Goal: Transaction & Acquisition: Purchase product/service

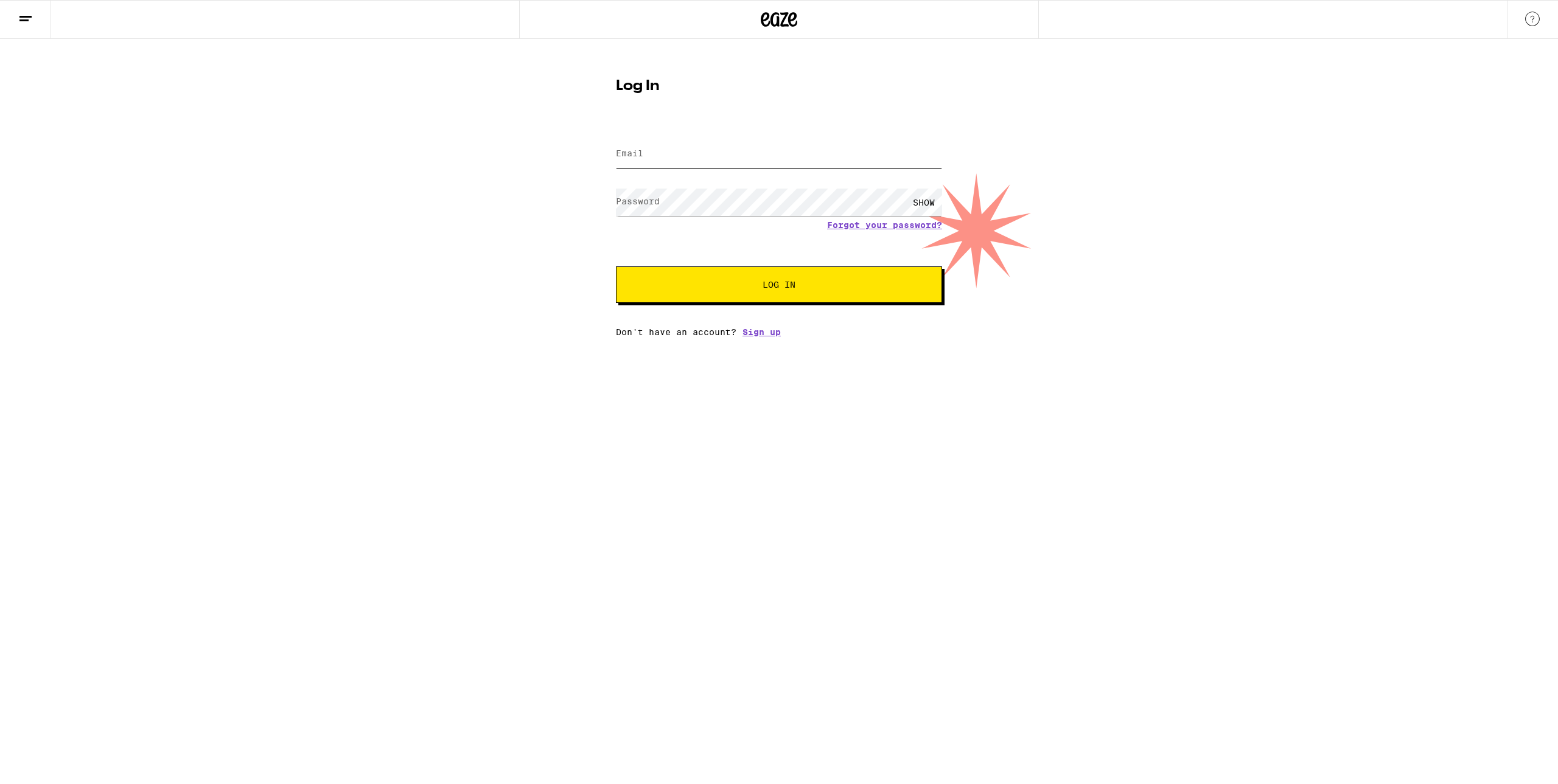
click at [737, 167] on input "Email" at bounding box center [779, 154] width 326 height 27
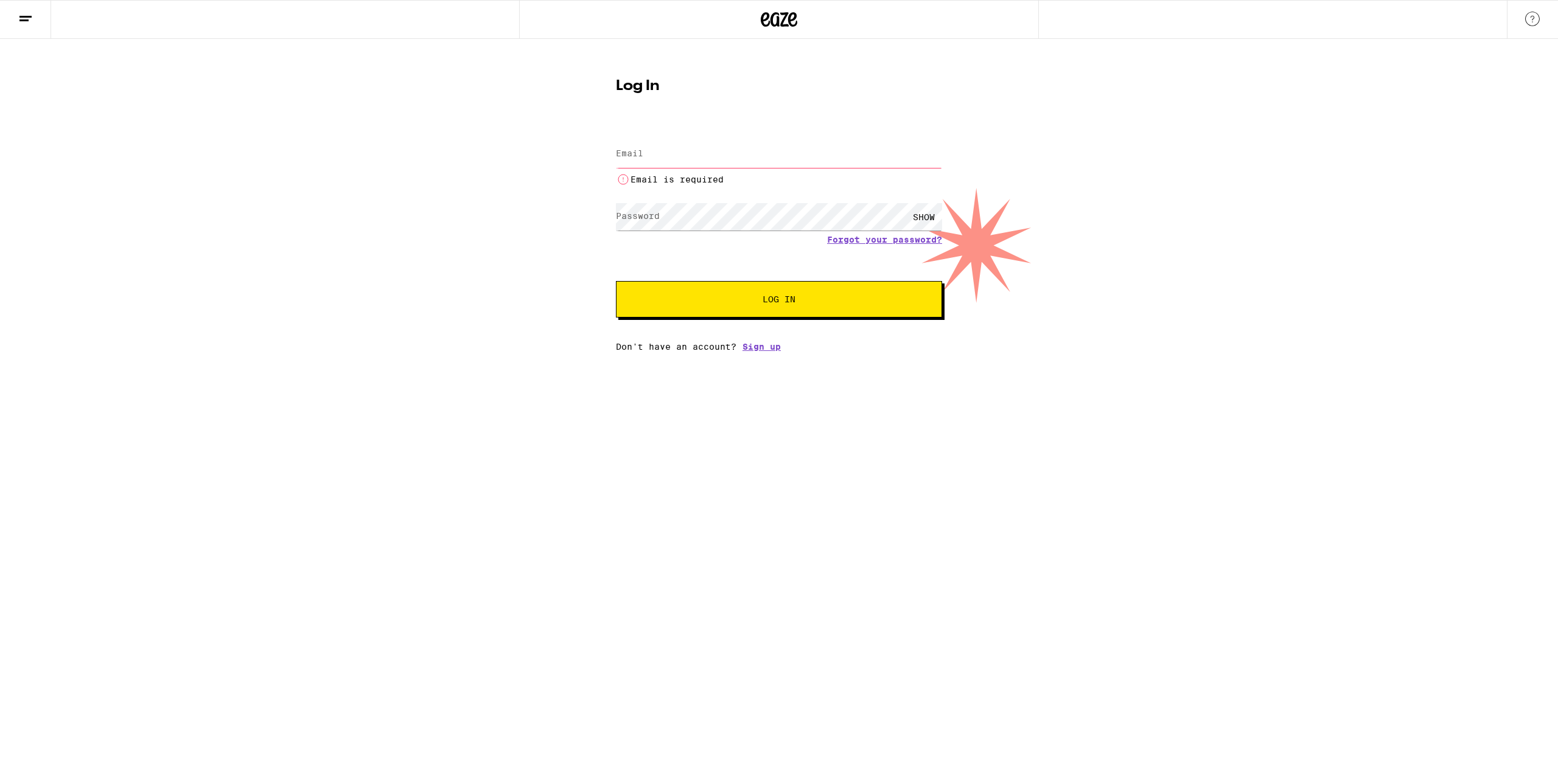
type input "[EMAIL_ADDRESS][DOMAIN_NAME]"
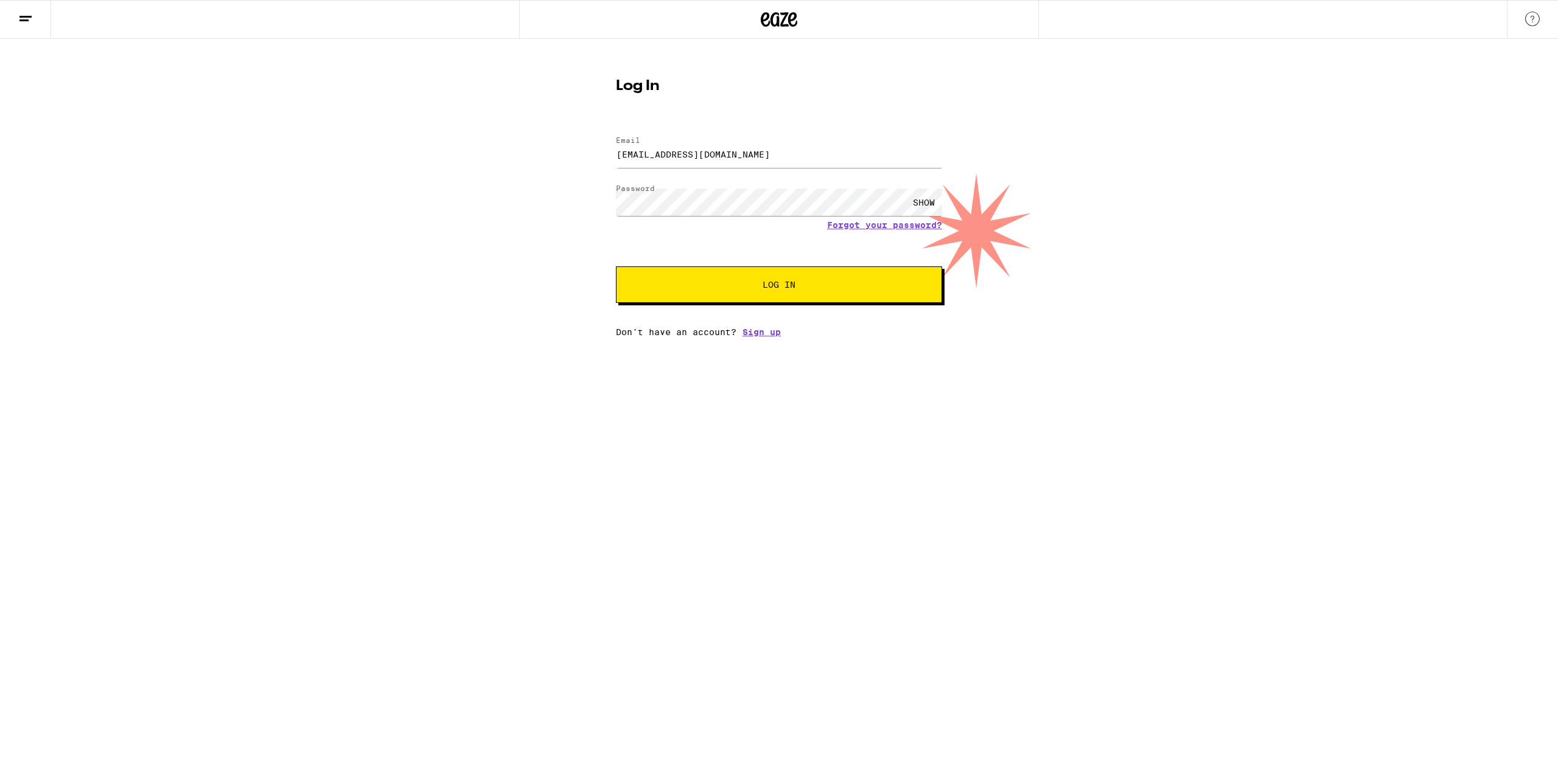
click at [871, 279] on button "Log In" at bounding box center [779, 284] width 326 height 37
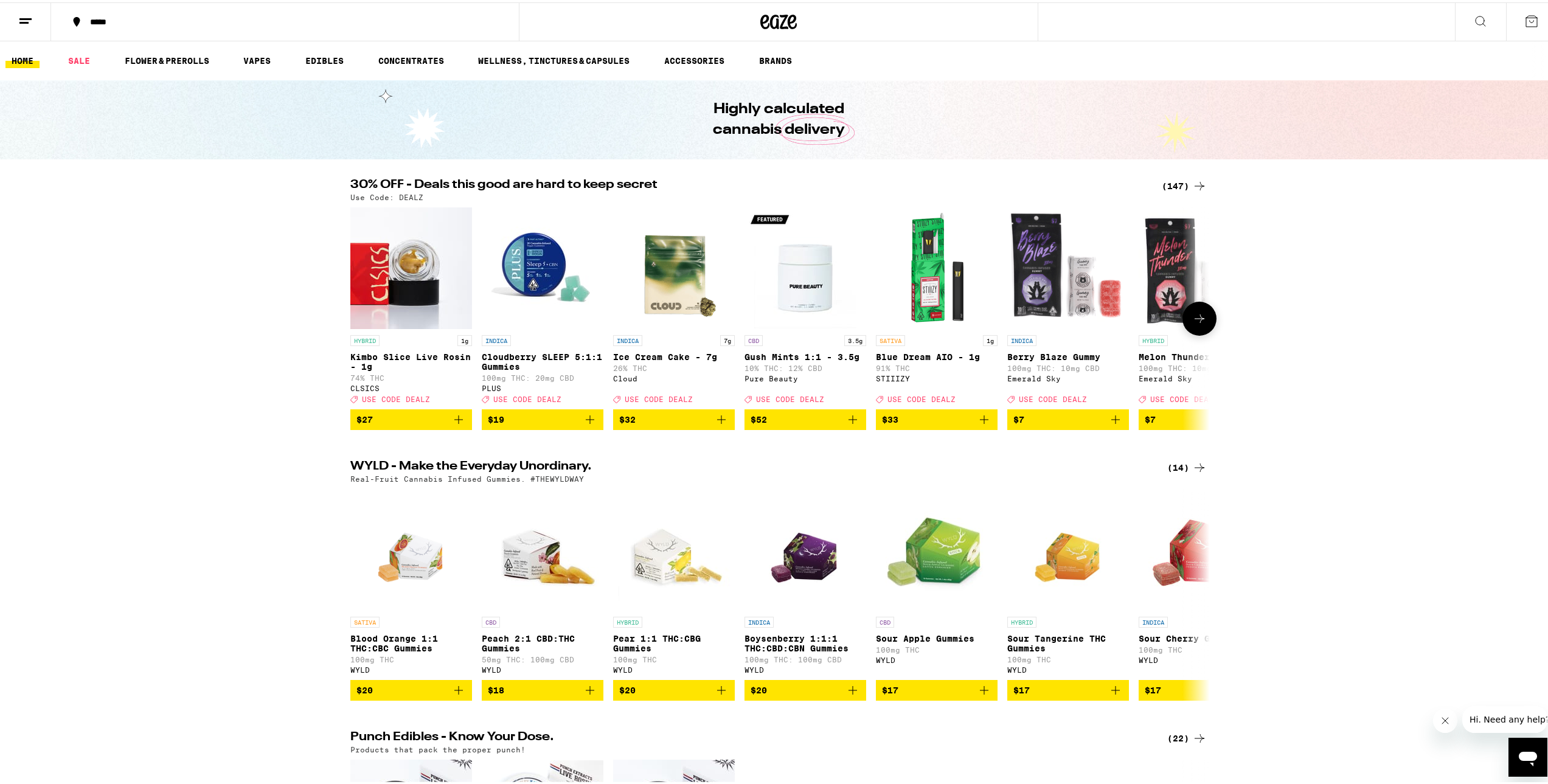
click at [1192, 323] on icon at bounding box center [1199, 316] width 15 height 15
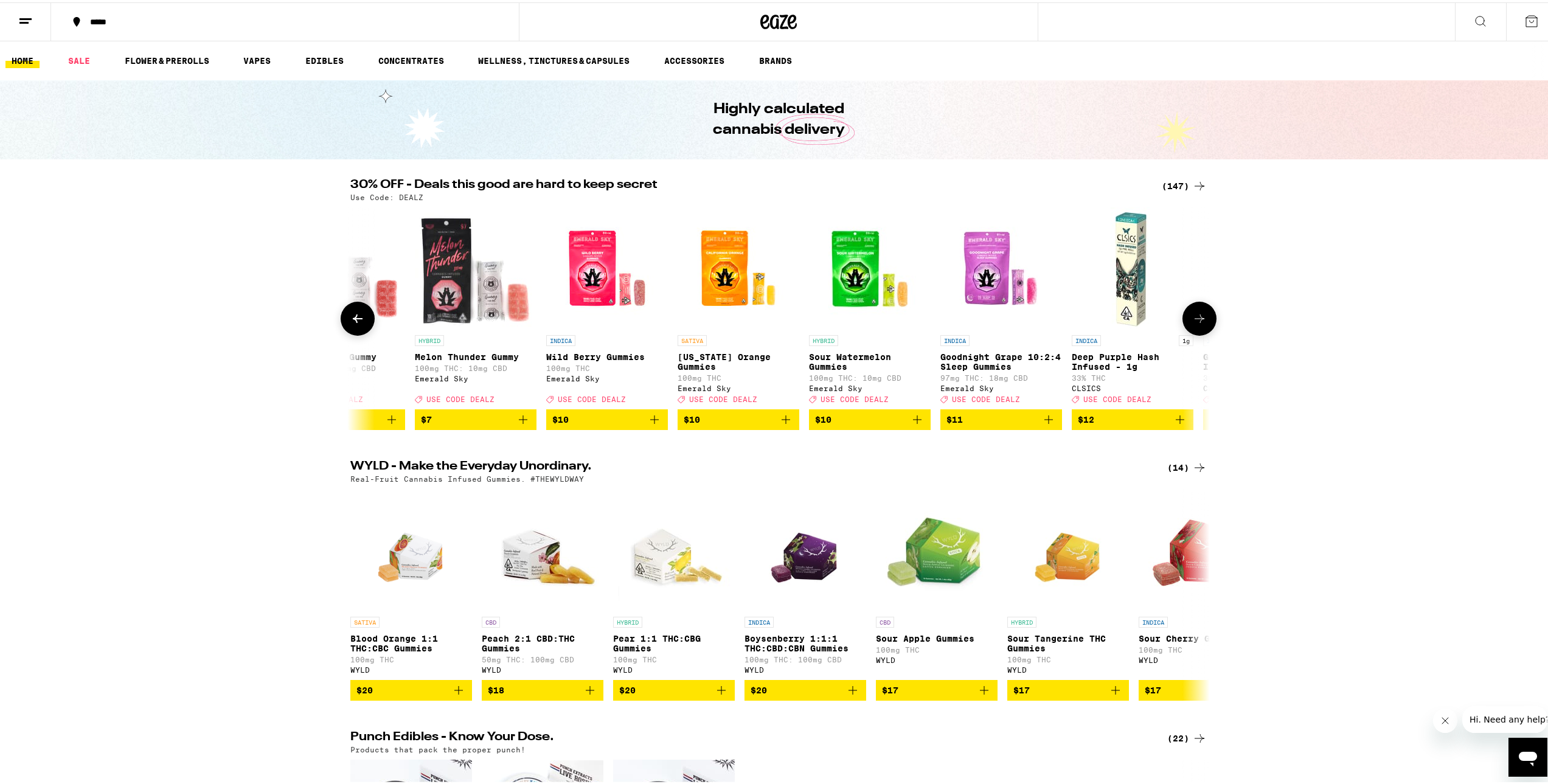
click at [1192, 323] on icon at bounding box center [1199, 316] width 15 height 15
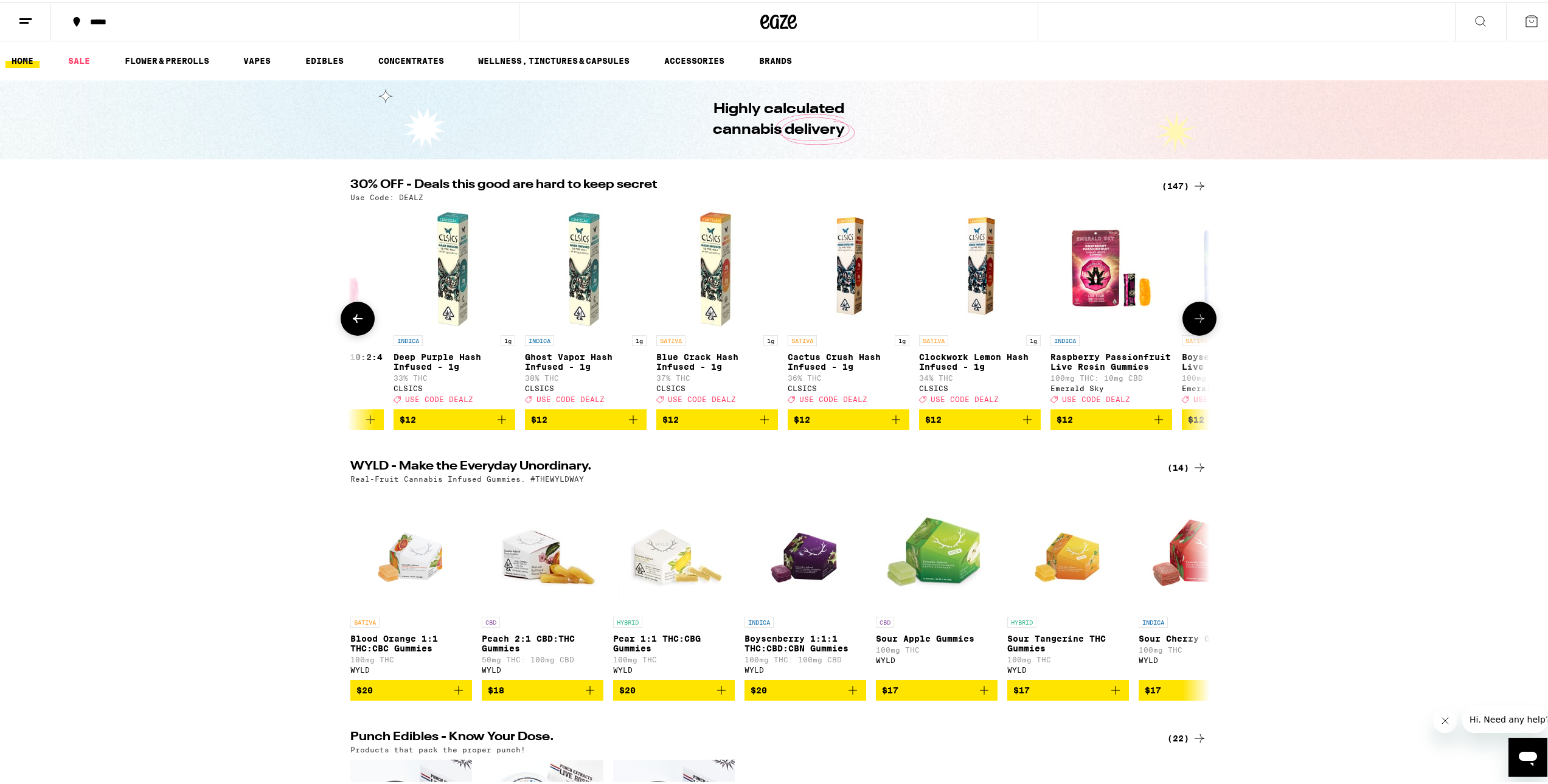
scroll to position [0, 1448]
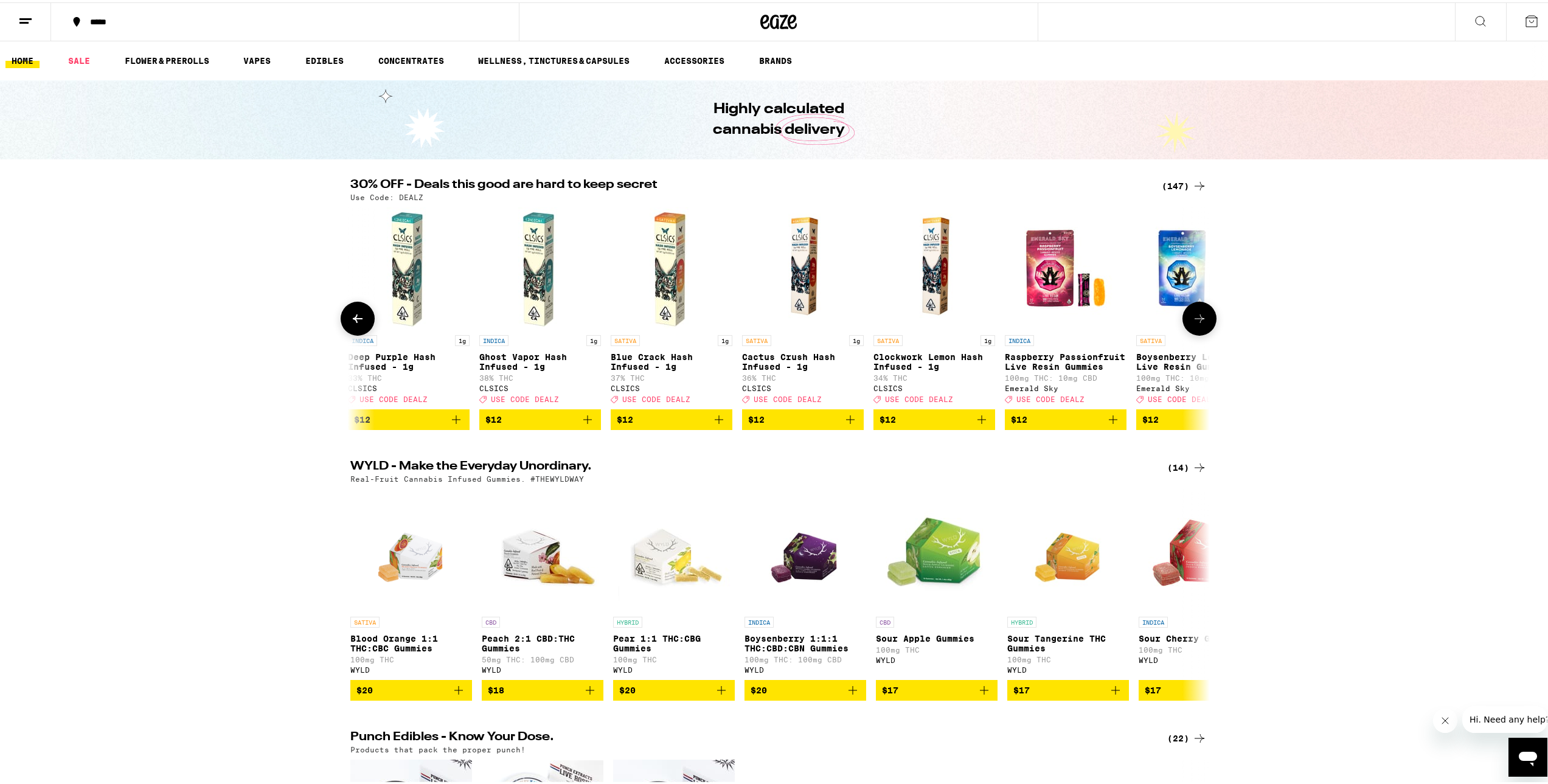
click at [672, 270] on img "Open page for Blue Crack Hash Infused - 1g from CLSICS" at bounding box center [671, 266] width 121 height 121
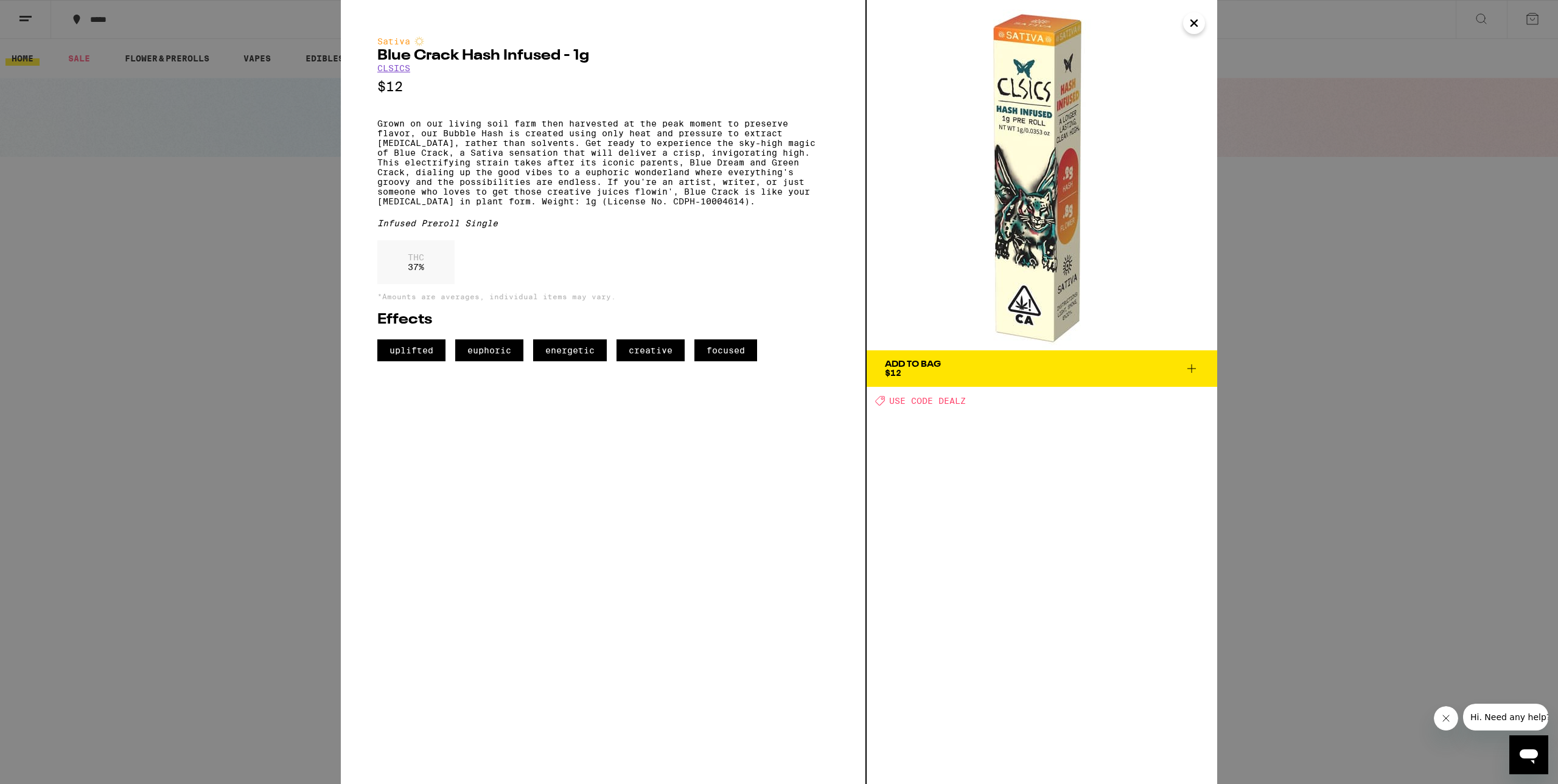
click at [207, 240] on div "Sativa Blue Crack Hash Infused - 1g CLSICS $12 Grown on our living soil farm th…" at bounding box center [779, 392] width 1558 height 784
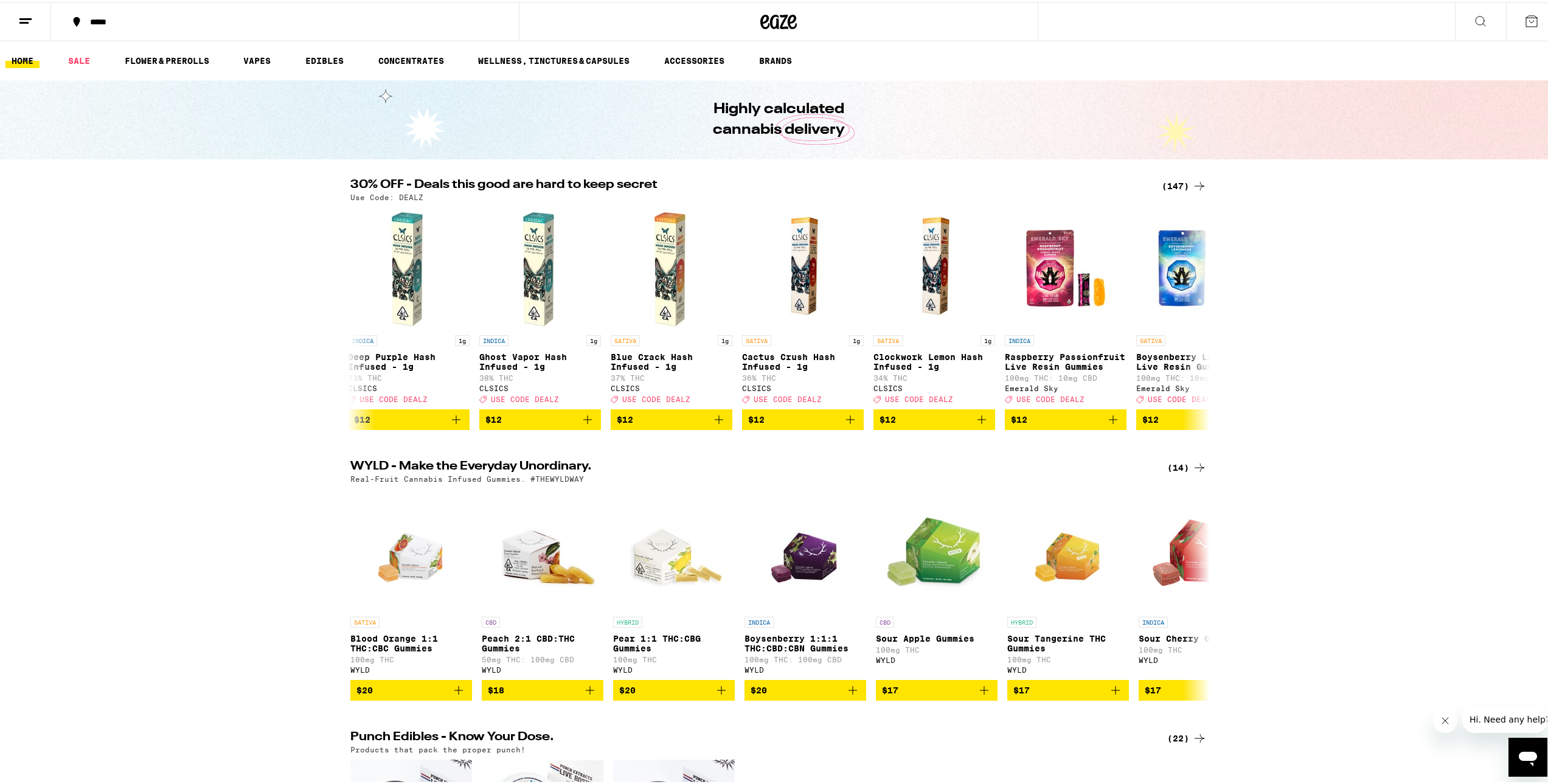
click at [1194, 185] on icon at bounding box center [1199, 183] width 15 height 15
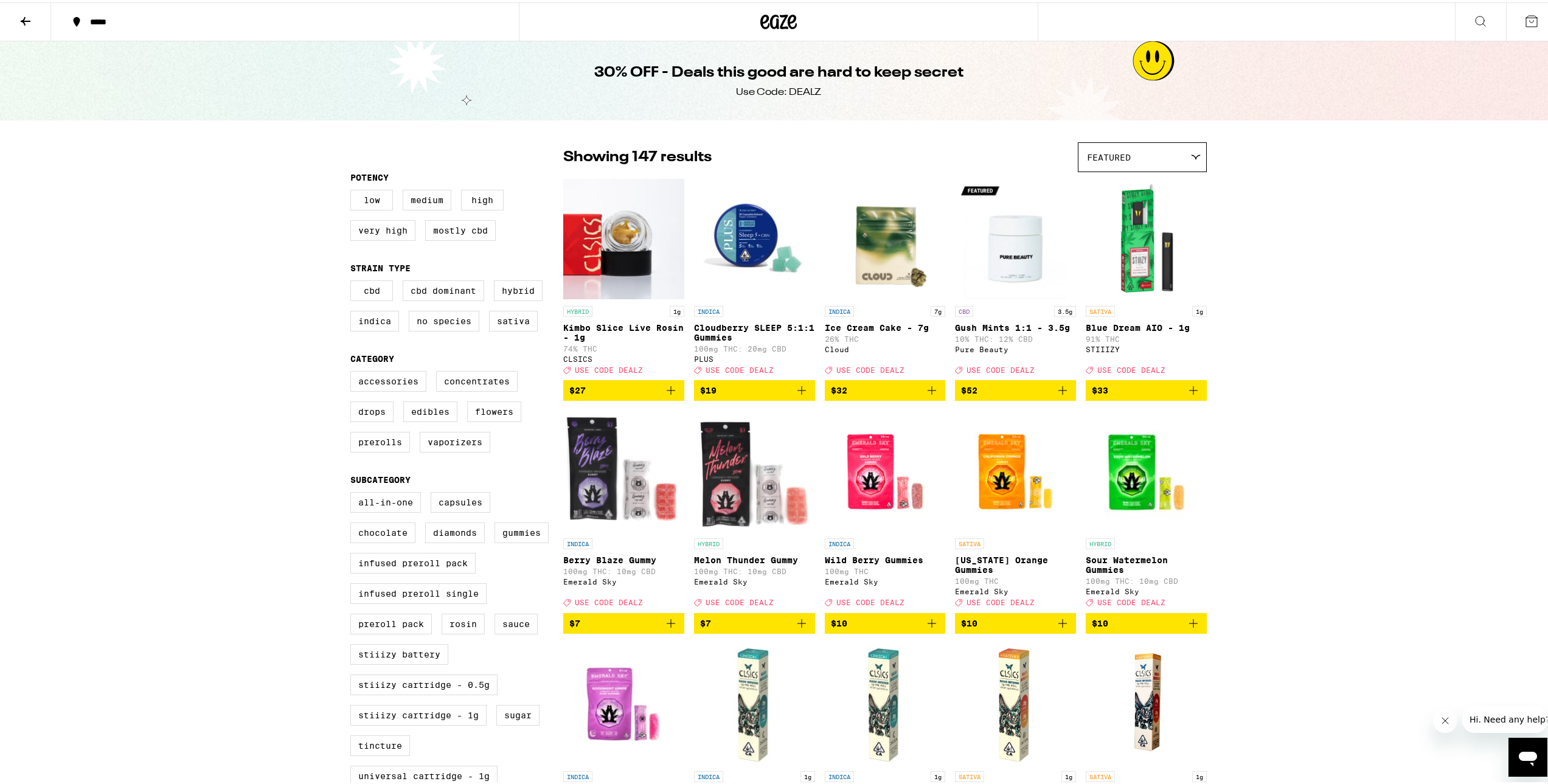
drag, startPoint x: 958, startPoint y: 543, endPoint x: 828, endPoint y: 168, distance: 396.9
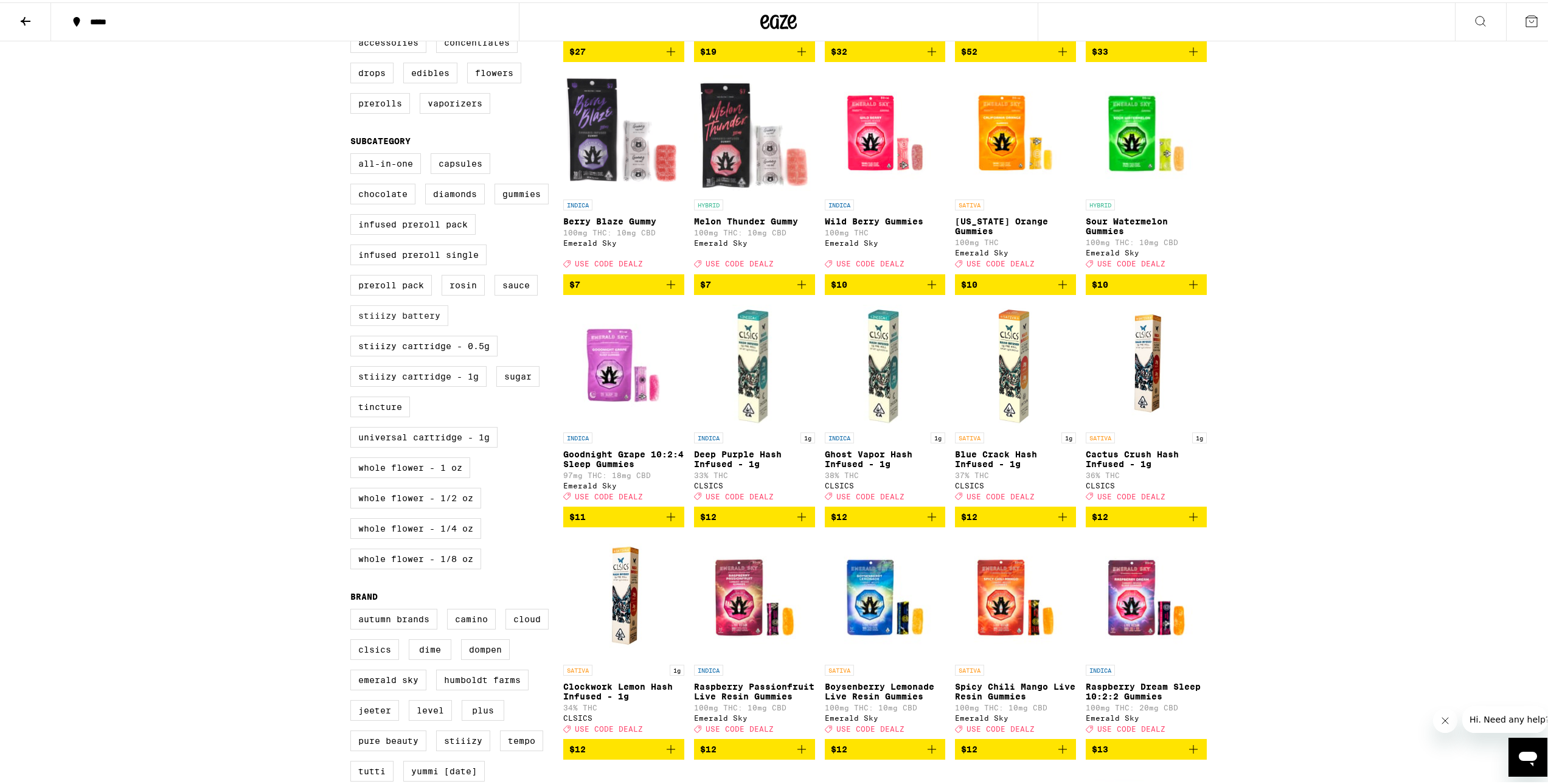
scroll to position [324, 0]
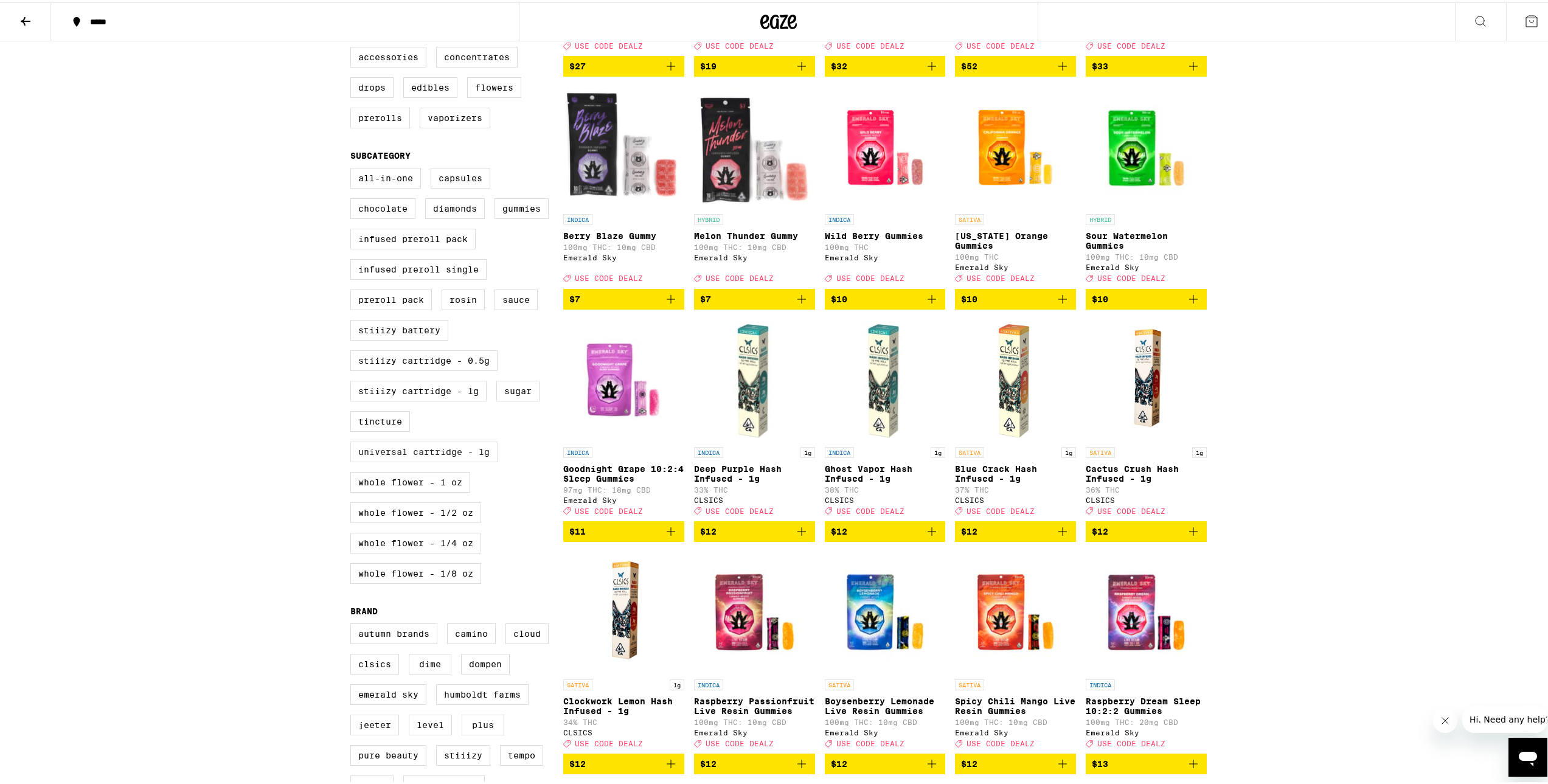
click at [439, 460] on label "Universal Cartridge - 1g" at bounding box center [424, 450] width 147 height 20
click at [353, 168] on input "Universal Cartridge - 1g" at bounding box center [353, 168] width 1 height 1
checkbox input "true"
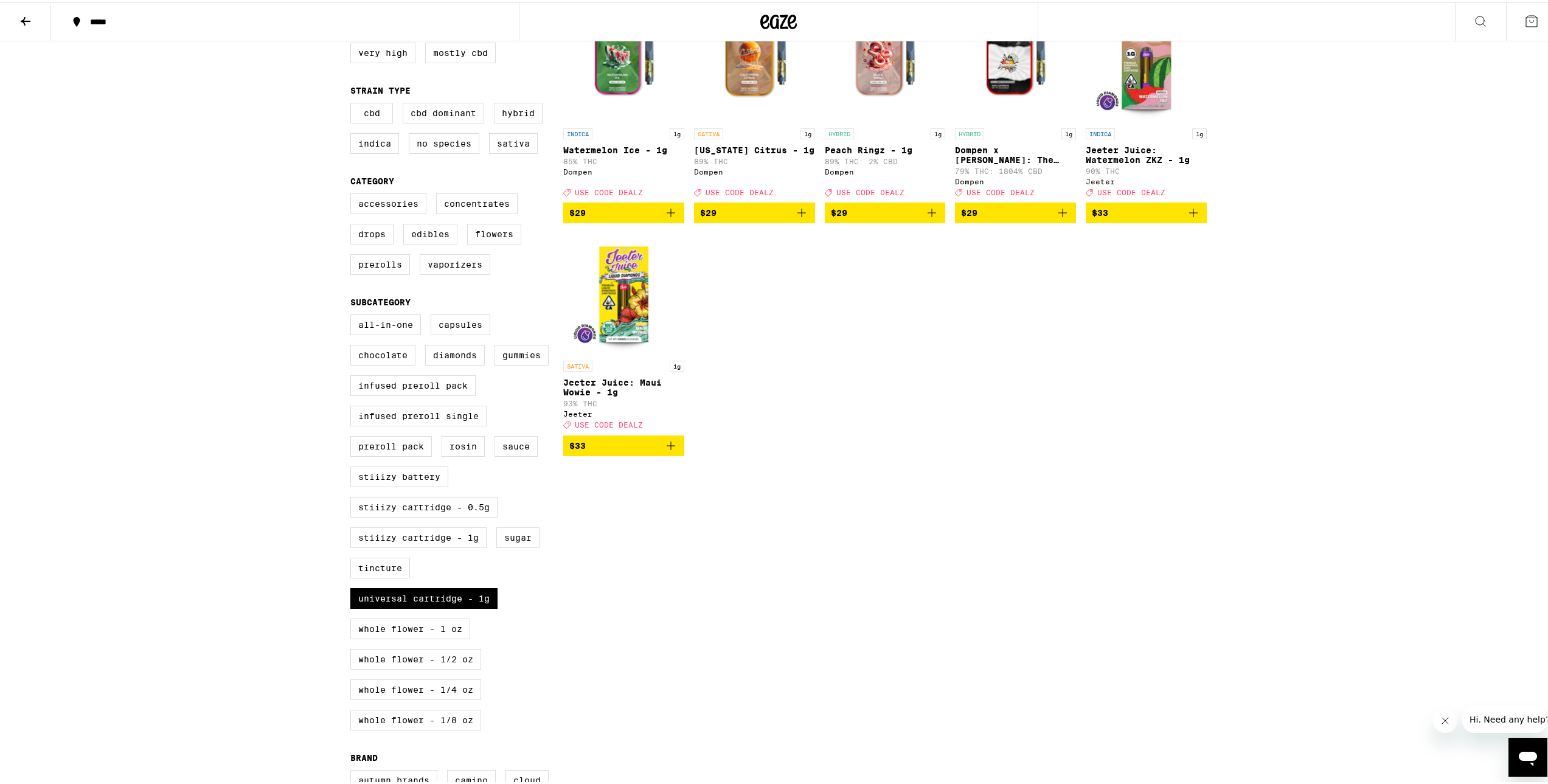
scroll to position [162, 0]
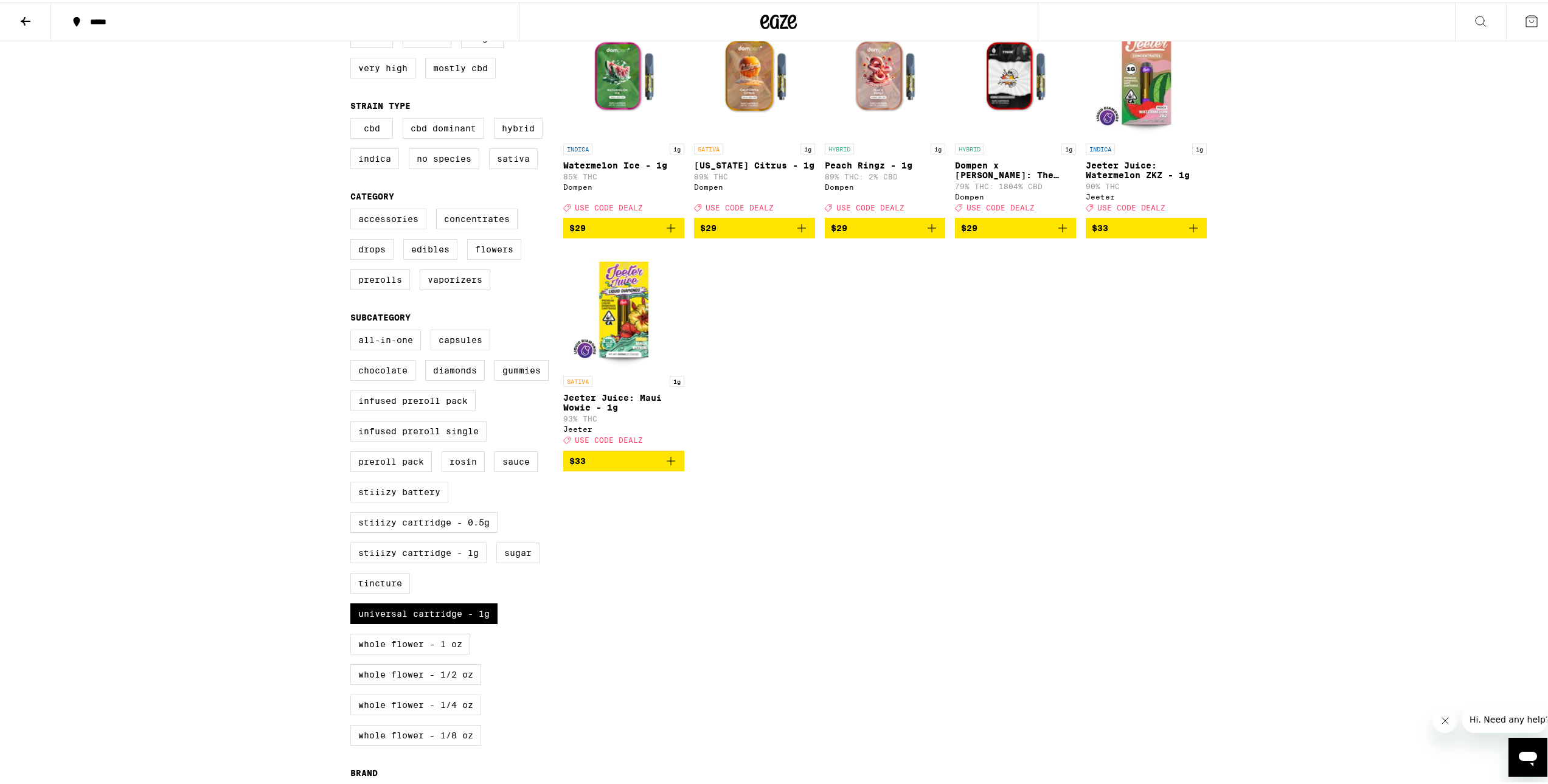
click at [667, 463] on icon "Add to bag" at bounding box center [671, 458] width 9 height 9
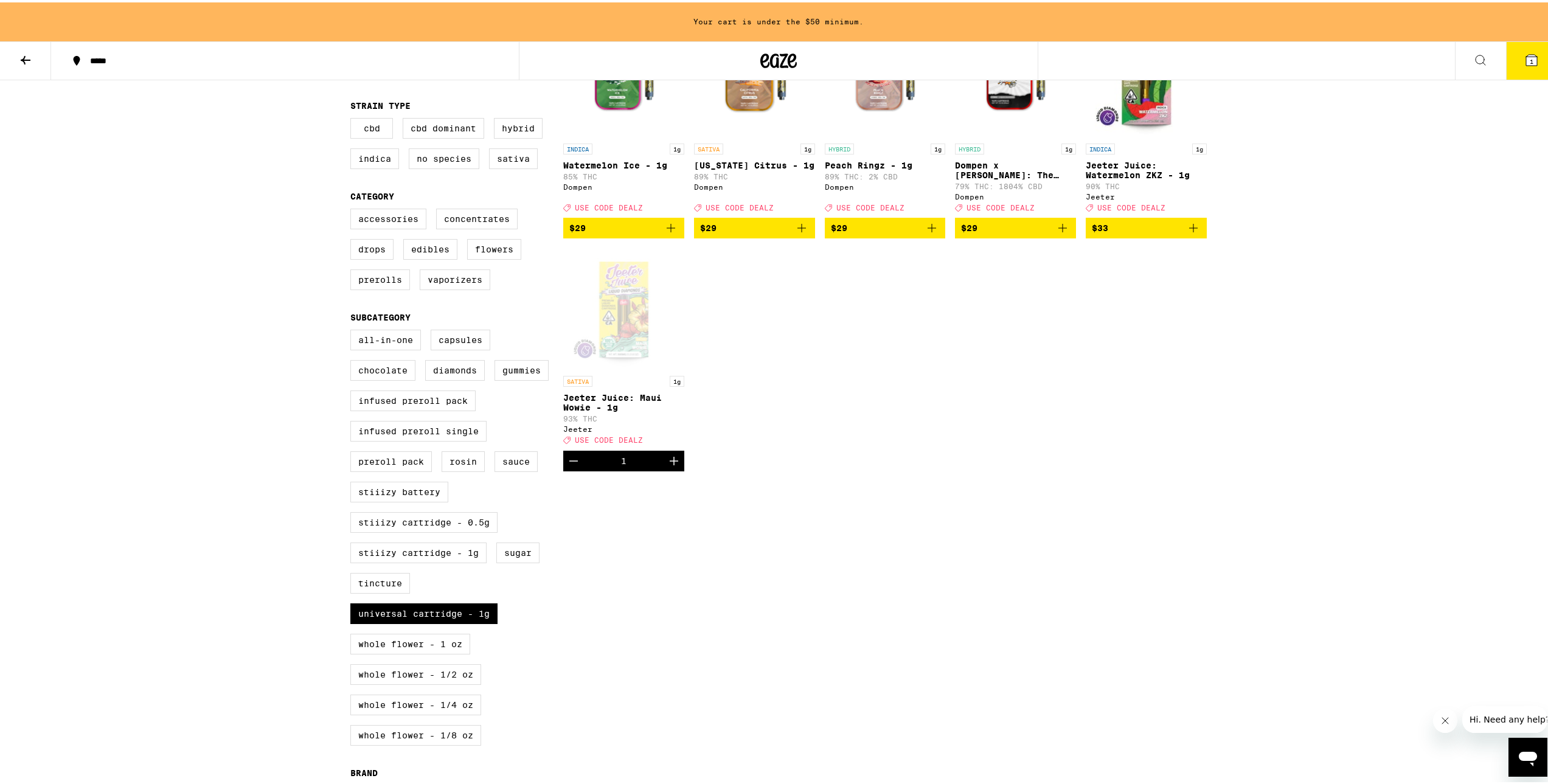
click at [667, 466] on icon "Increment" at bounding box center [674, 458] width 15 height 15
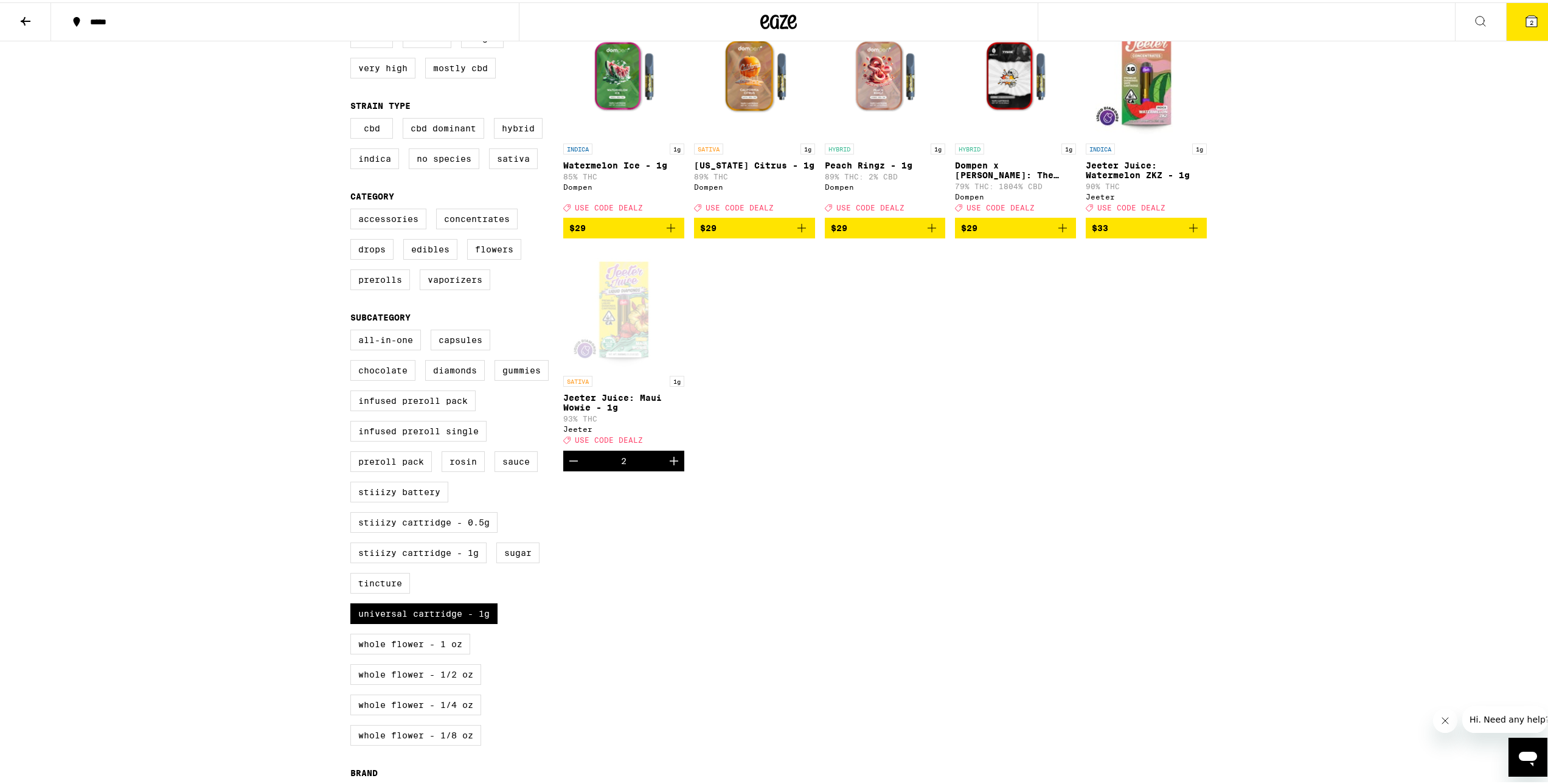
click at [1189, 228] on icon "Add to bag" at bounding box center [1193, 226] width 15 height 15
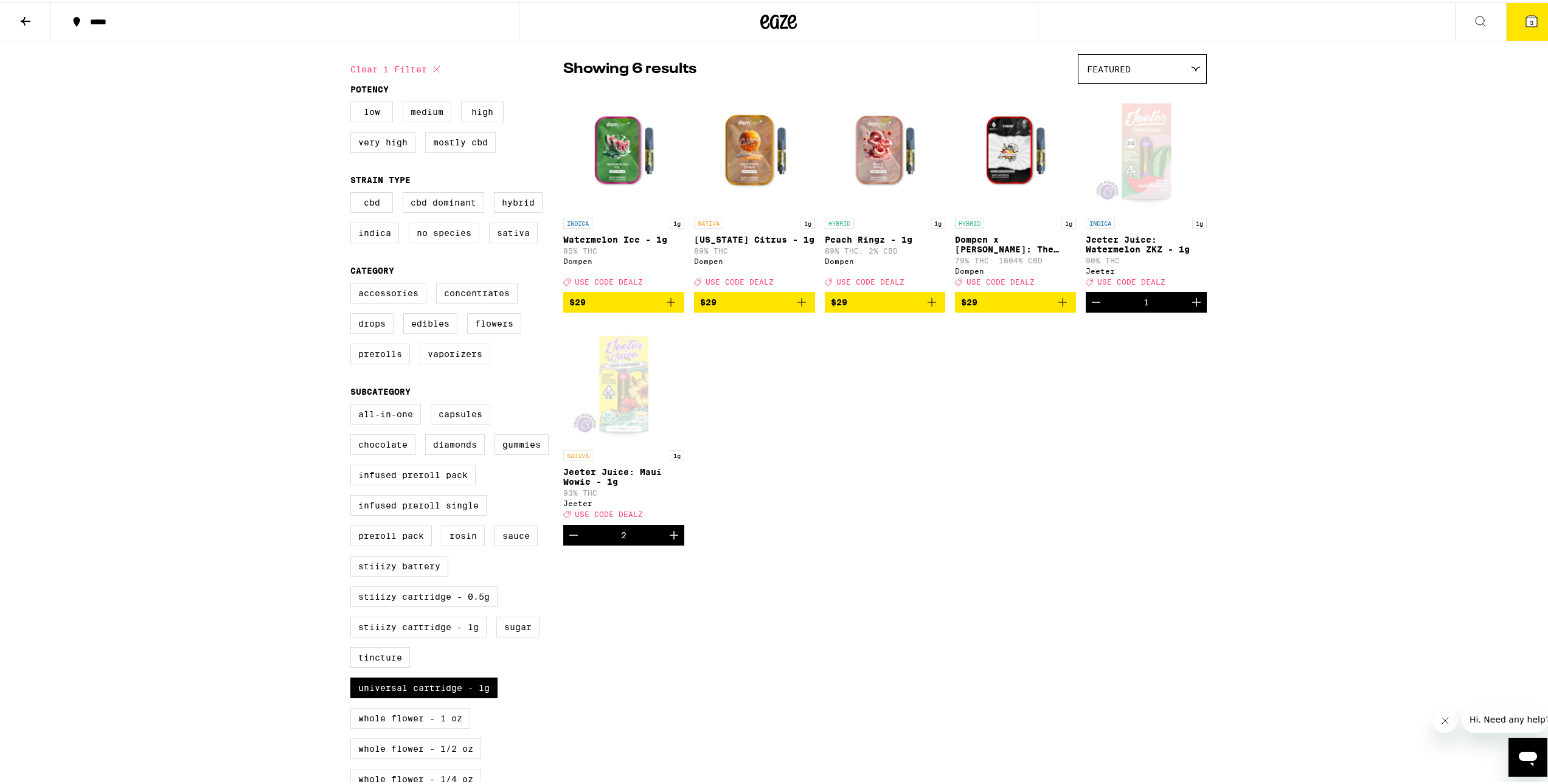
scroll to position [121, 0]
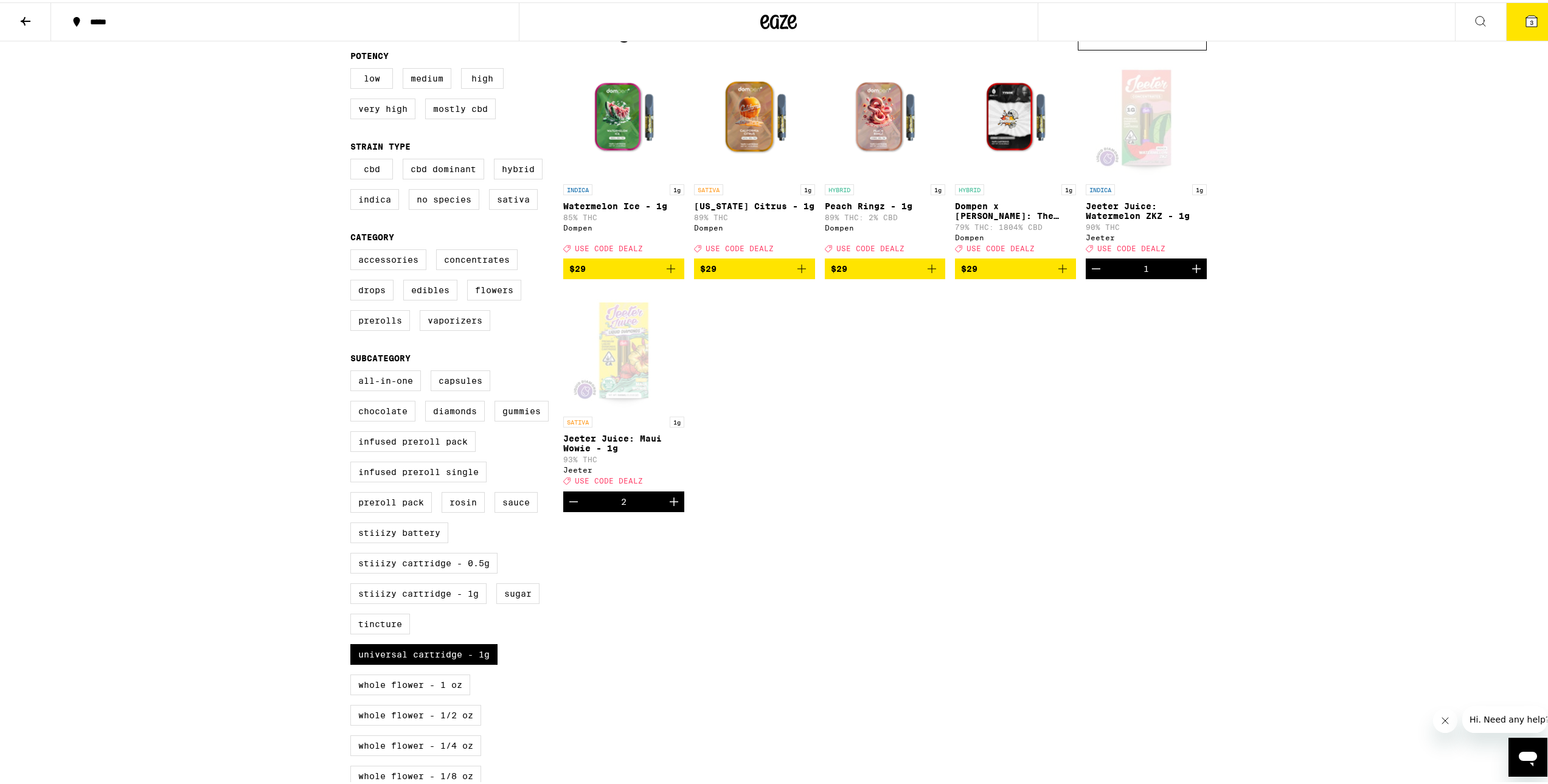
click at [455, 664] on div "All-In-One Capsules Chocolate Diamonds Gummies Infused Preroll Pack Infused Pre…" at bounding box center [457, 580] width 213 height 425
click at [408, 540] on label "STIIIZY Battery" at bounding box center [399, 530] width 98 height 20
click at [353, 370] on input "STIIIZY Battery" at bounding box center [353, 370] width 1 height 1
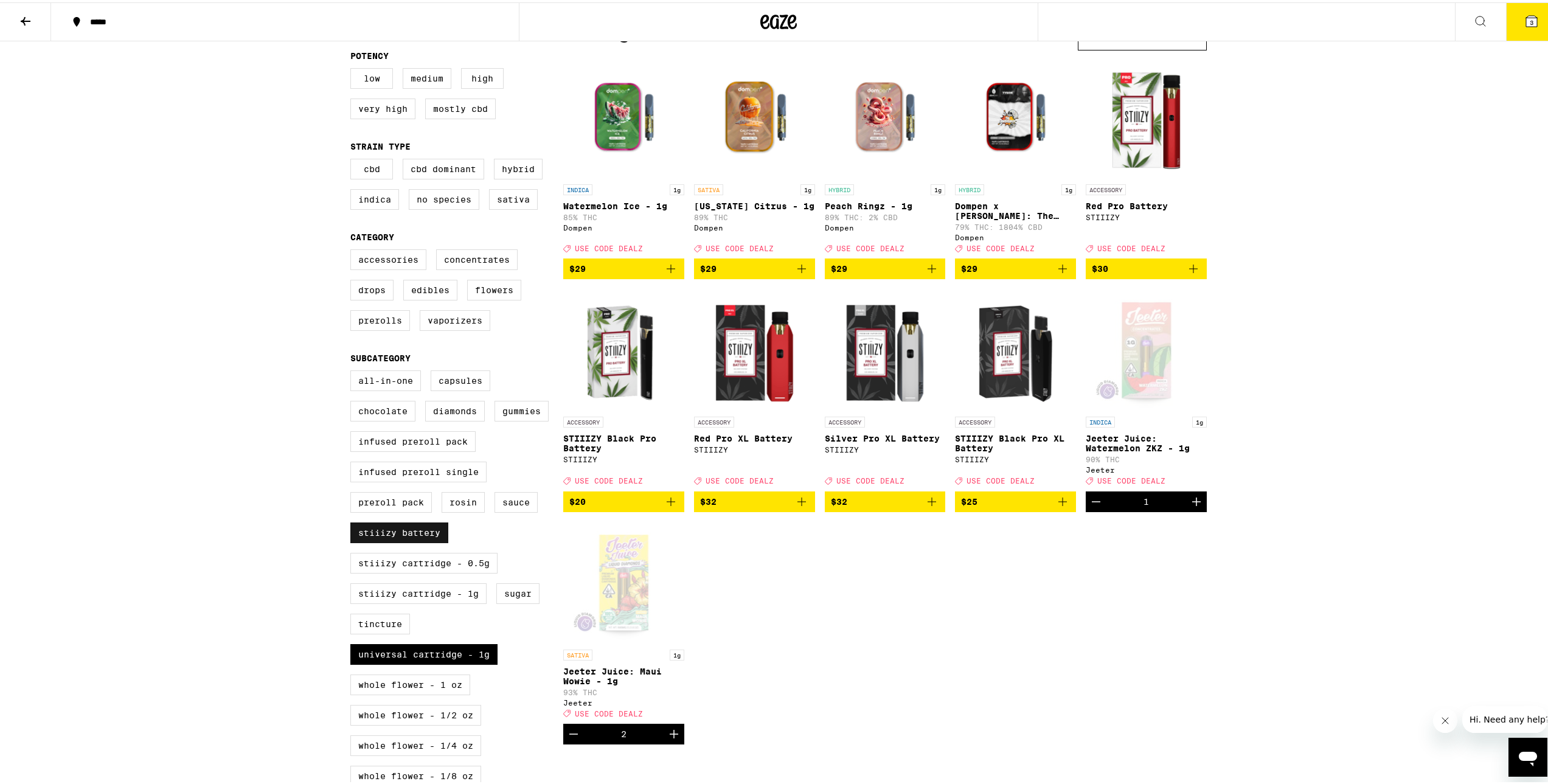
click at [415, 540] on label "STIIIZY Battery" at bounding box center [399, 530] width 98 height 20
click at [353, 370] on input "STIIIZY Battery" at bounding box center [353, 370] width 1 height 1
checkbox input "false"
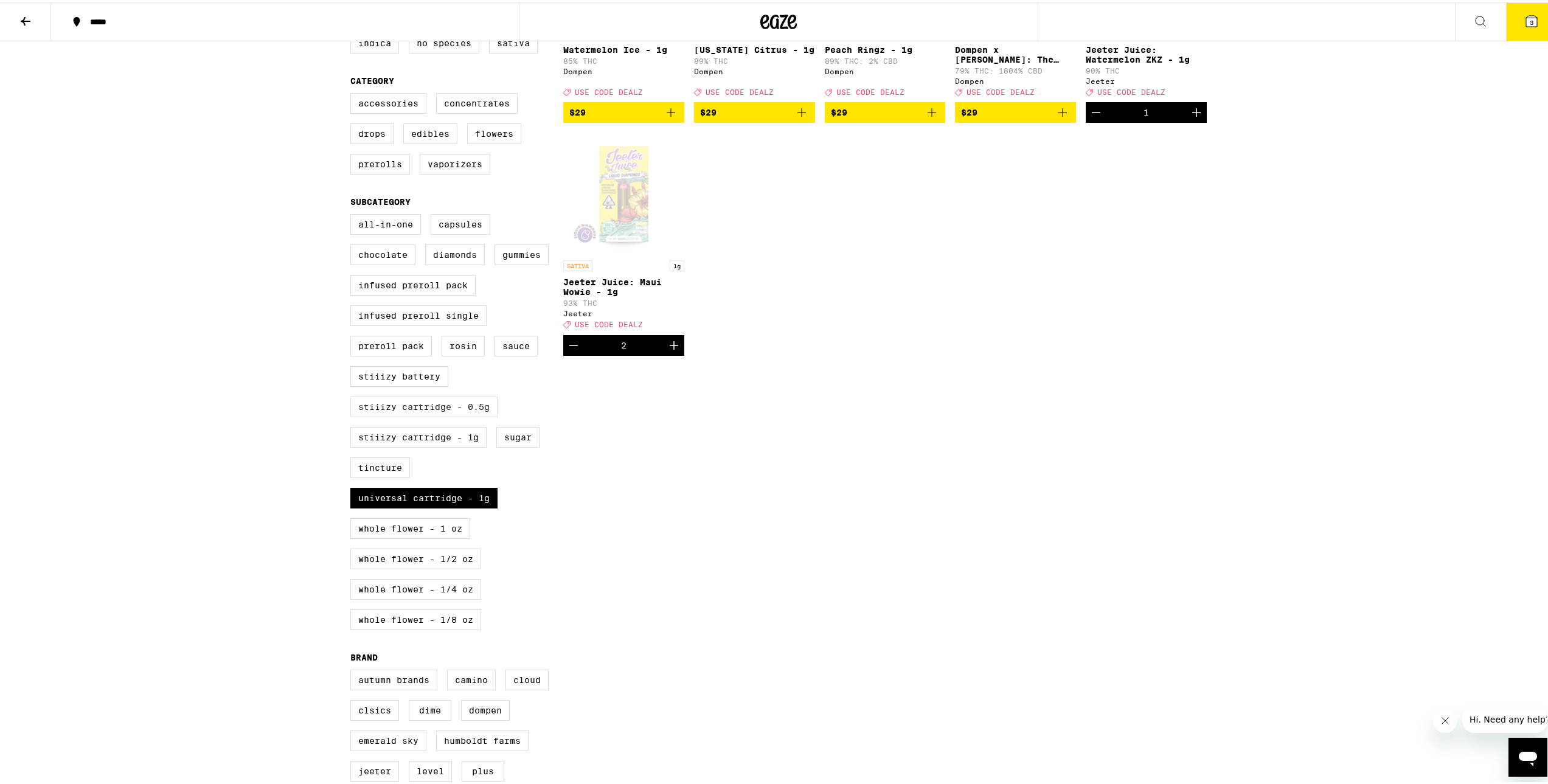
scroll to position [284, 0]
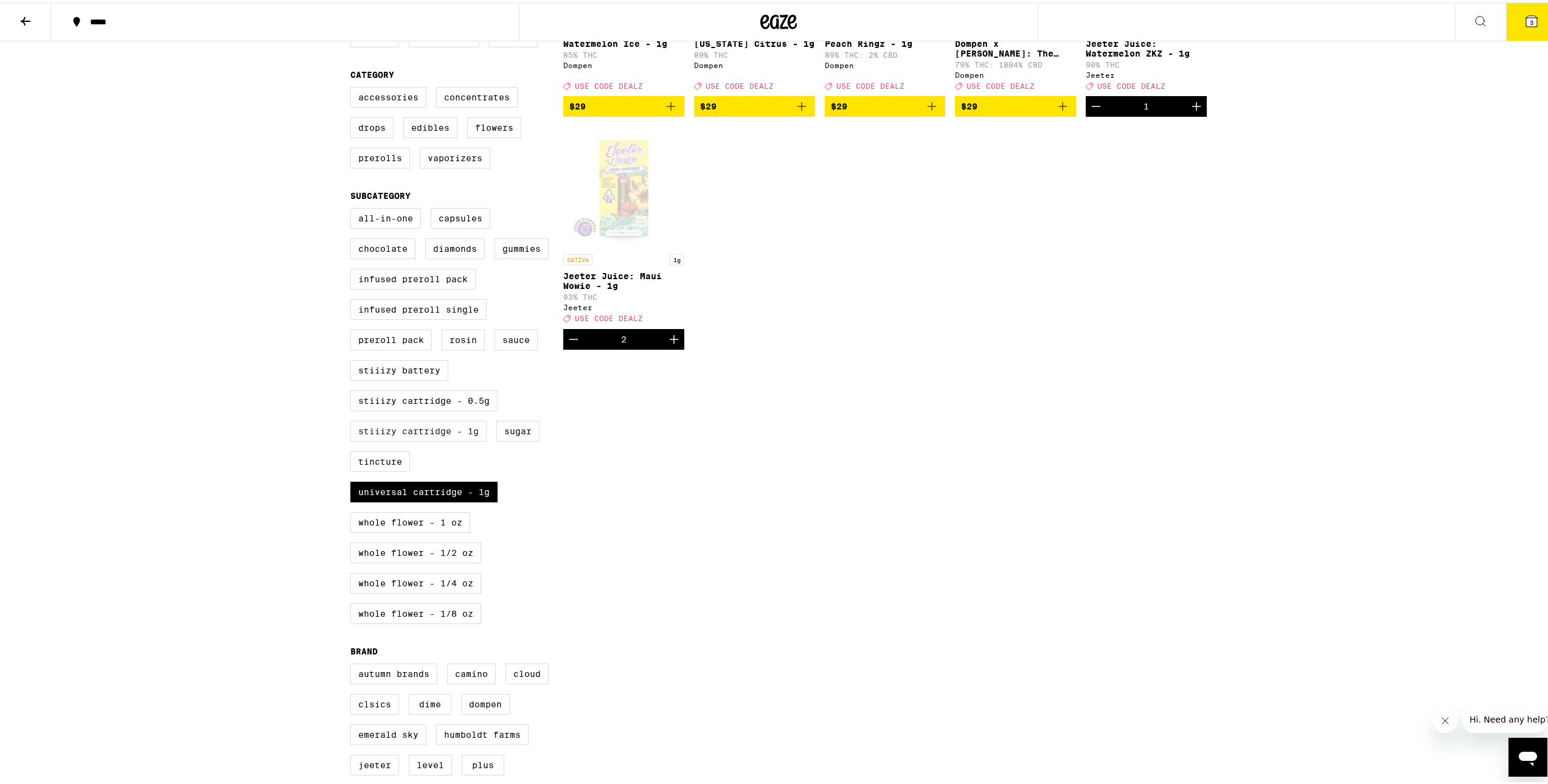
click at [434, 439] on label "STIIIZY Cartridge - 1g" at bounding box center [418, 428] width 136 height 20
click at [353, 208] on input "STIIIZY Cartridge - 1g" at bounding box center [353, 208] width 1 height 1
checkbox input "true"
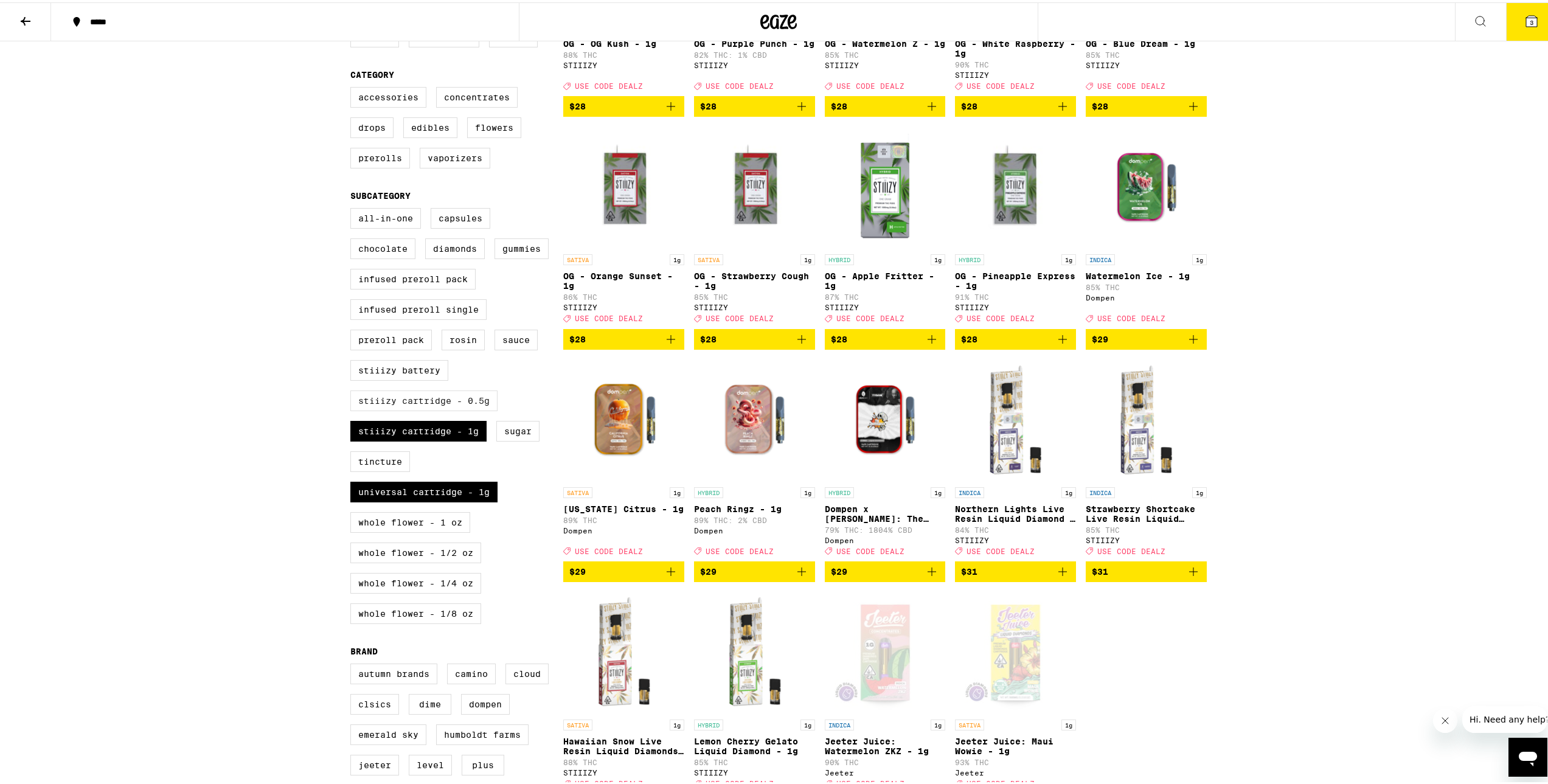
click at [439, 409] on label "STIIIZY Cartridge - 0.5g" at bounding box center [424, 398] width 147 height 20
click at [353, 208] on input "STIIIZY Cartridge - 0.5g" at bounding box center [353, 208] width 1 height 1
checkbox input "true"
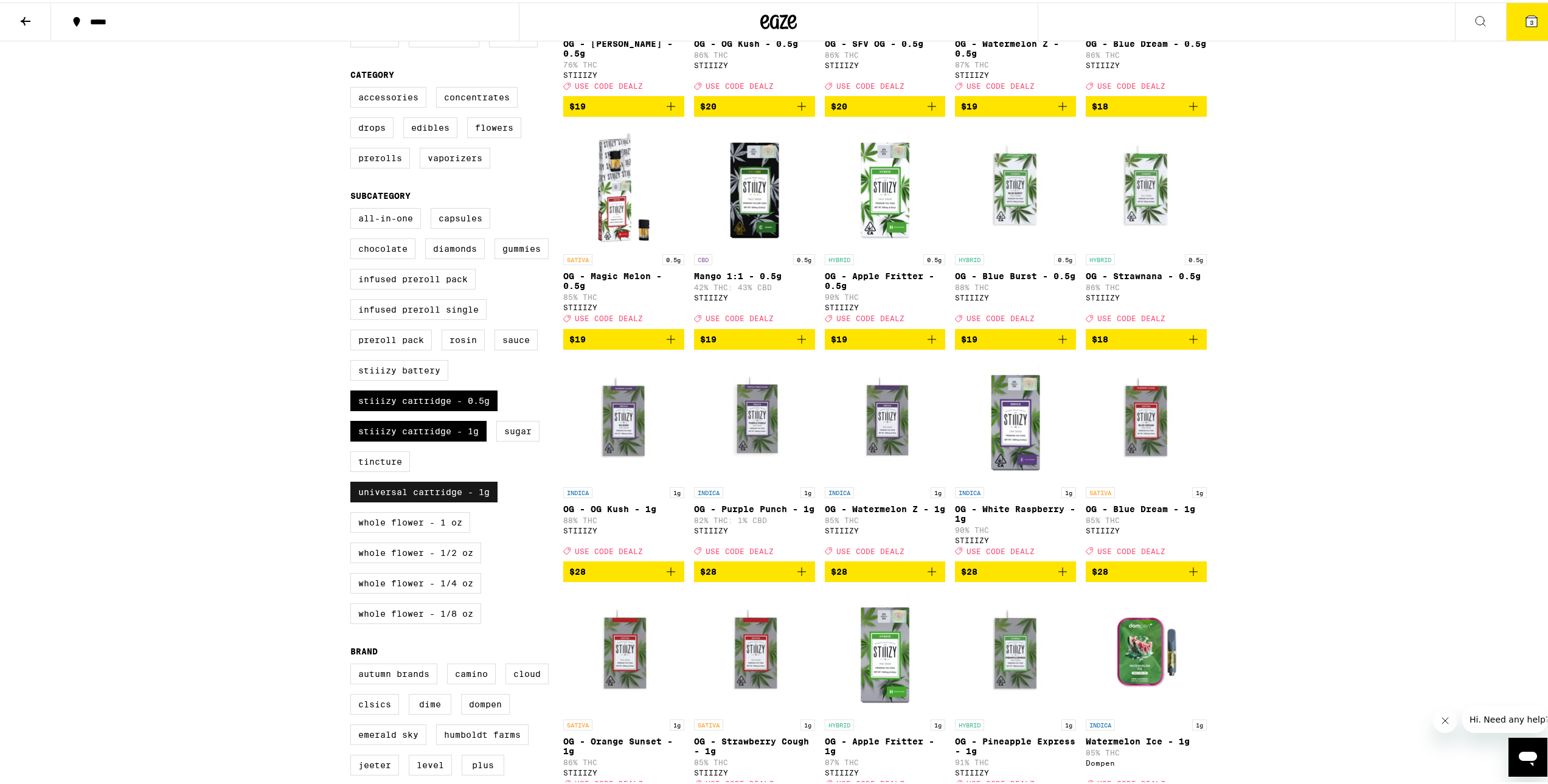
click at [439, 500] on label "Universal Cartridge - 1g" at bounding box center [424, 490] width 147 height 20
click at [353, 208] on input "Universal Cartridge - 1g" at bounding box center [353, 208] width 1 height 1
checkbox input "false"
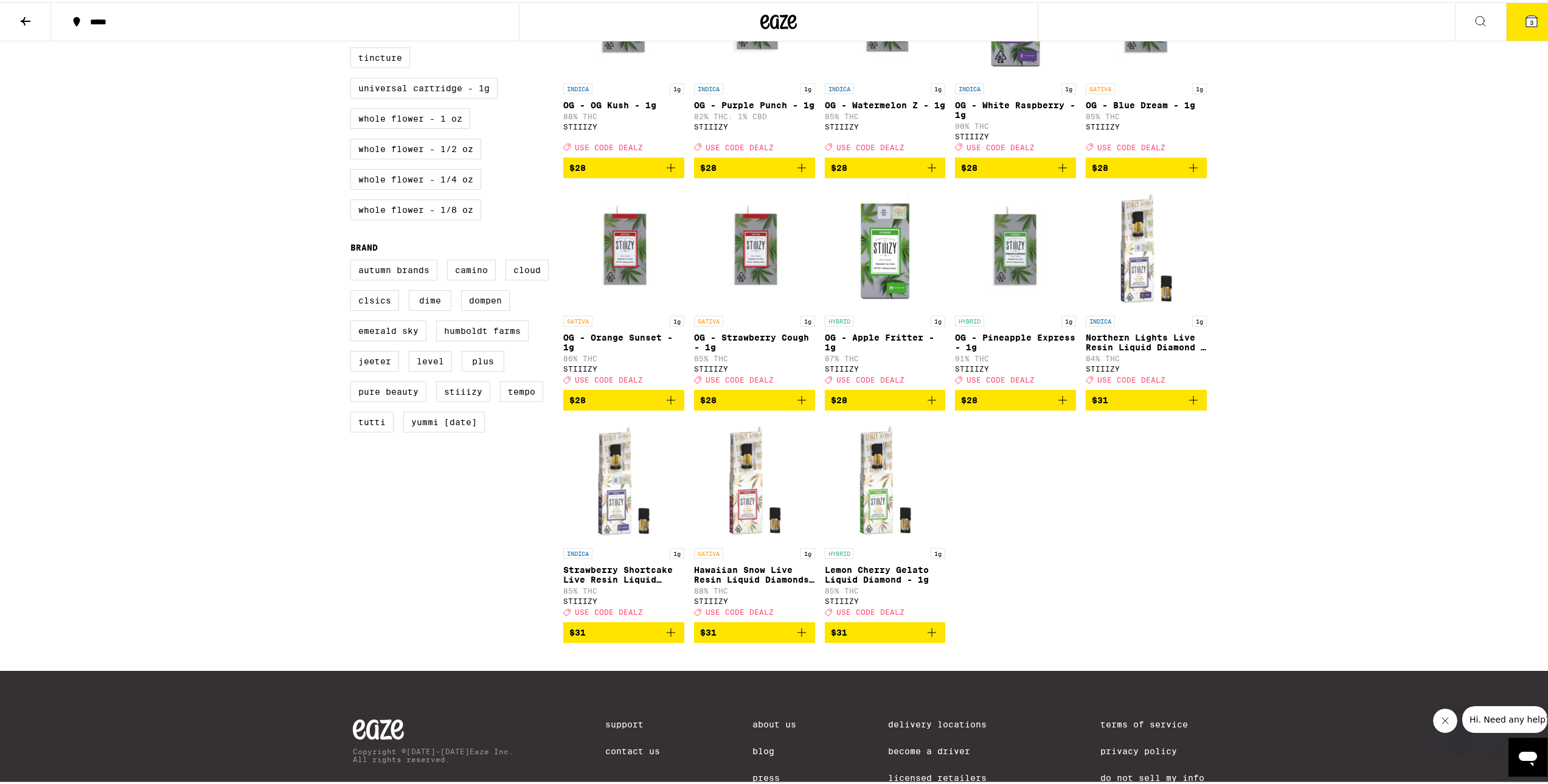
scroll to position [689, 0]
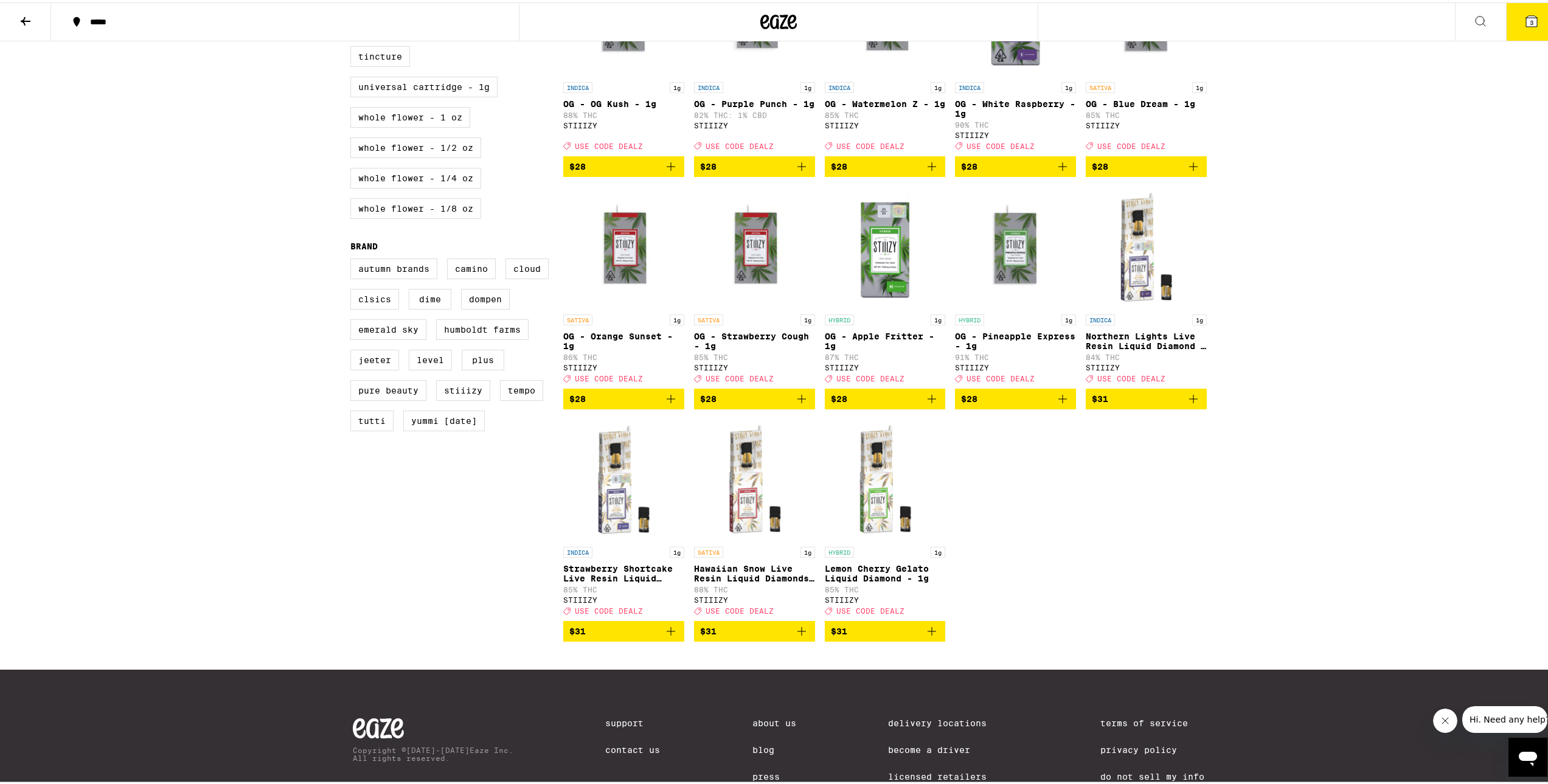
click at [783, 636] on span "$31" at bounding box center [754, 628] width 109 height 15
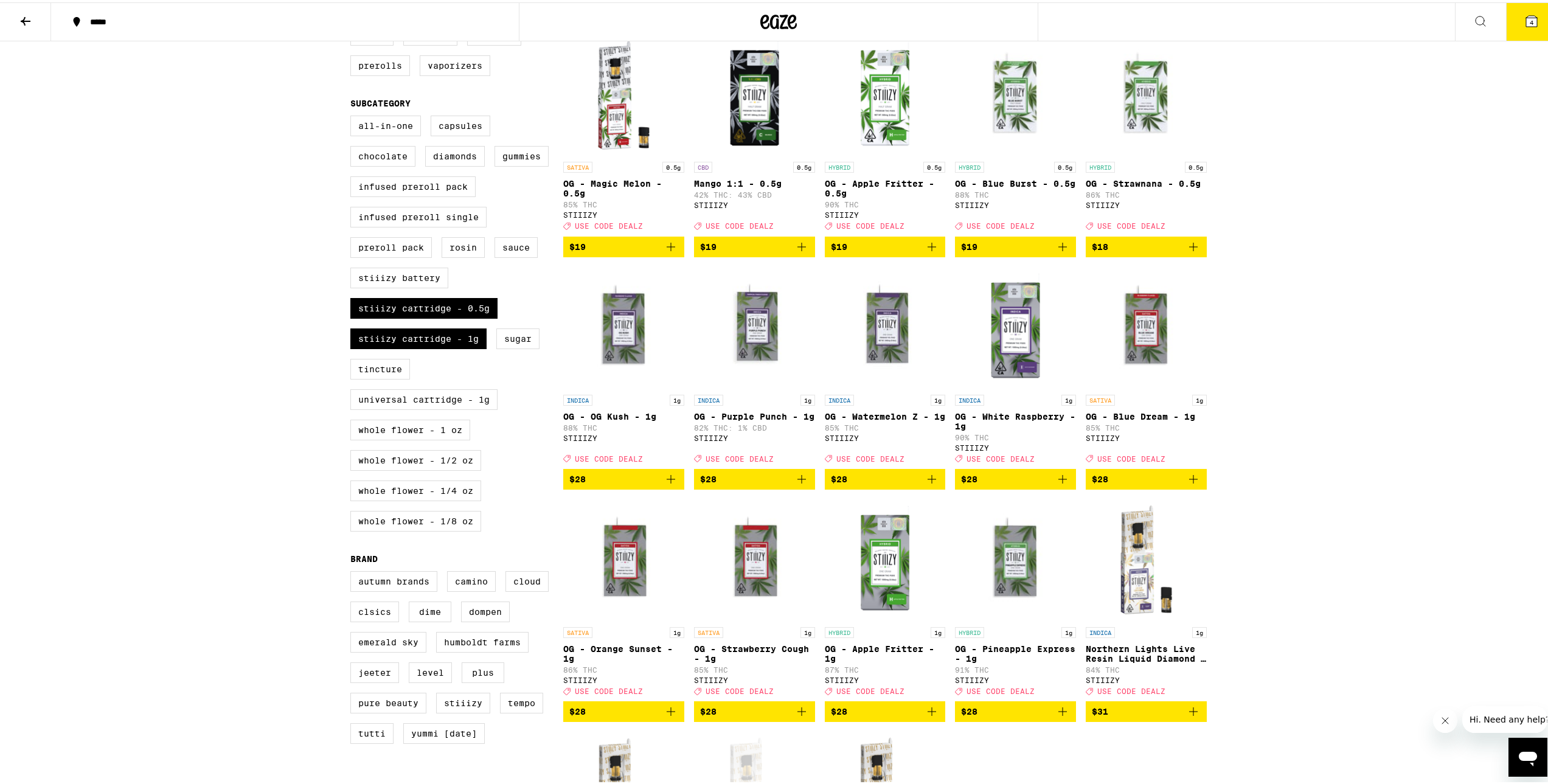
scroll to position [0, 0]
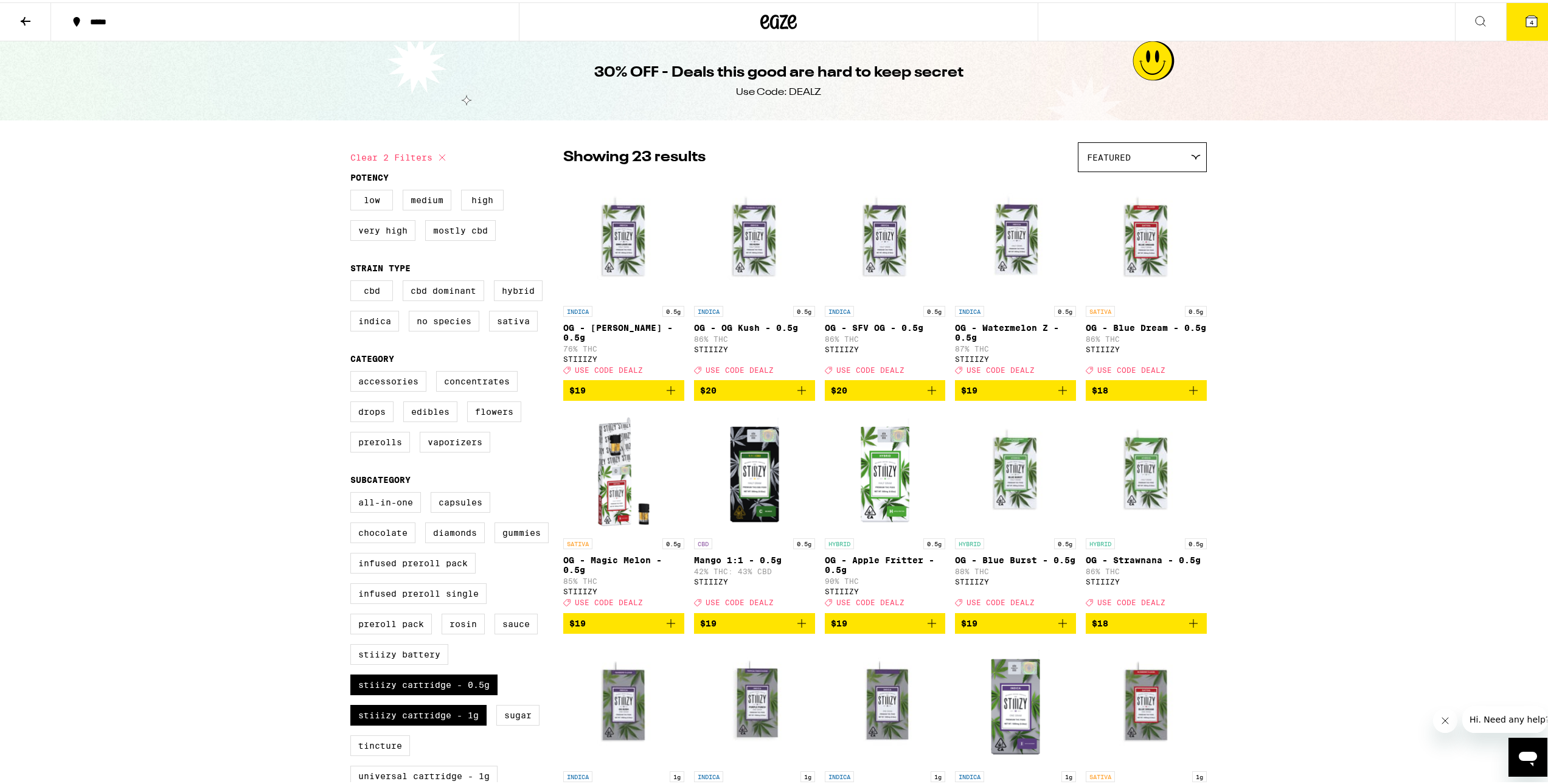
drag, startPoint x: 1289, startPoint y: 393, endPoint x: 1276, endPoint y: 78, distance: 315.3
click at [1529, 22] on icon at bounding box center [1532, 19] width 15 height 15
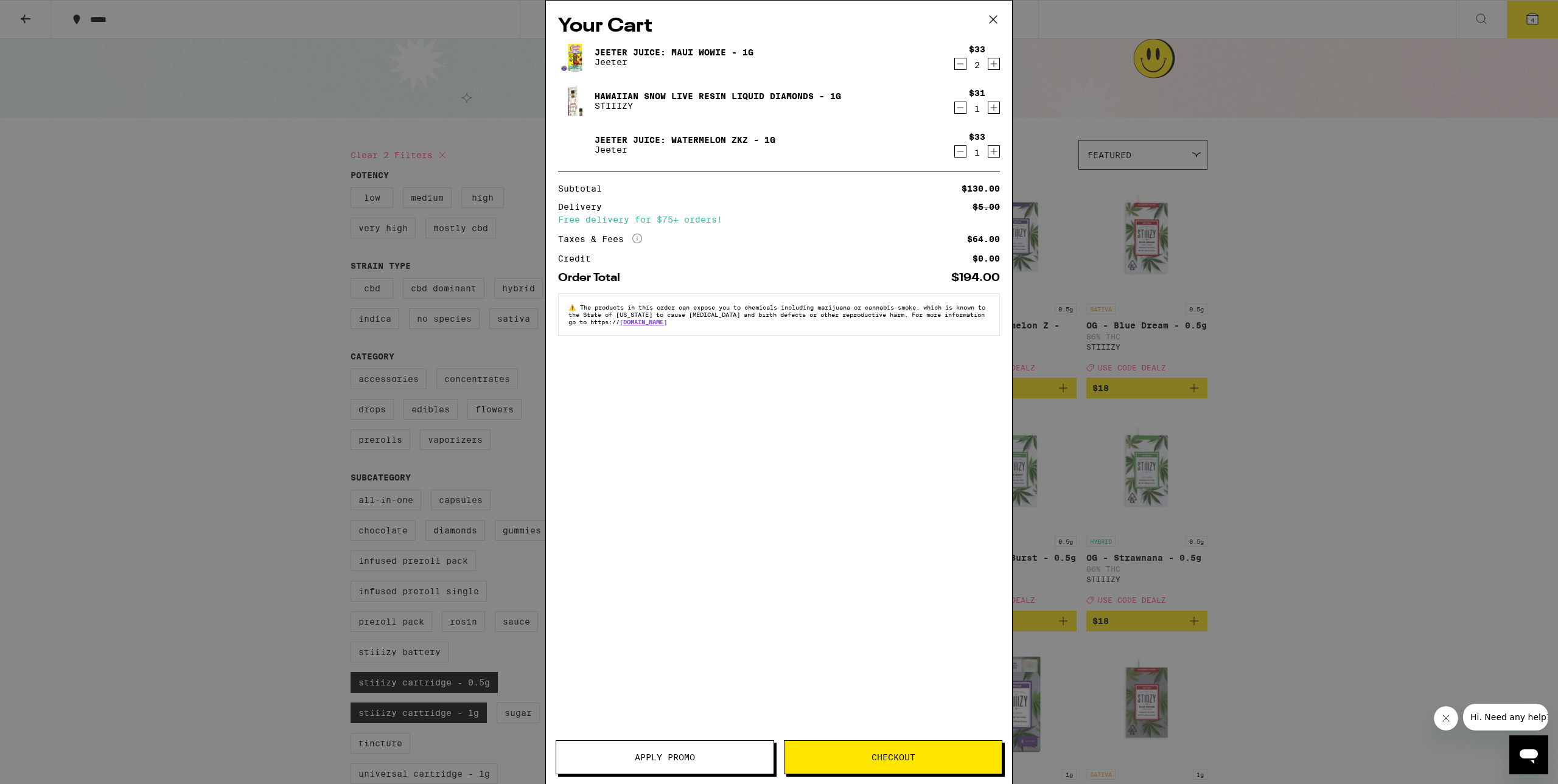
click at [957, 64] on icon "Decrement" at bounding box center [960, 63] width 11 height 15
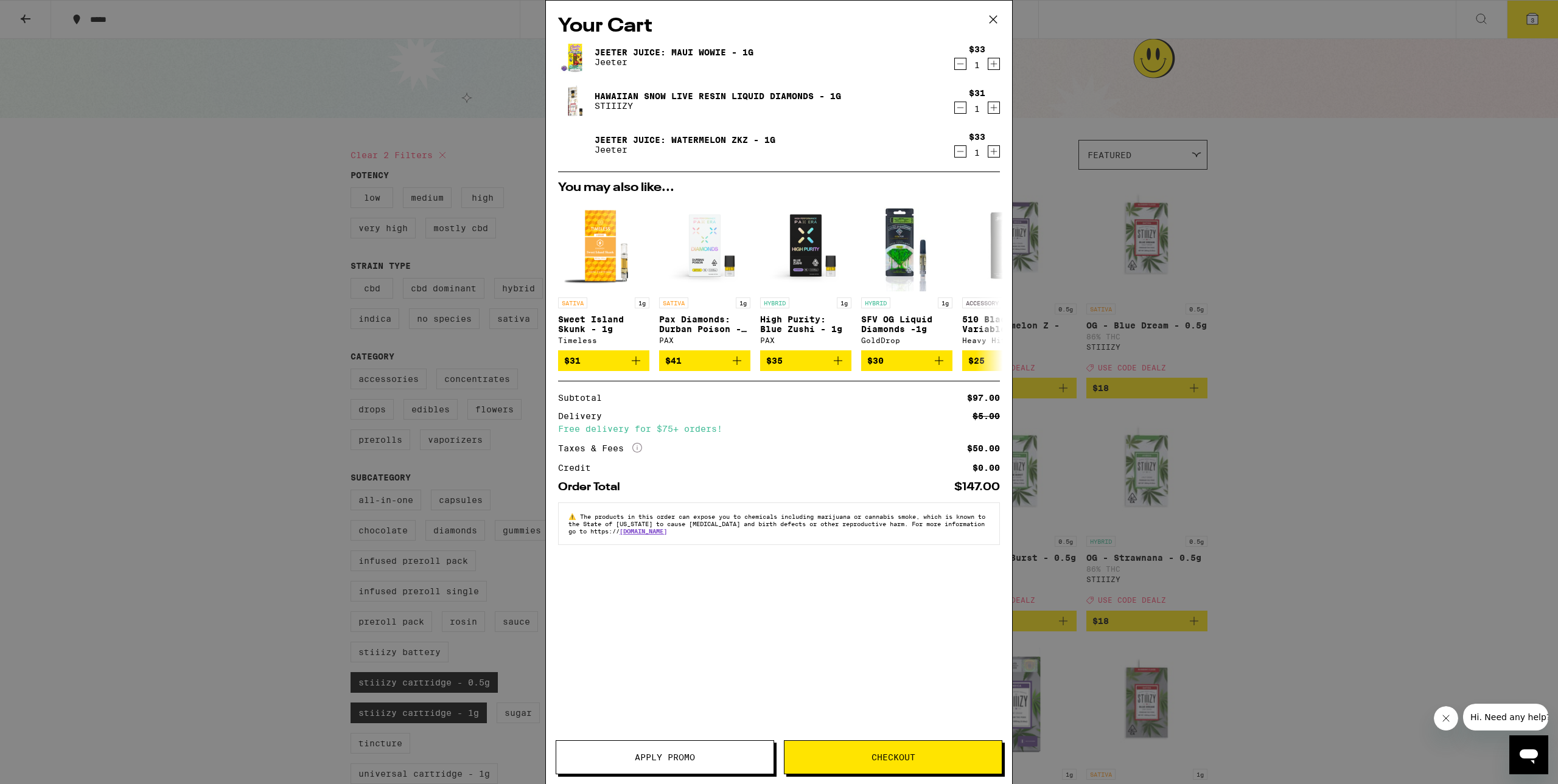
click at [314, 222] on div "Your Cart [PERSON_NAME] Juice: Maui Wowie - 1g [PERSON_NAME] $33 1 Hawaiian Sno…" at bounding box center [779, 392] width 1558 height 784
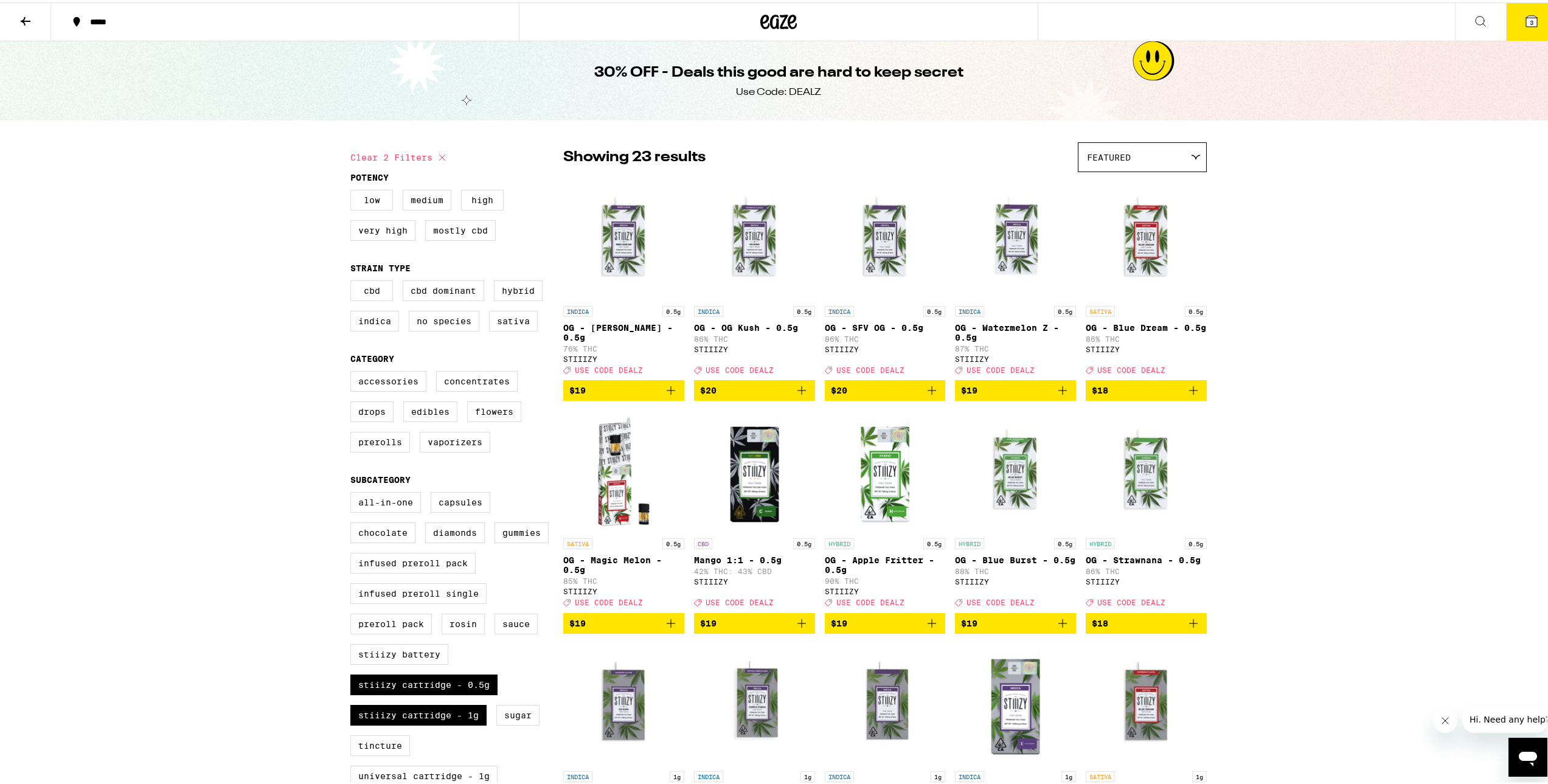
click at [770, 18] on icon at bounding box center [779, 20] width 18 height 15
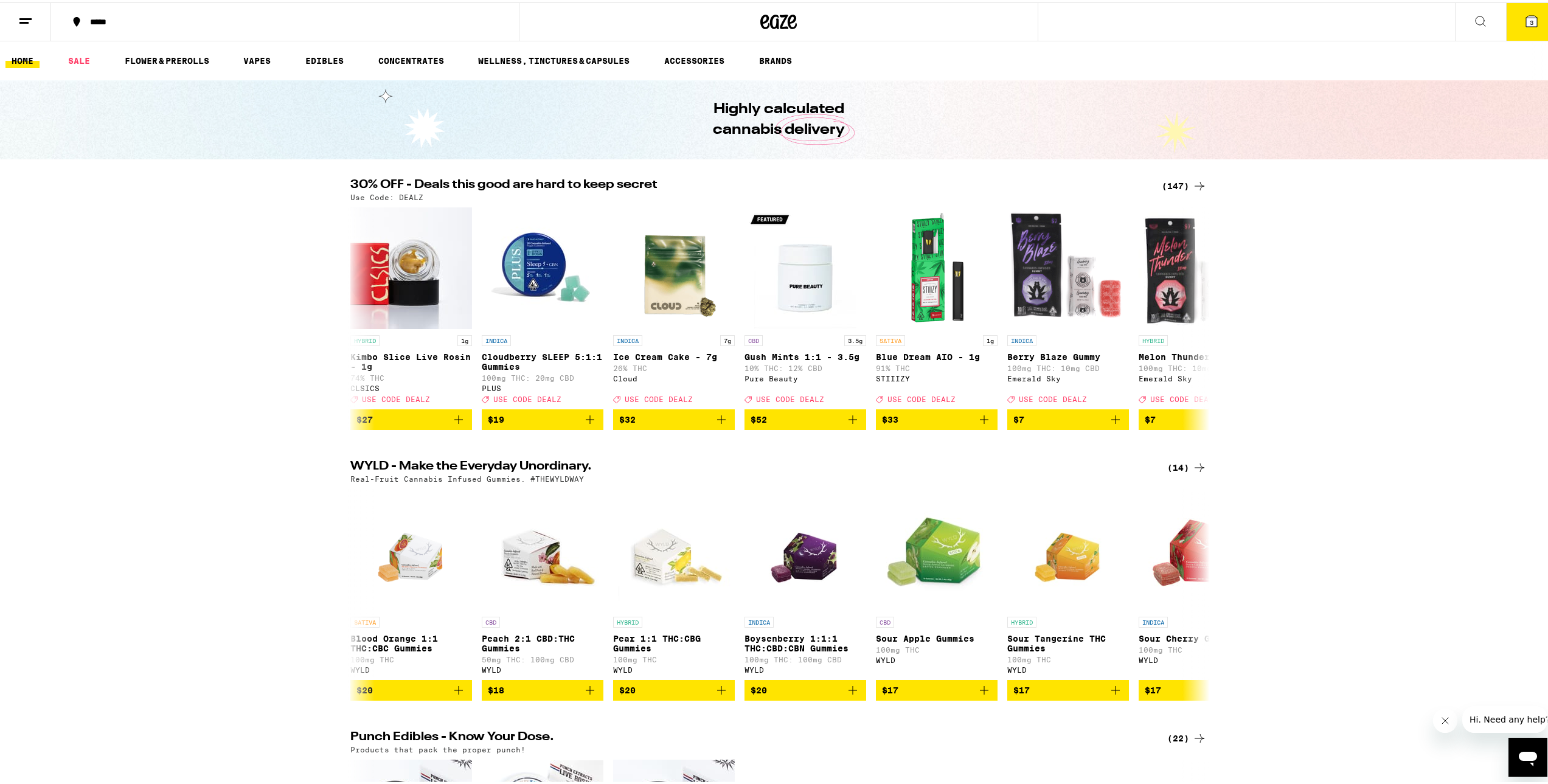
click at [116, 27] on button "*****" at bounding box center [284, 20] width 468 height 37
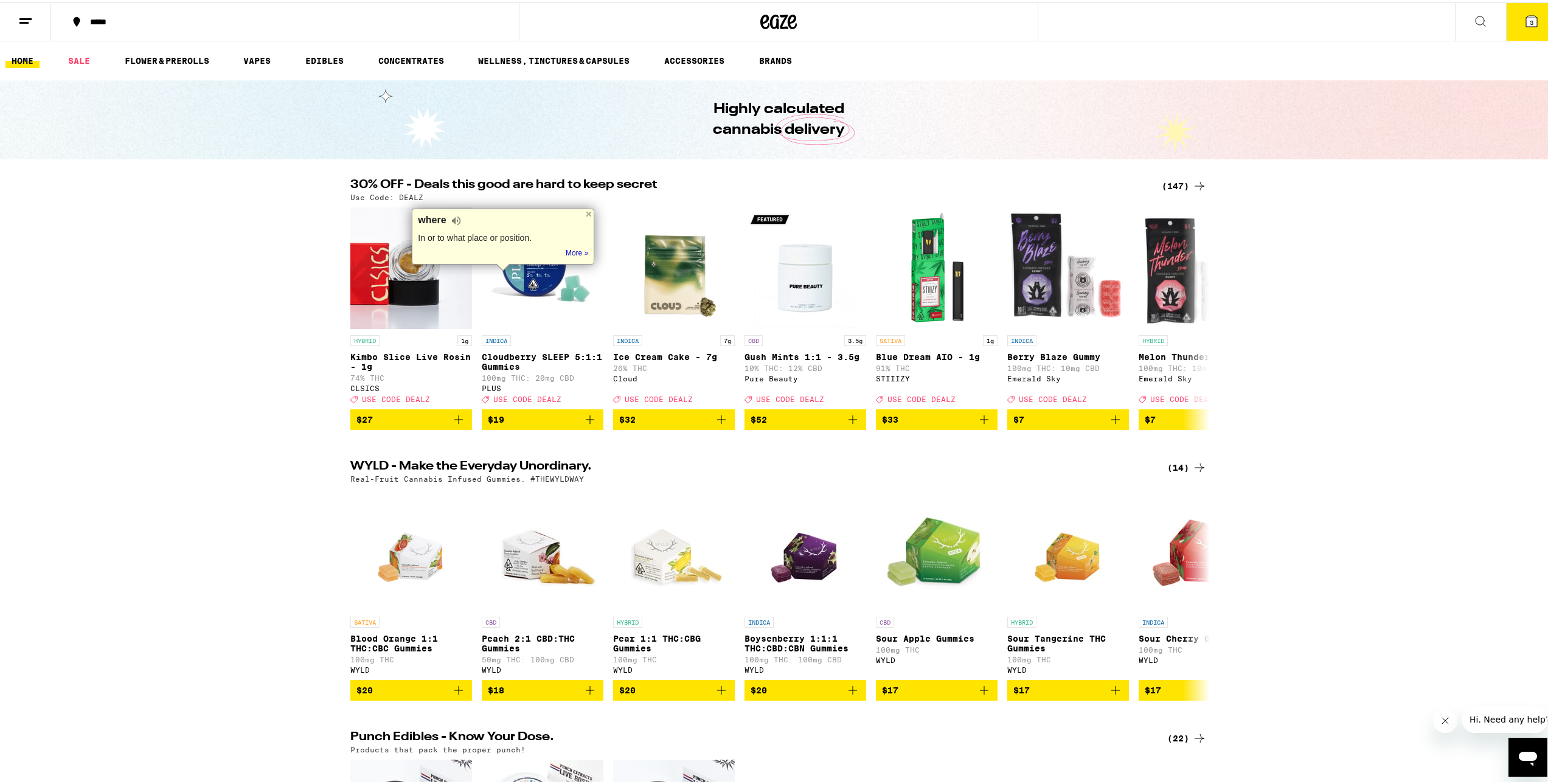
click at [124, 23] on div "**********" at bounding box center [779, 392] width 1557 height 784
click at [94, 22] on div "*****" at bounding box center [291, 19] width 414 height 9
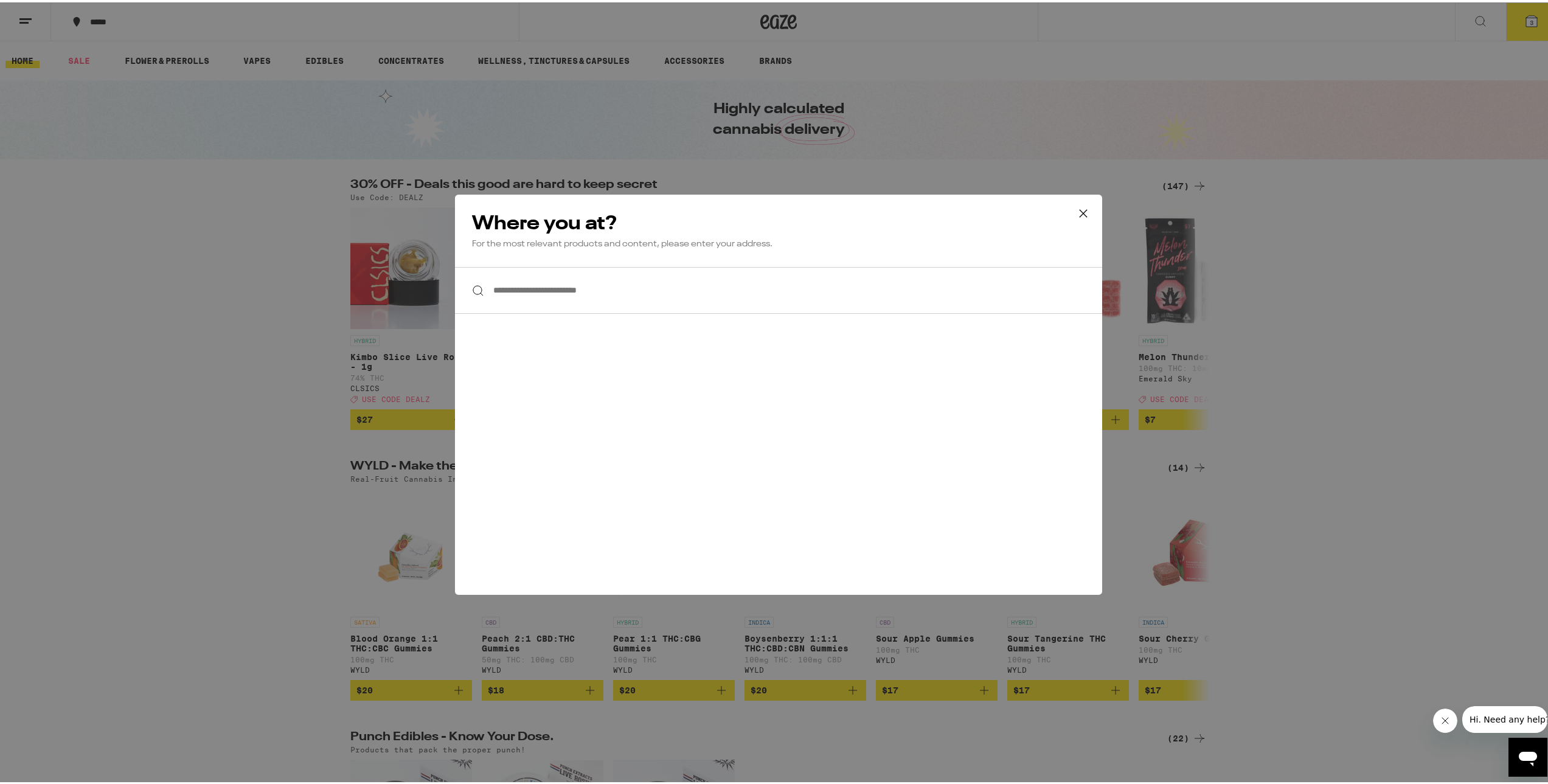
click at [570, 303] on input "**********" at bounding box center [779, 288] width 647 height 47
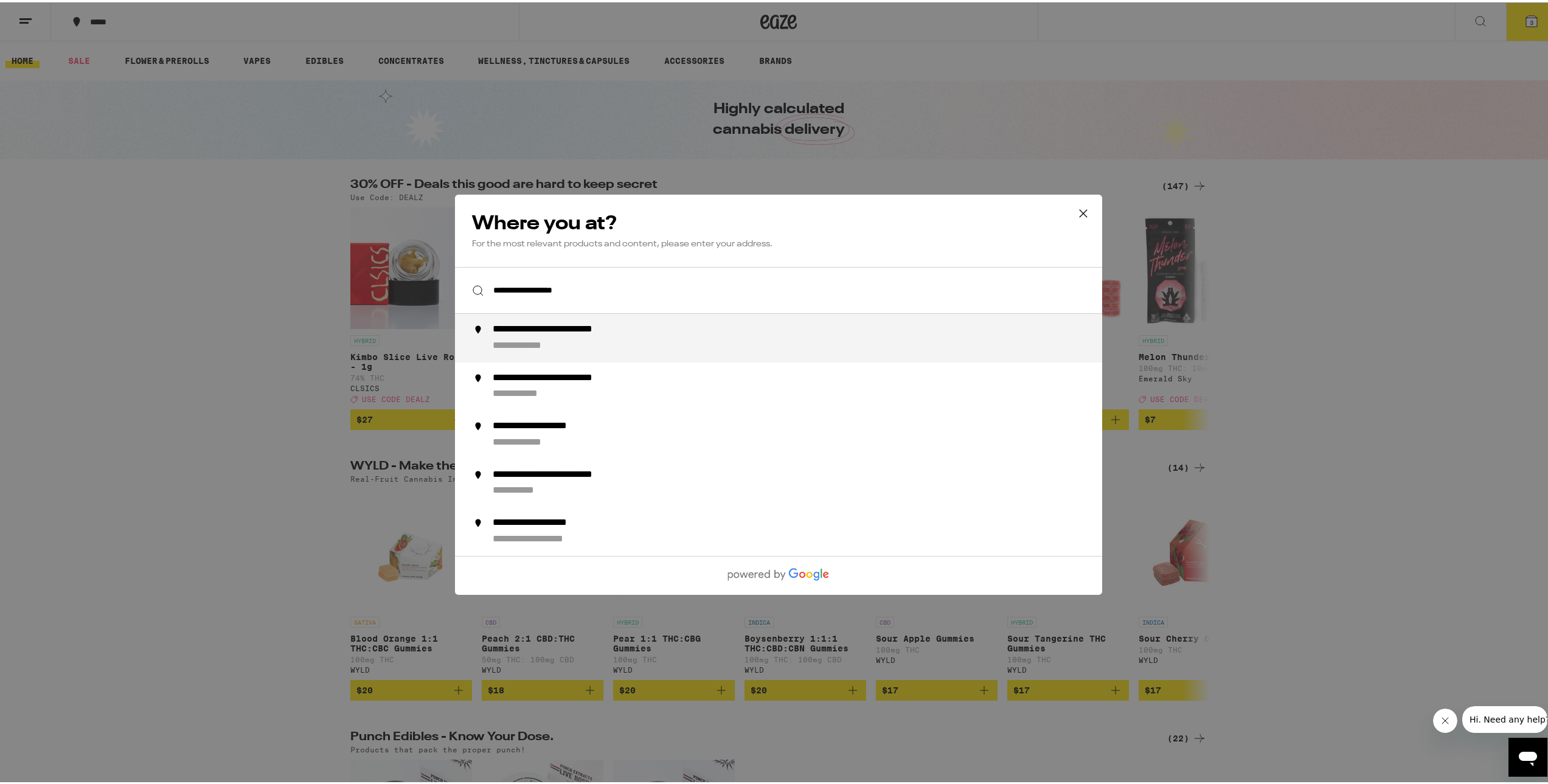
click at [588, 334] on div "**********" at bounding box center [577, 327] width 170 height 13
type input "**********"
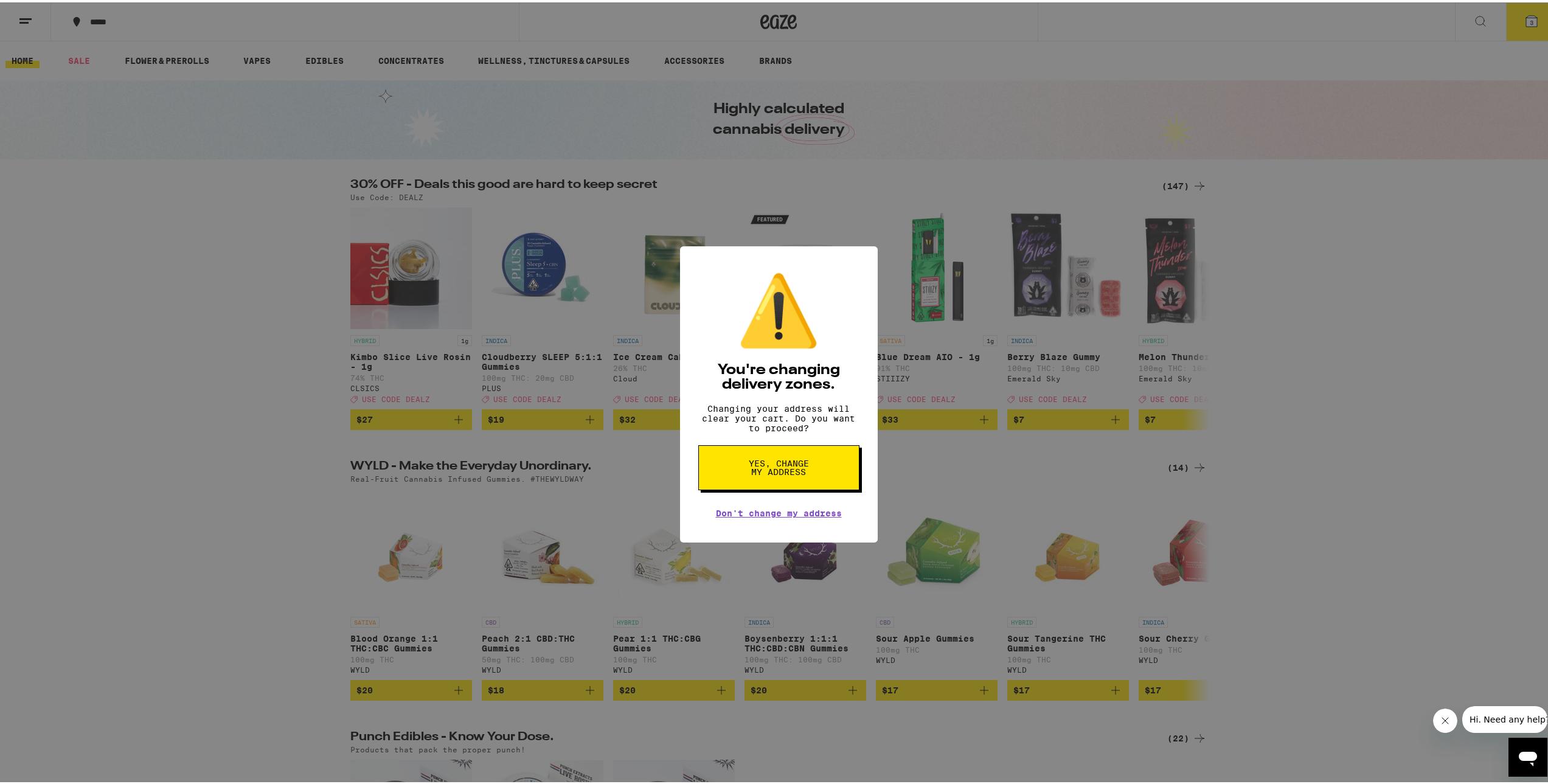
click at [799, 474] on span "Yes, change my address" at bounding box center [779, 465] width 63 height 17
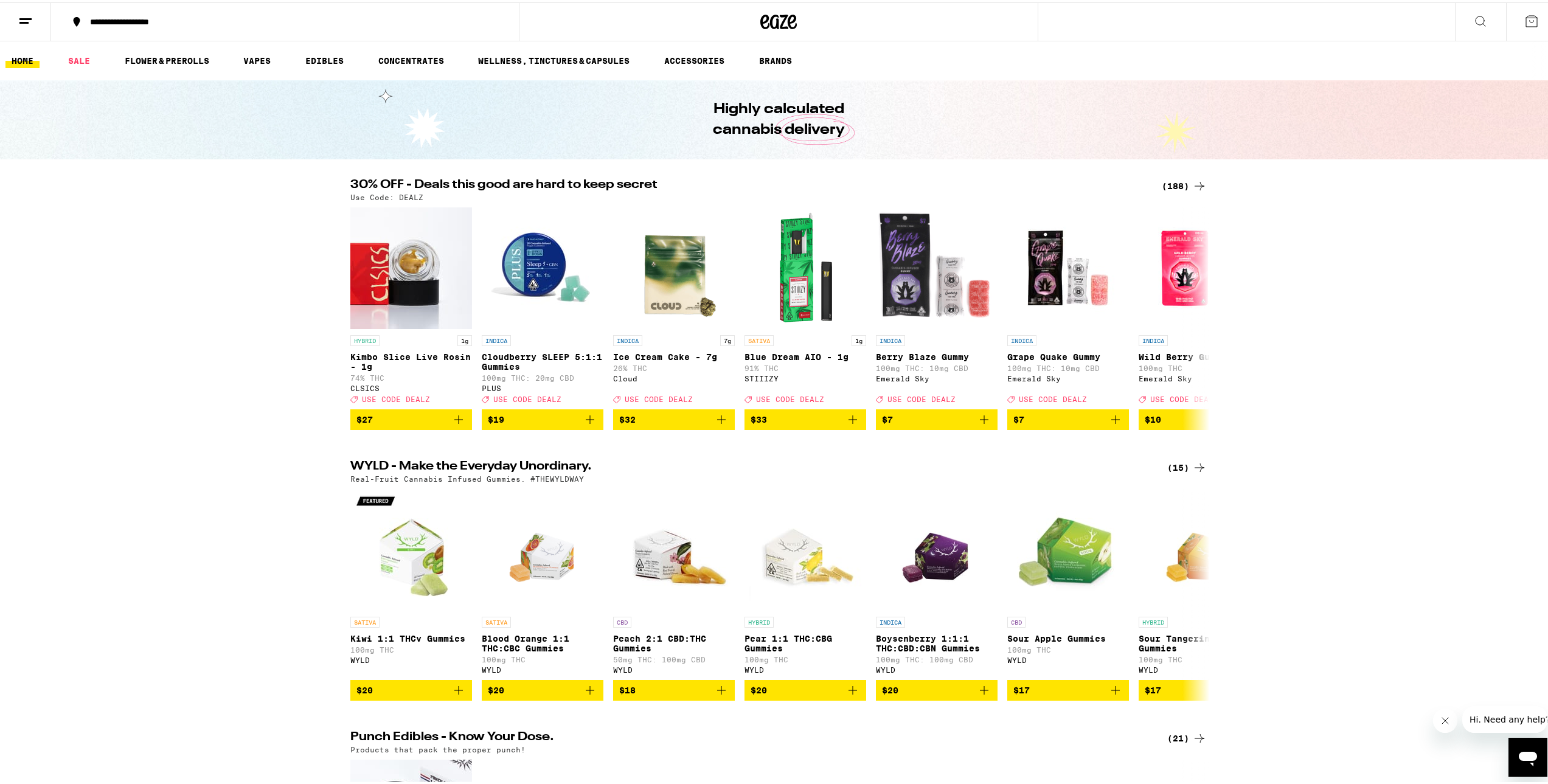
click at [1192, 183] on icon at bounding box center [1199, 183] width 15 height 15
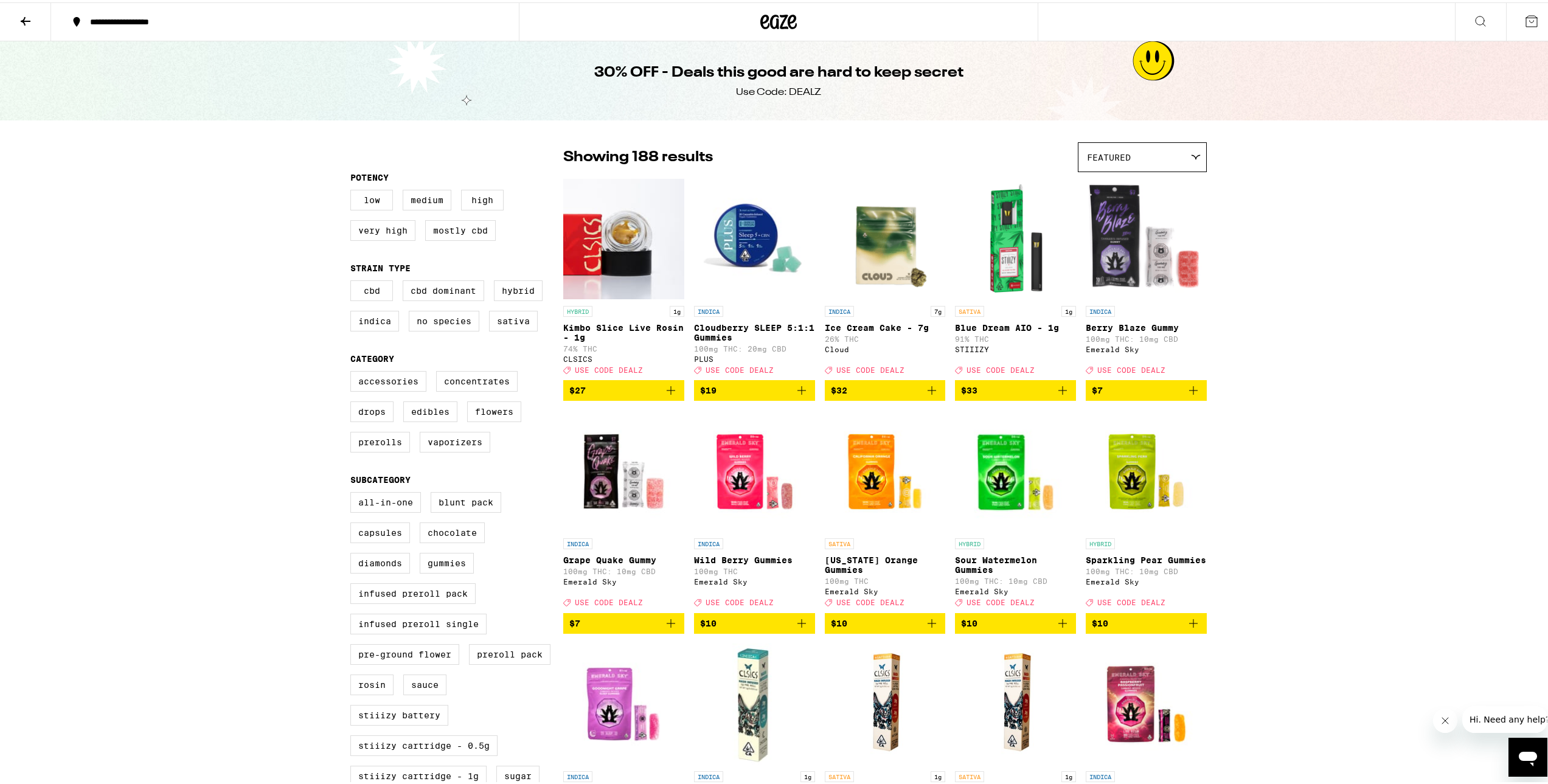
drag, startPoint x: 470, startPoint y: 488, endPoint x: 550, endPoint y: 192, distance: 306.6
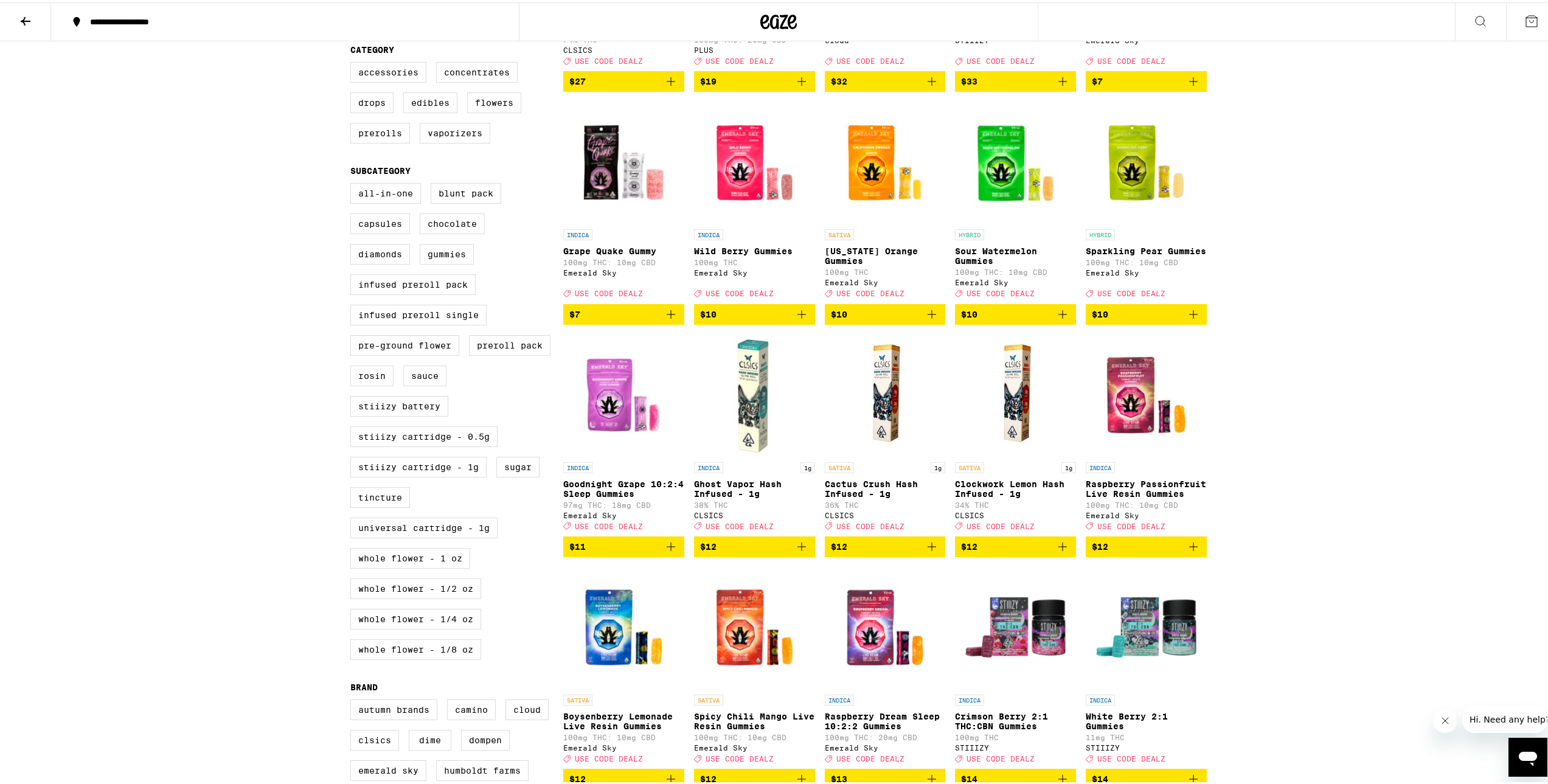
scroll to position [324, 0]
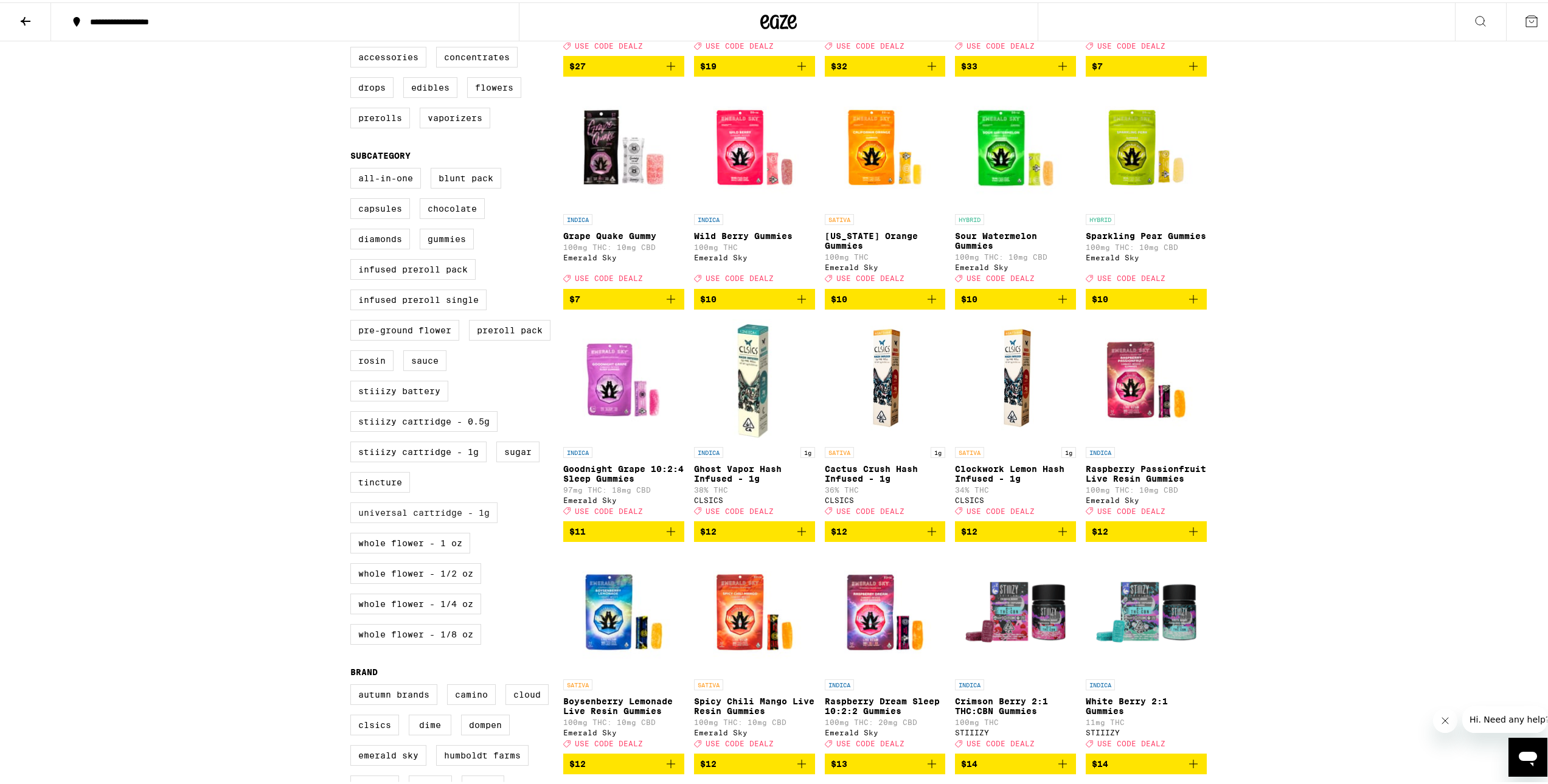
click at [447, 521] on label "Universal Cartridge - 1g" at bounding box center [424, 510] width 147 height 20
click at [353, 168] on input "Universal Cartridge - 1g" at bounding box center [353, 168] width 1 height 1
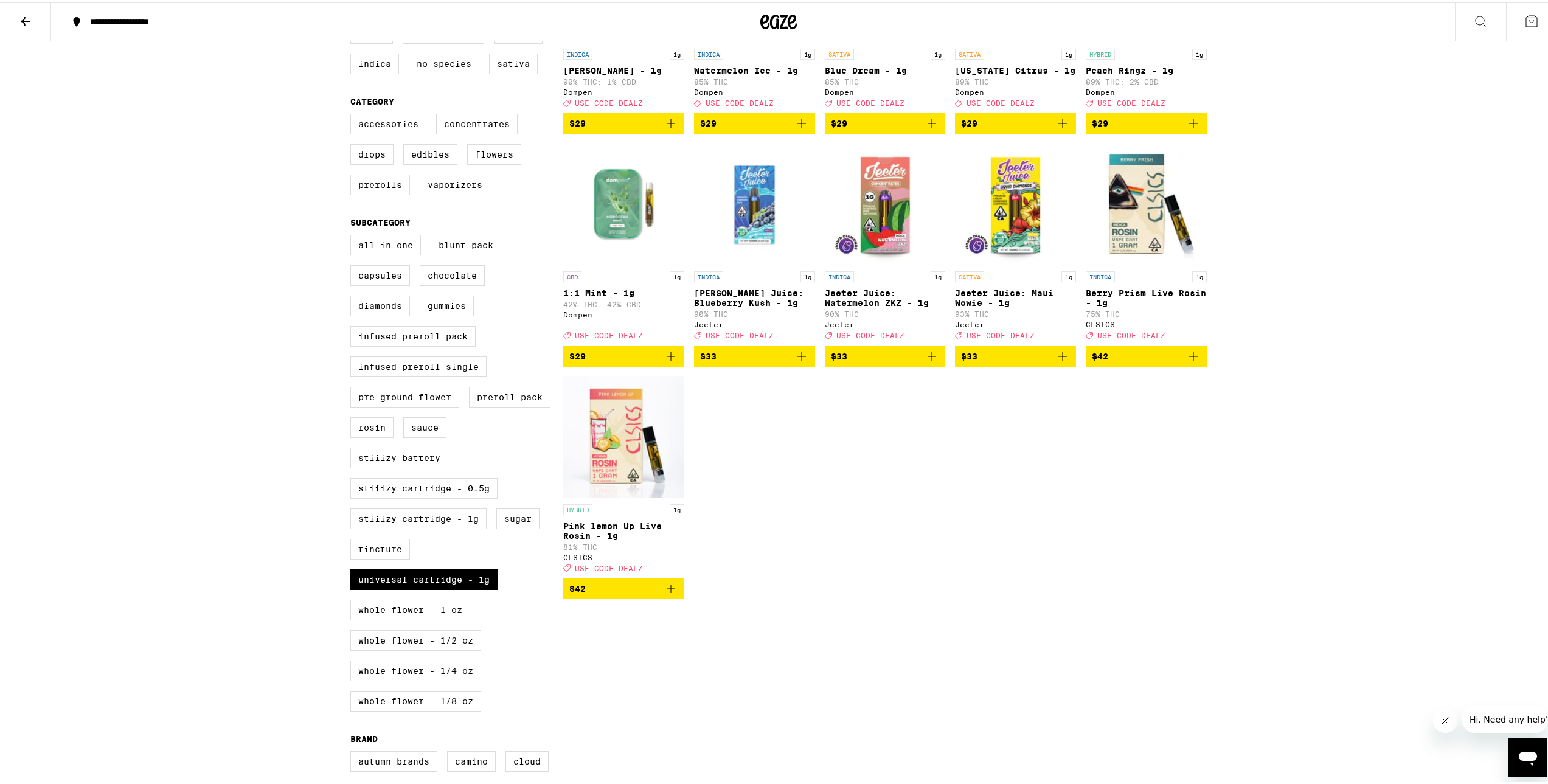
scroll to position [244, 0]
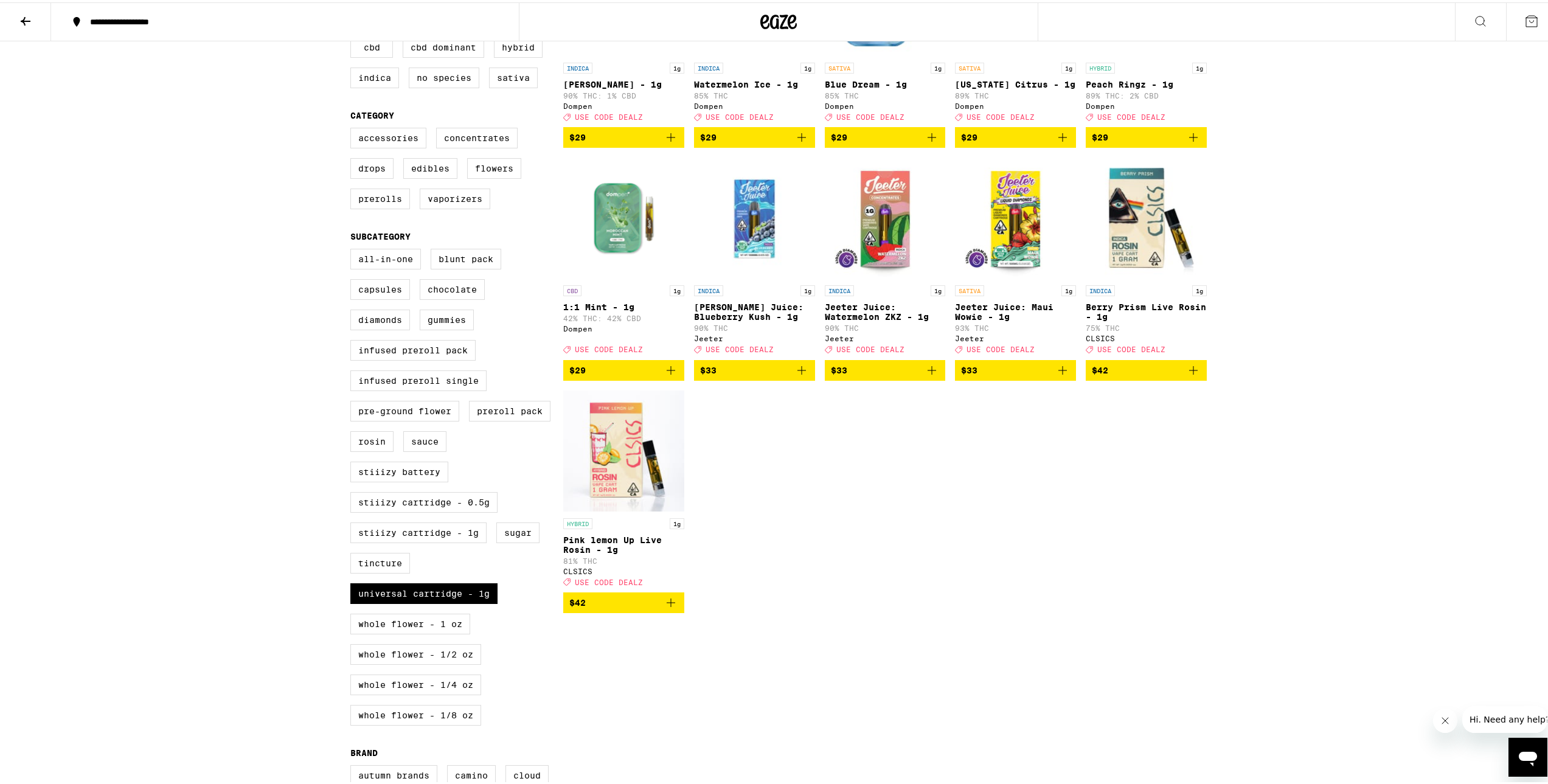
click at [1157, 378] on button "$42" at bounding box center [1146, 368] width 121 height 20
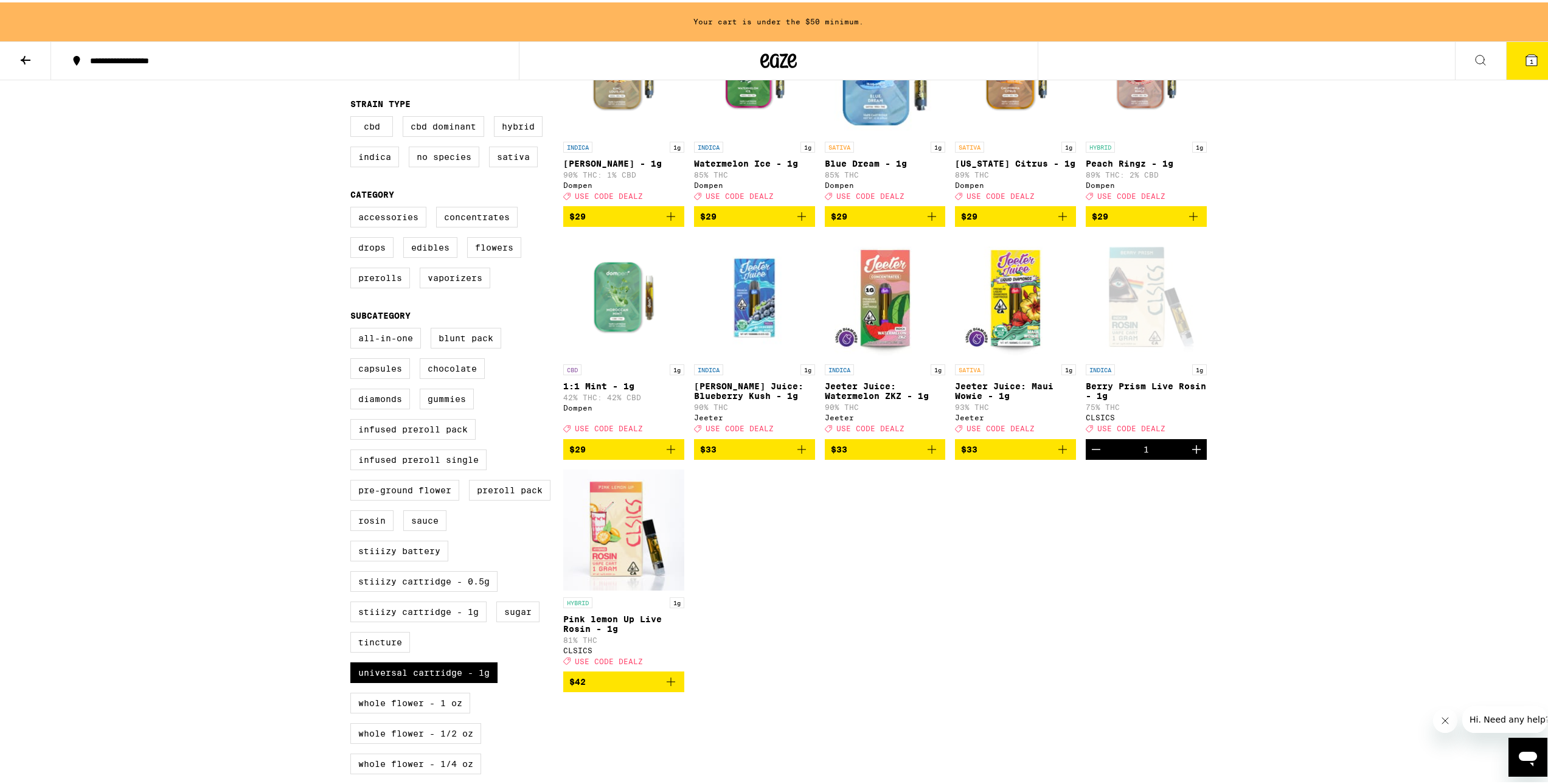
scroll to position [201, 0]
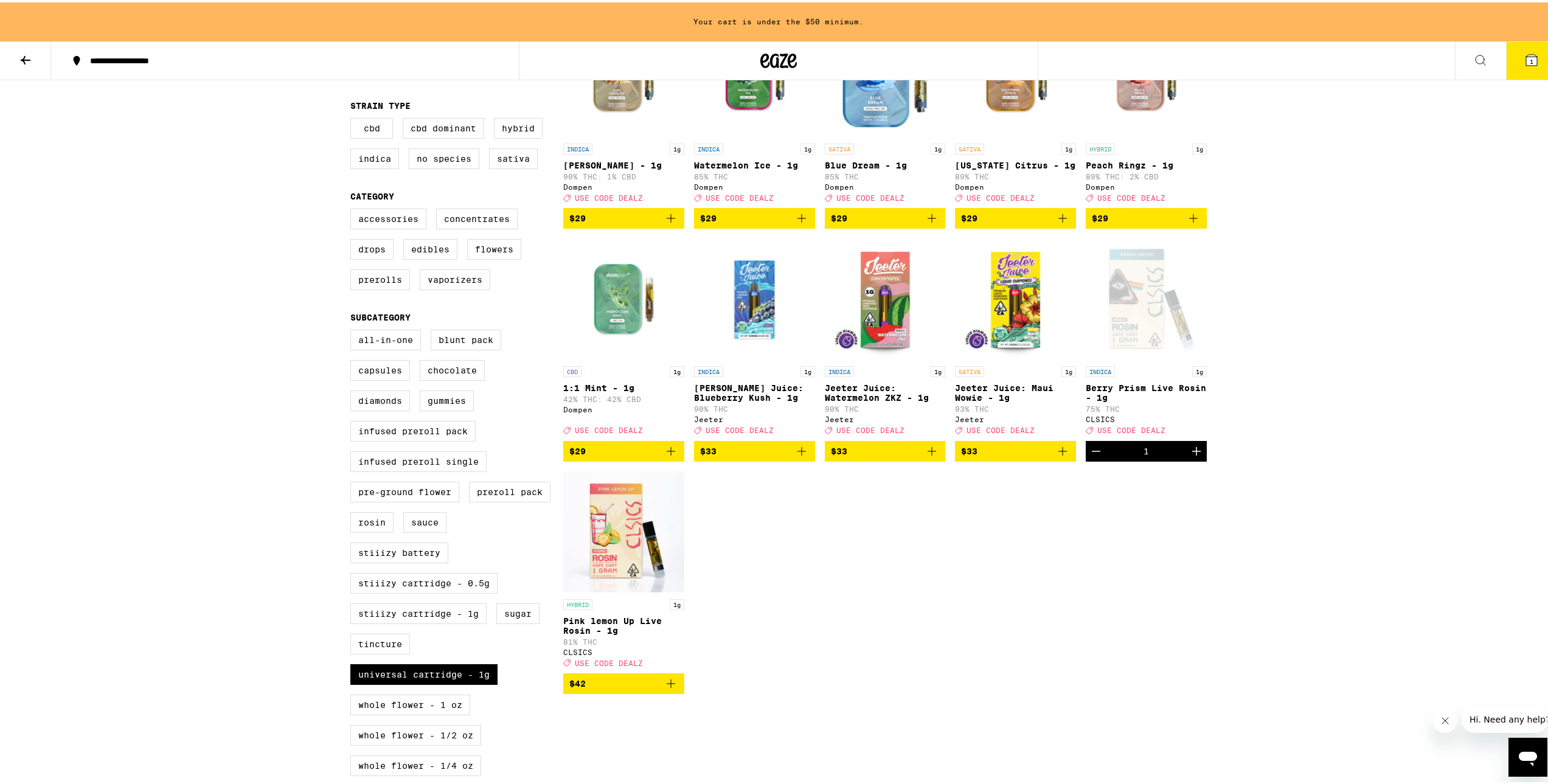
click at [1022, 456] on span "$33" at bounding box center [1015, 449] width 109 height 15
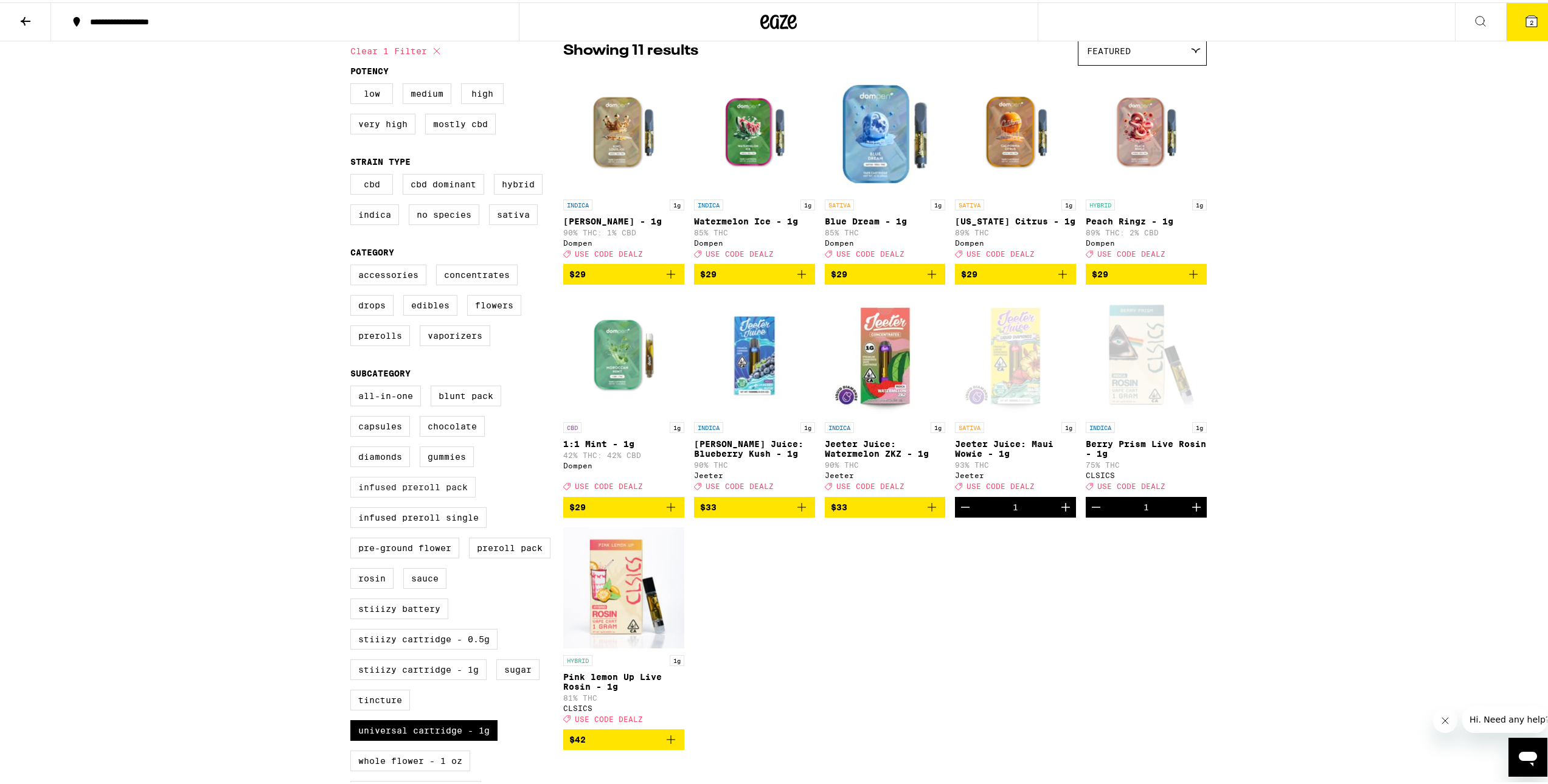
scroll to position [203, 0]
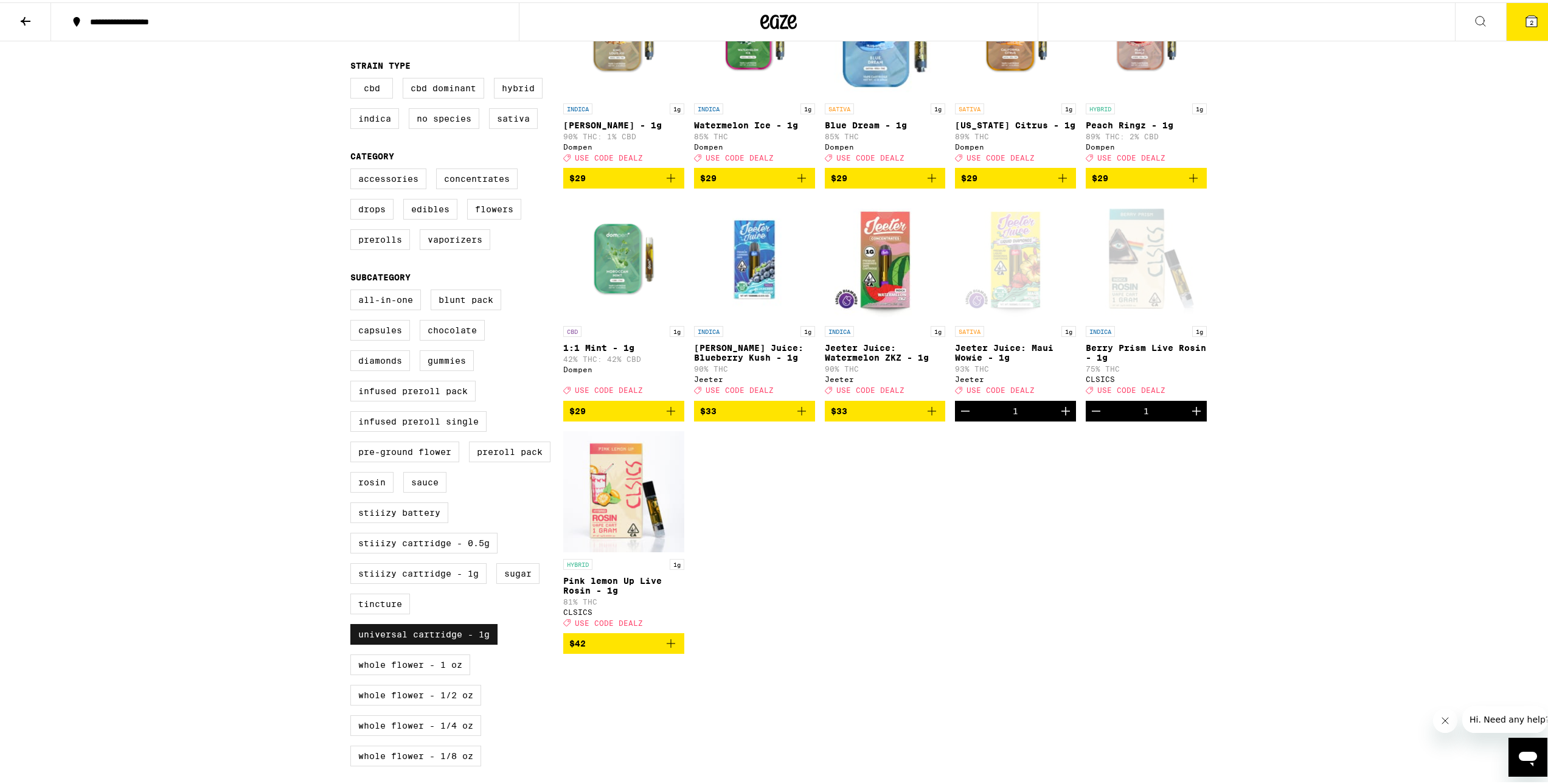
click at [456, 642] on label "Universal Cartridge - 1g" at bounding box center [424, 631] width 147 height 20
click at [353, 290] on input "Universal Cartridge - 1g" at bounding box center [353, 289] width 1 height 1
checkbox input "false"
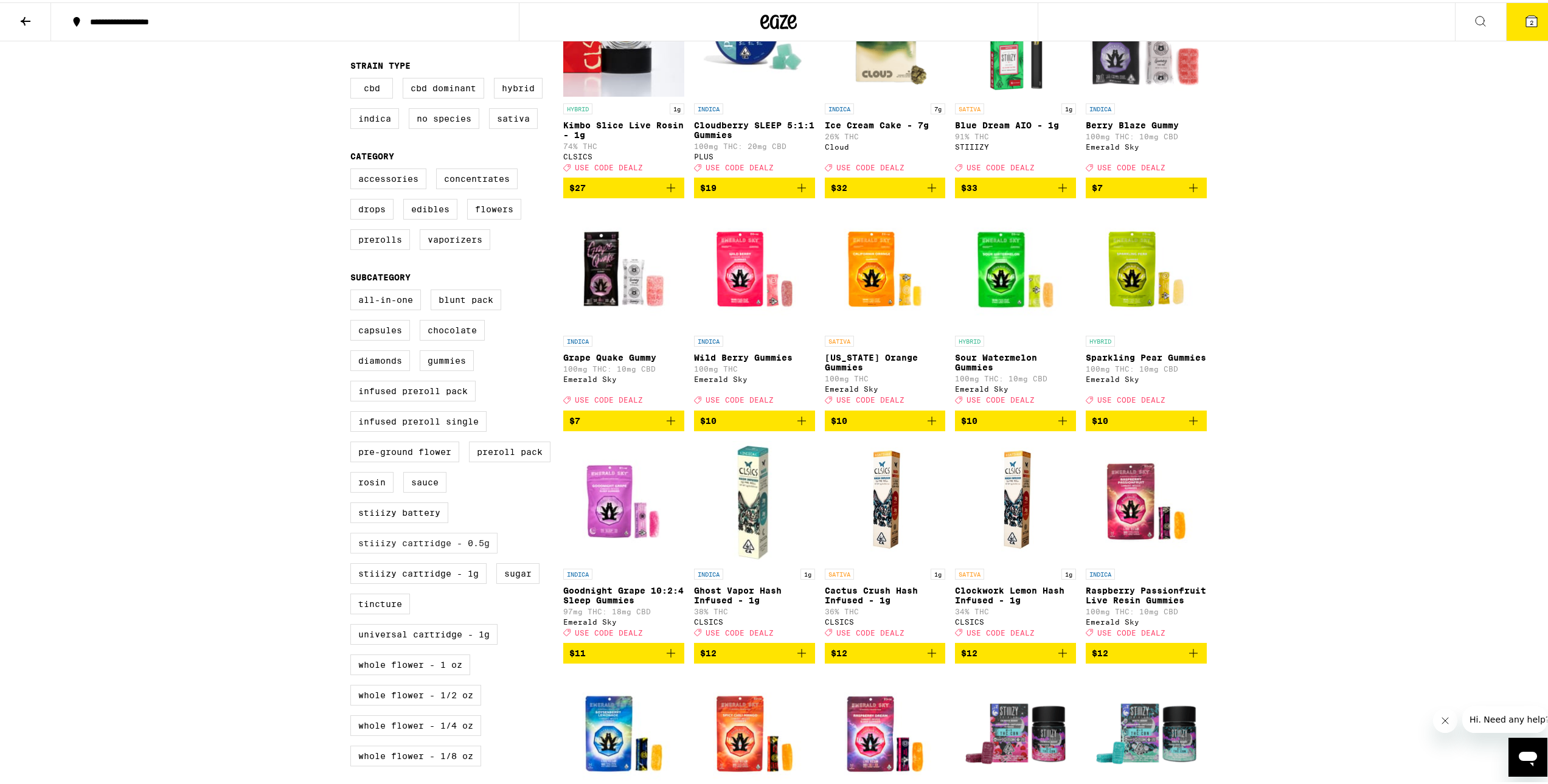
click at [465, 551] on label "STIIIZY Cartridge - 0.5g" at bounding box center [424, 540] width 147 height 20
click at [353, 290] on input "STIIIZY Cartridge - 0.5g" at bounding box center [353, 289] width 1 height 1
checkbox input "true"
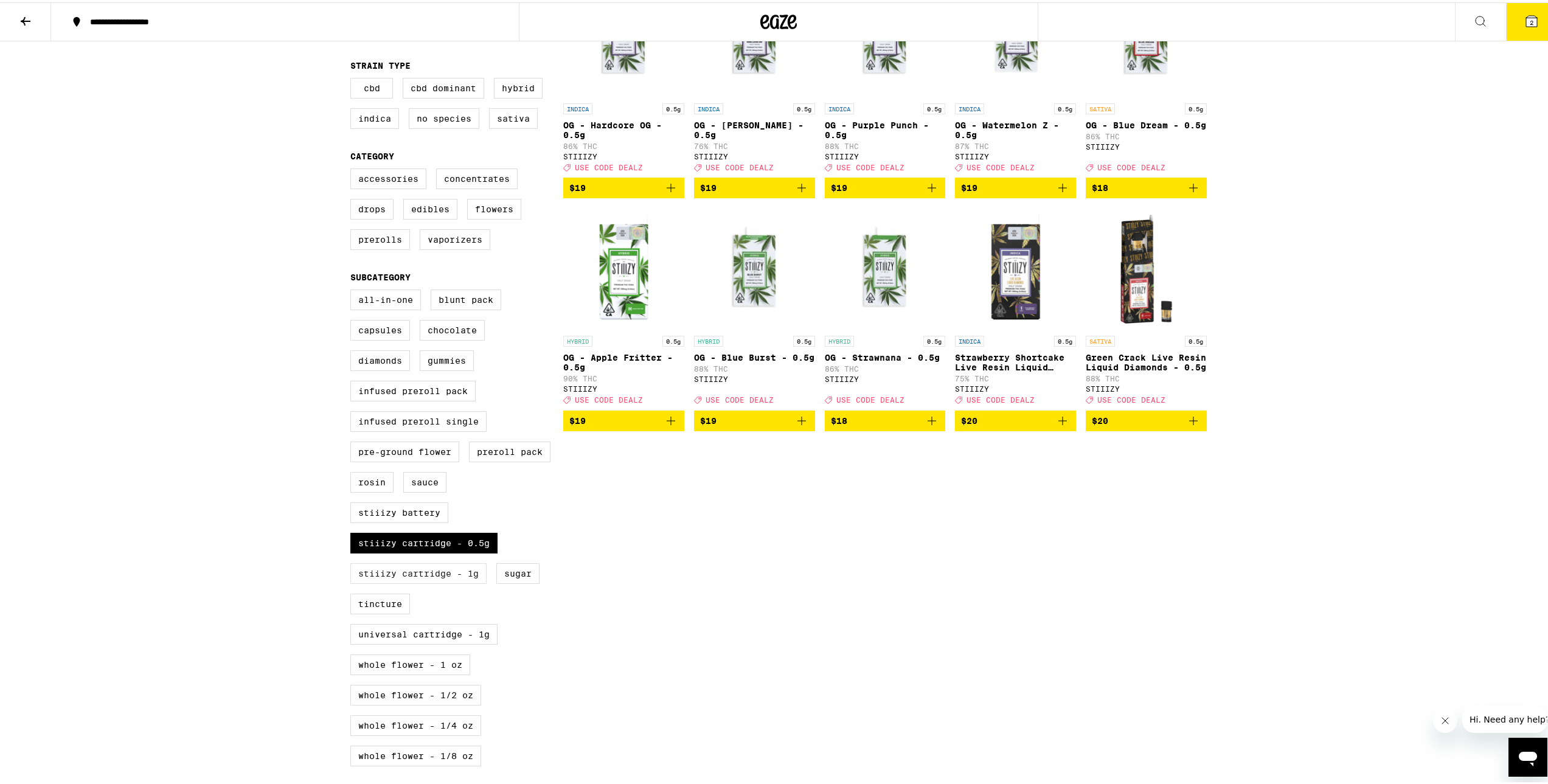
click at [435, 581] on label "STIIIZY Cartridge - 1g" at bounding box center [418, 571] width 136 height 20
click at [353, 290] on input "STIIIZY Cartridge - 1g" at bounding box center [353, 289] width 1 height 1
checkbox input "true"
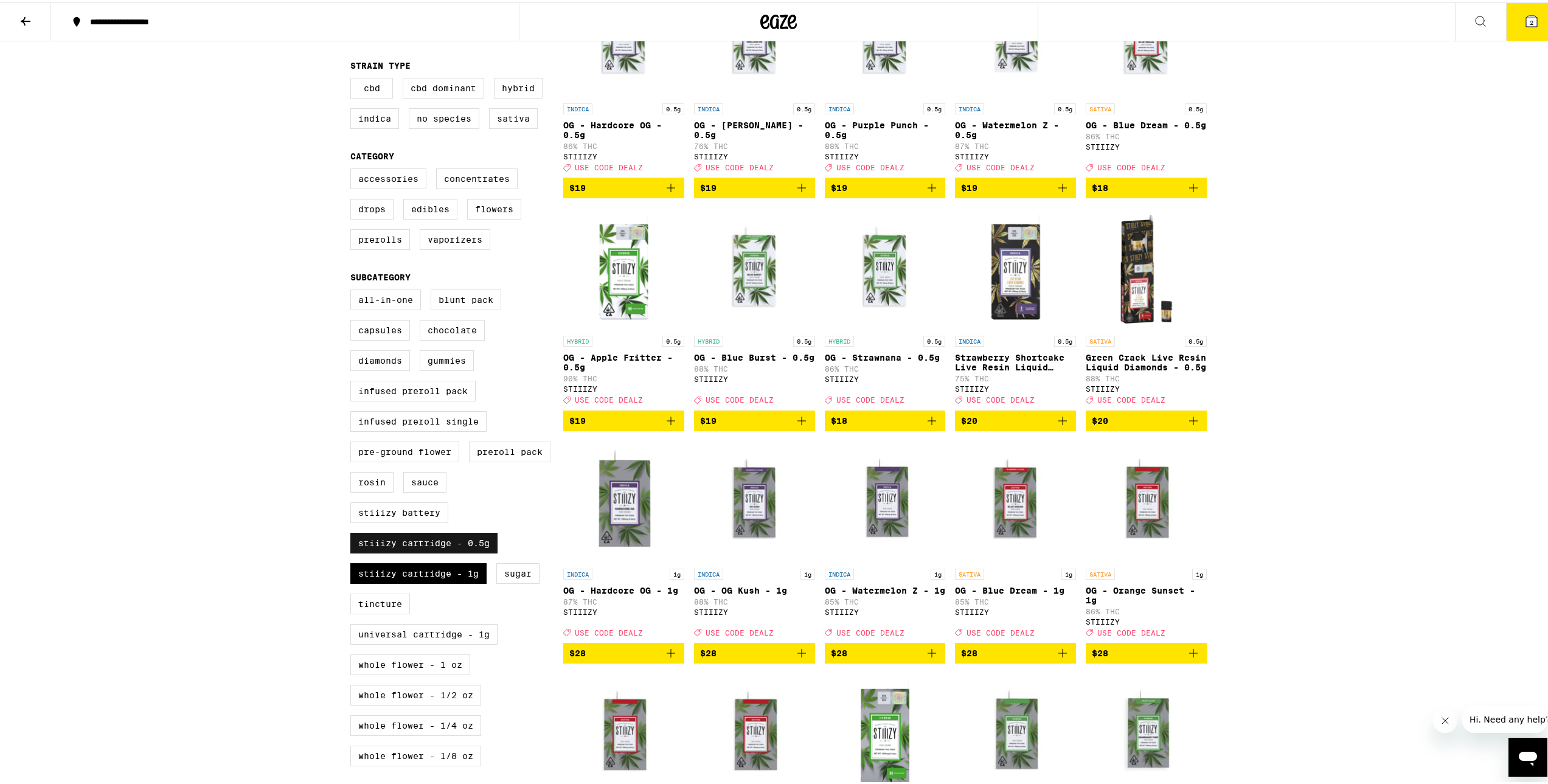
click at [475, 551] on label "STIIIZY Cartridge - 0.5g" at bounding box center [424, 540] width 147 height 20
click at [353, 290] on input "STIIIZY Cartridge - 0.5g" at bounding box center [353, 289] width 1 height 1
checkbox input "false"
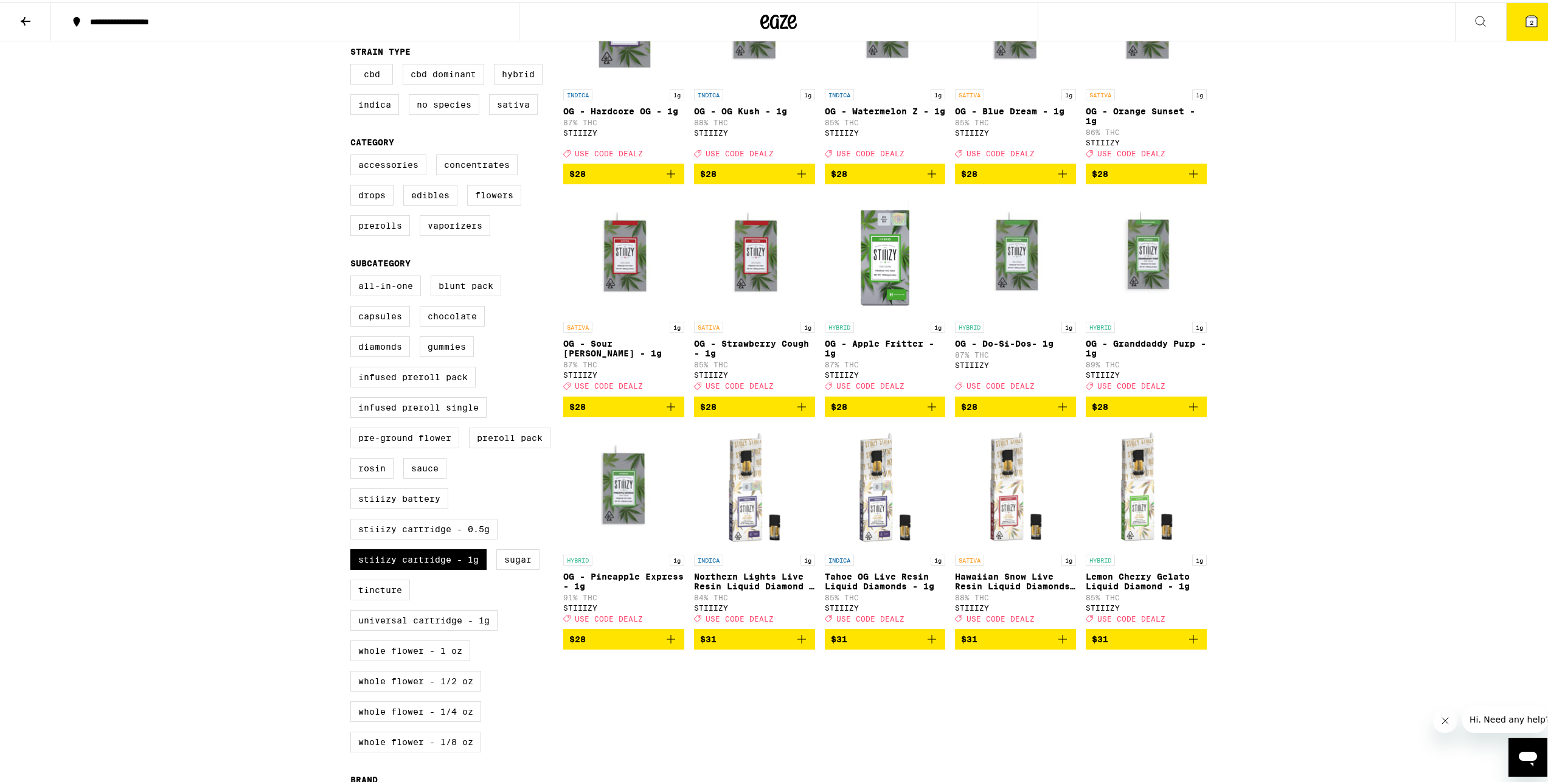
scroll to position [284, 0]
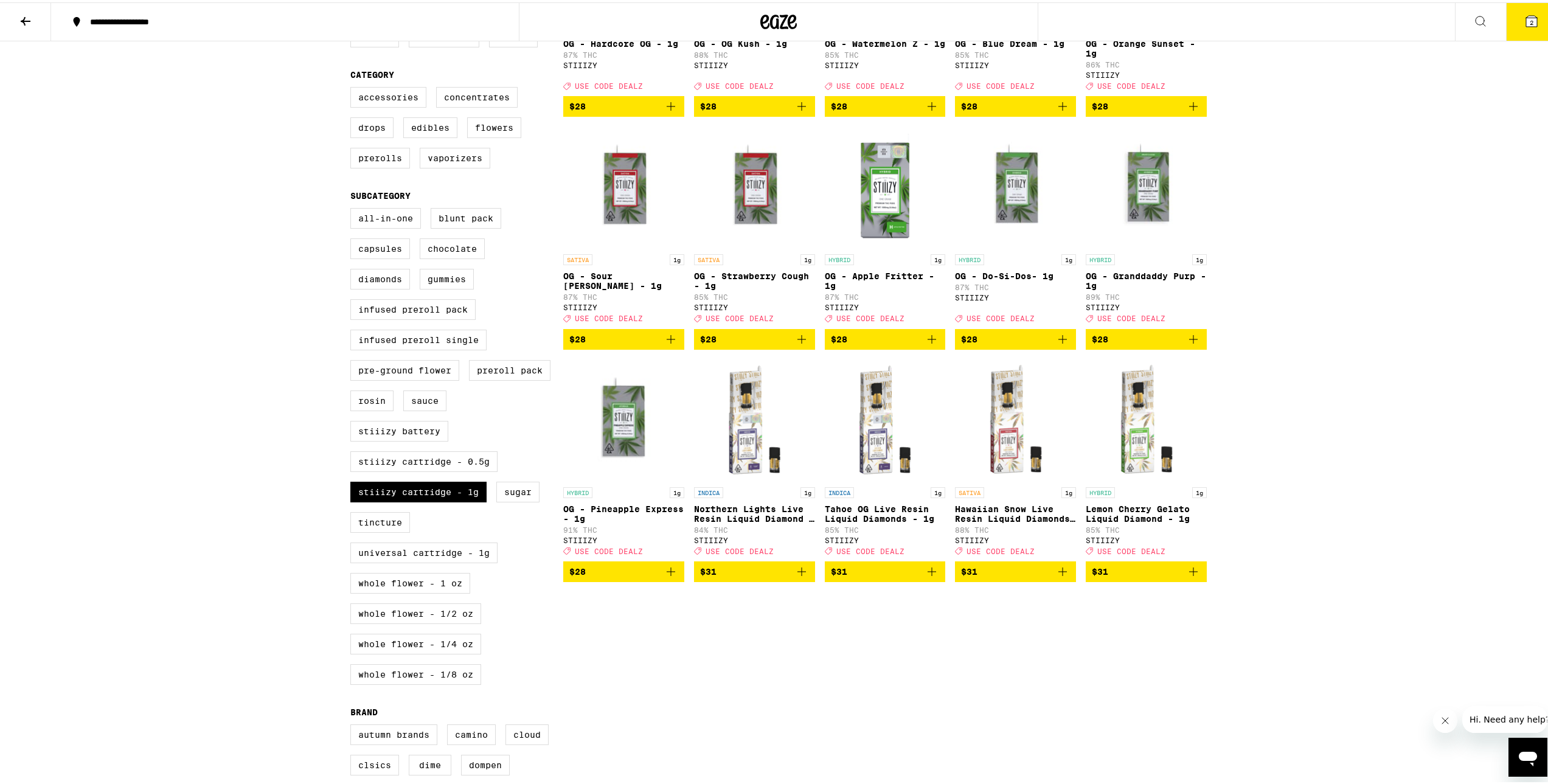
click at [1042, 580] on button "$31" at bounding box center [1015, 569] width 121 height 20
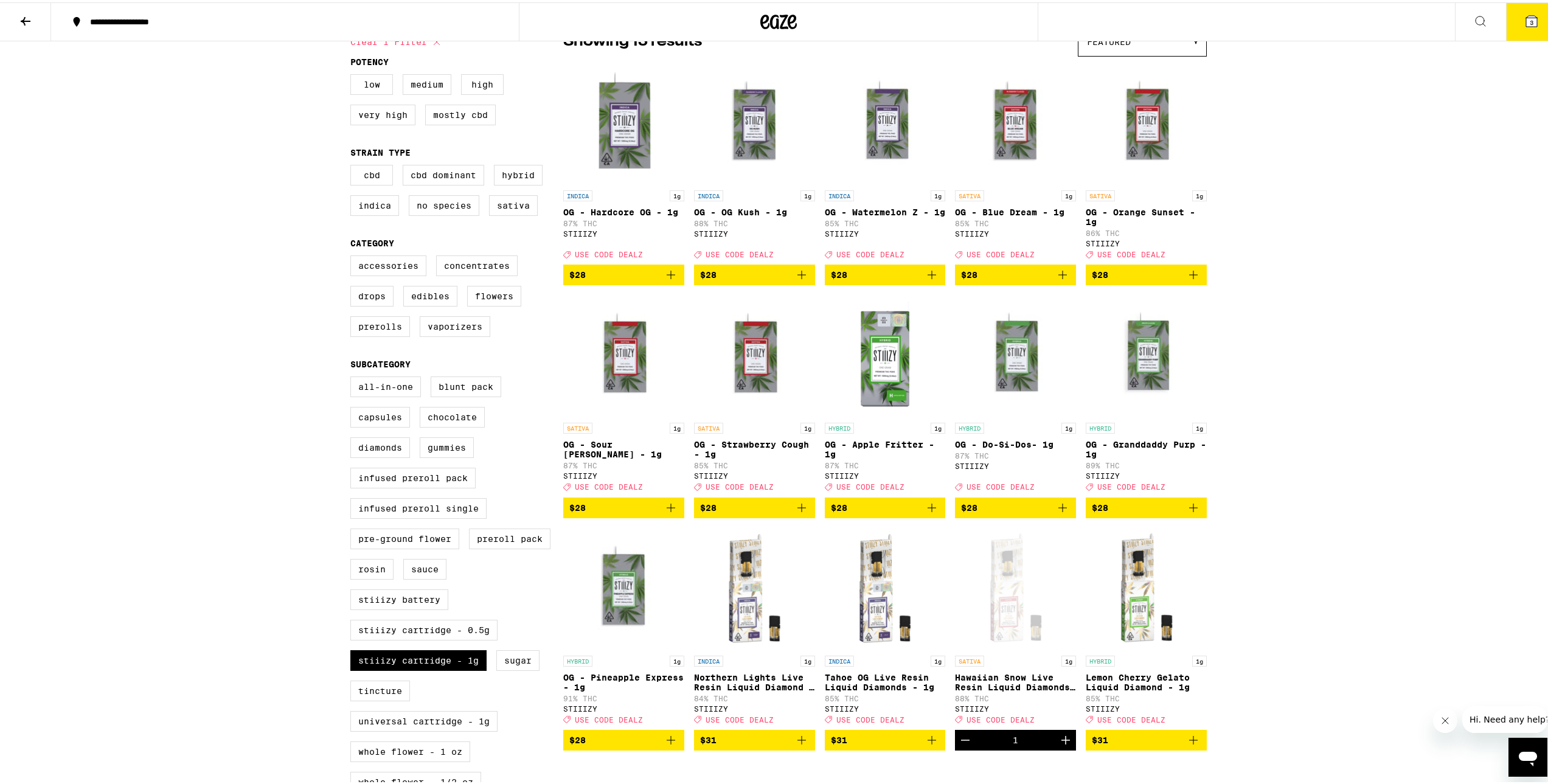
scroll to position [0, 0]
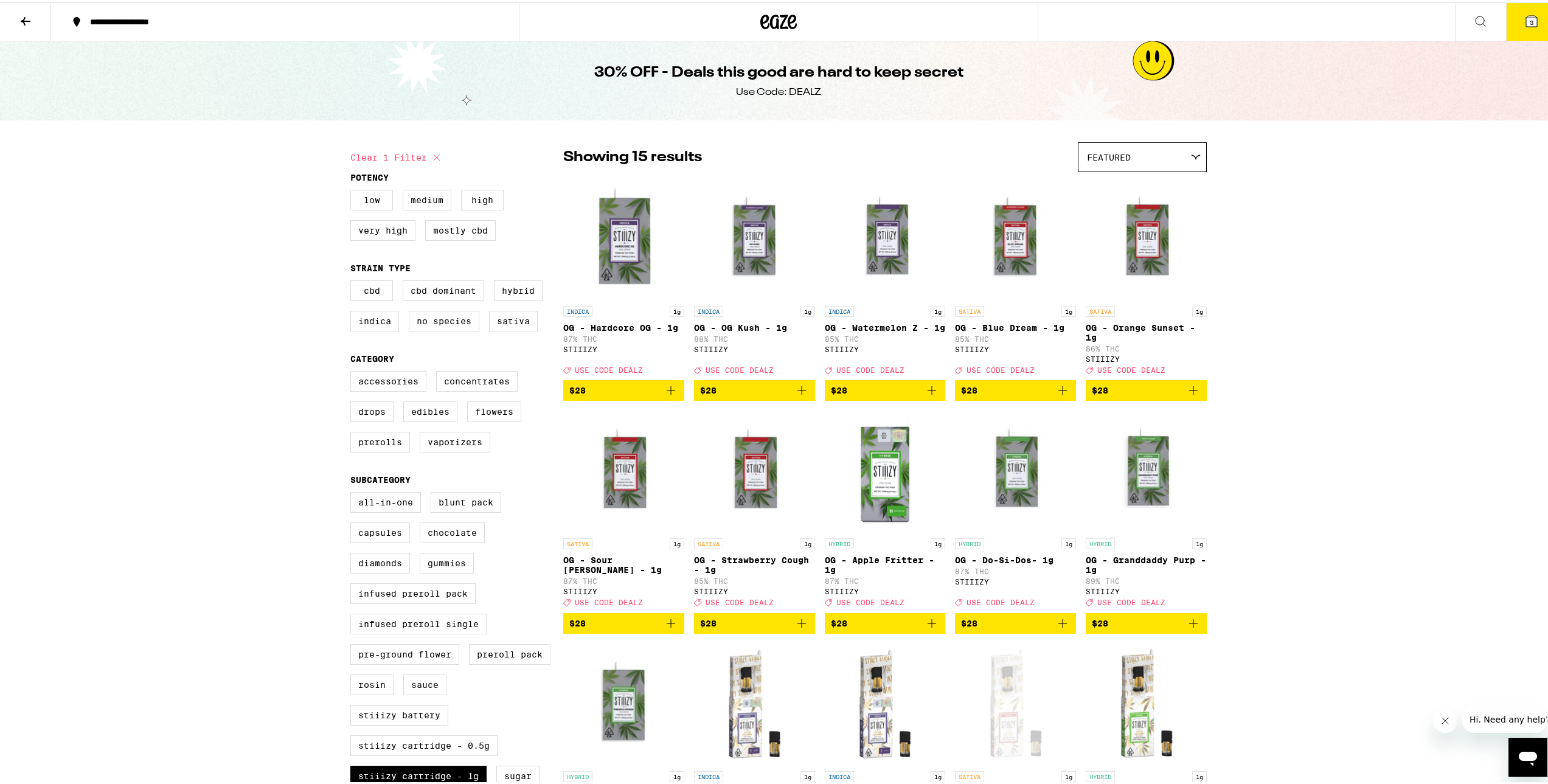
drag, startPoint x: 1154, startPoint y: 502, endPoint x: 1241, endPoint y: 361, distance: 165.7
click at [1530, 20] on span "3" at bounding box center [1532, 20] width 4 height 7
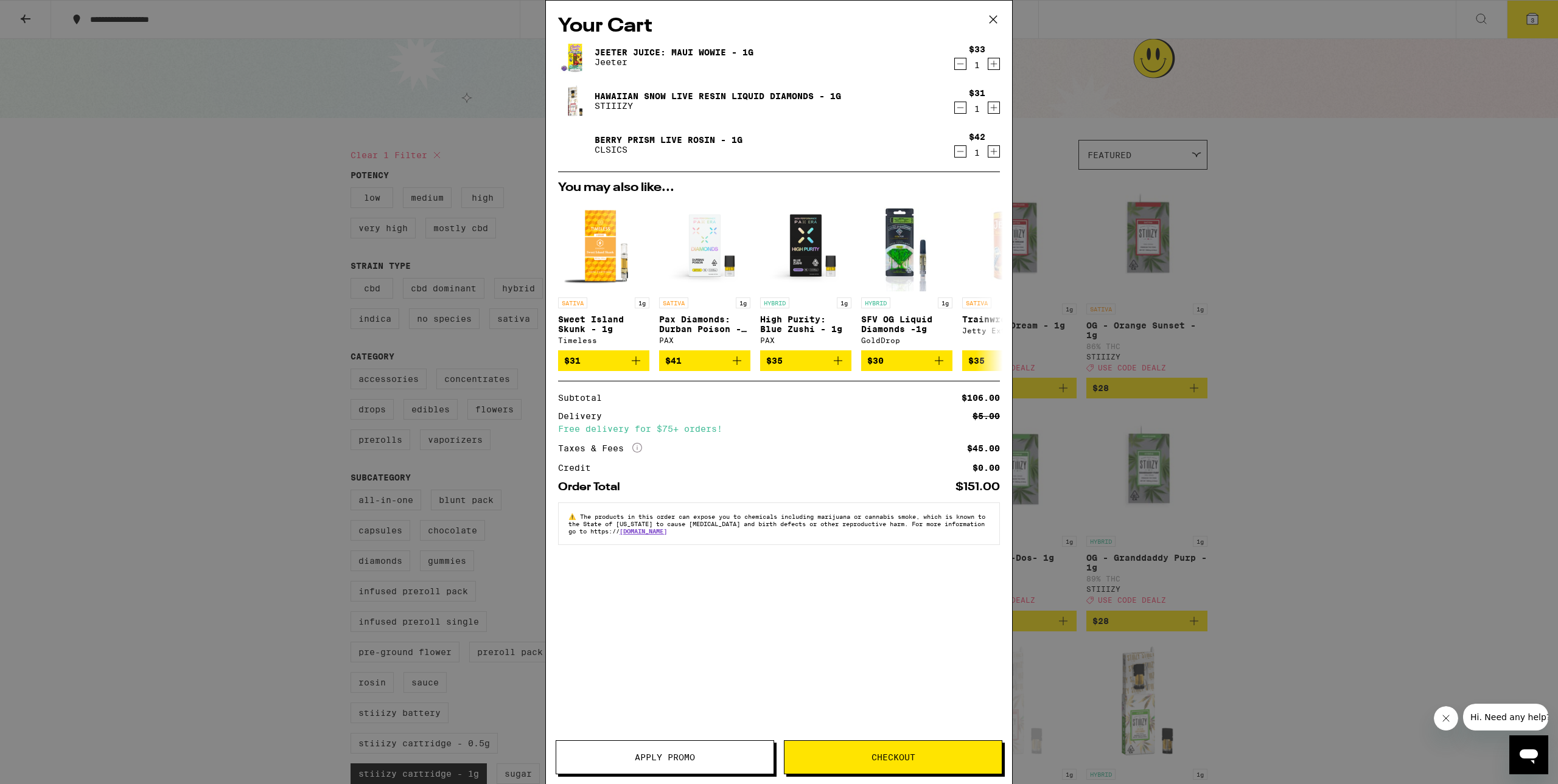
click at [728, 772] on button "Apply Promo" at bounding box center [665, 757] width 219 height 34
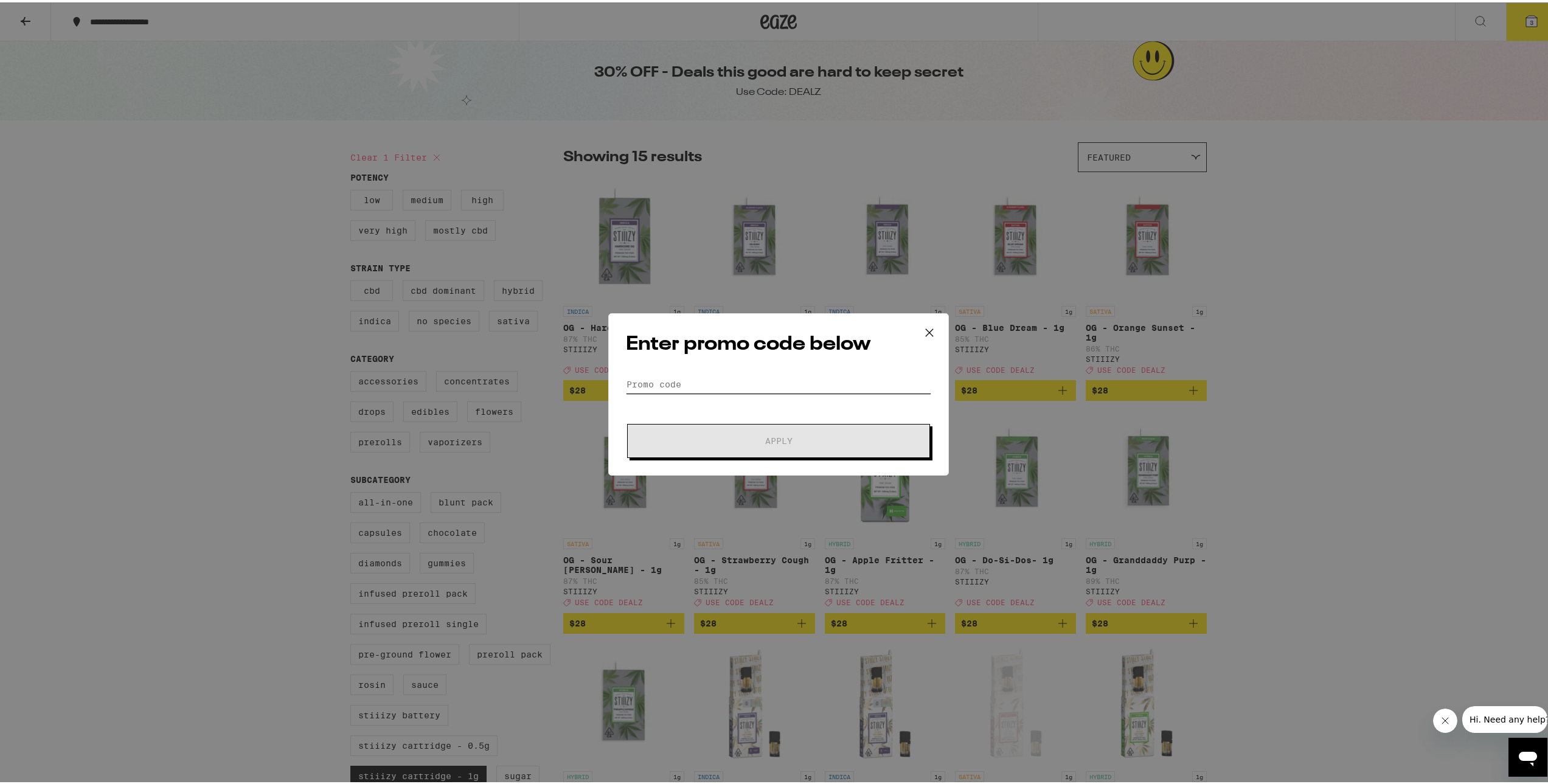
click at [702, 381] on input "Promo Code" at bounding box center [779, 381] width 306 height 18
type input "DEALZ"
click at [732, 451] on button "Apply" at bounding box center [778, 438] width 303 height 34
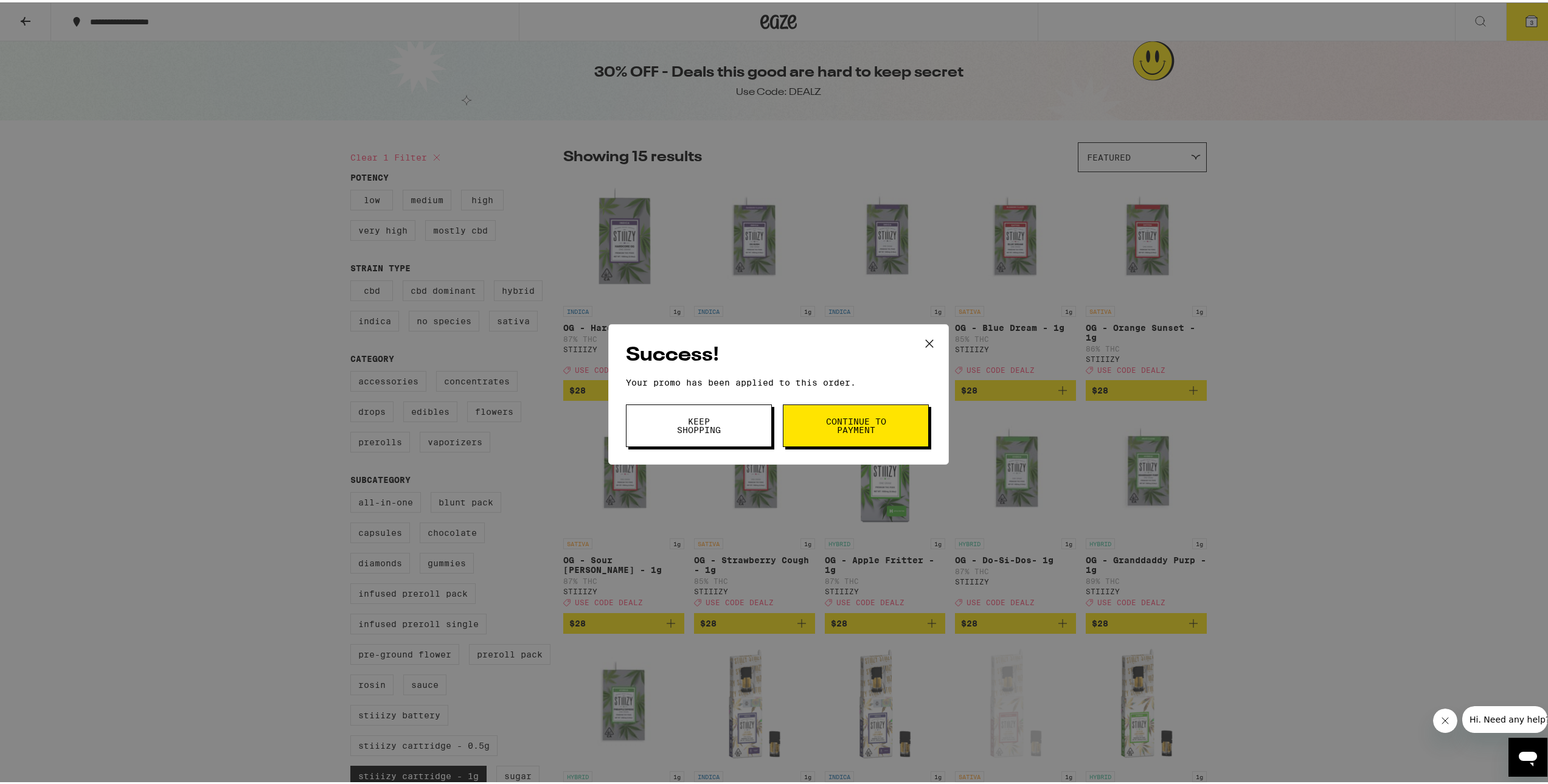
click at [816, 417] on button "Continue to payment" at bounding box center [855, 423] width 146 height 42
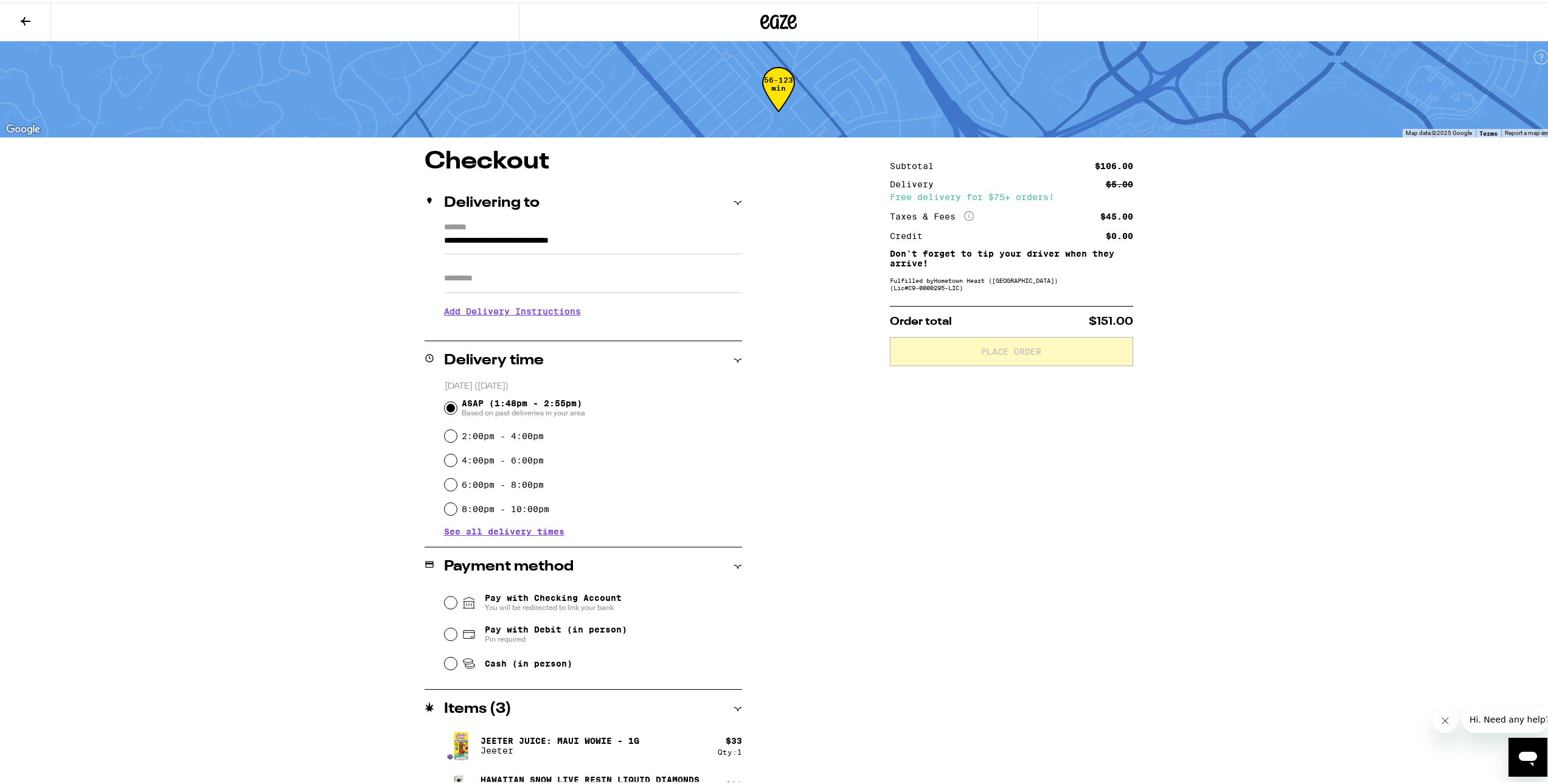
click at [567, 267] on input "Apt/Suite" at bounding box center [593, 276] width 298 height 29
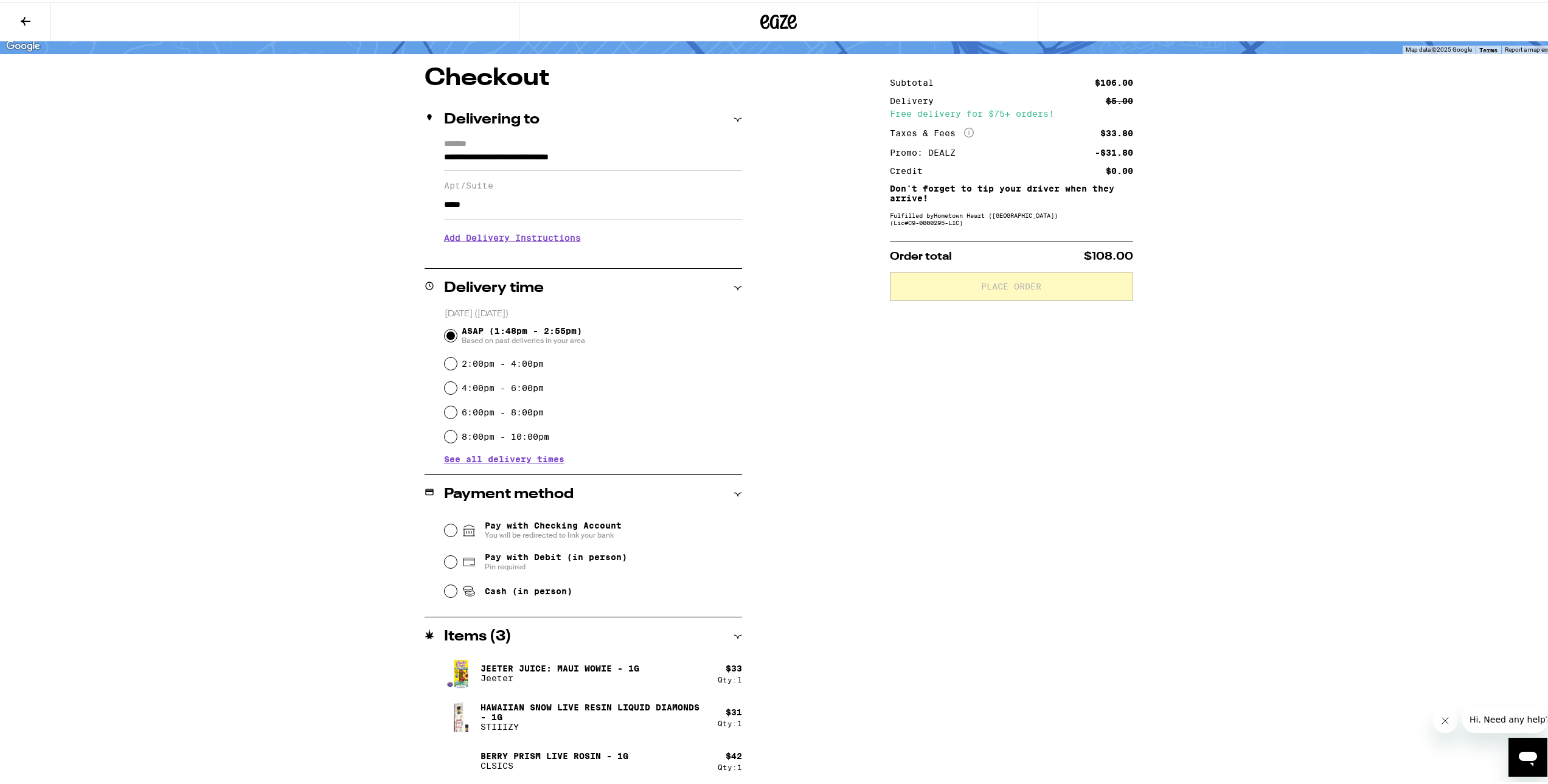
scroll to position [85, 0]
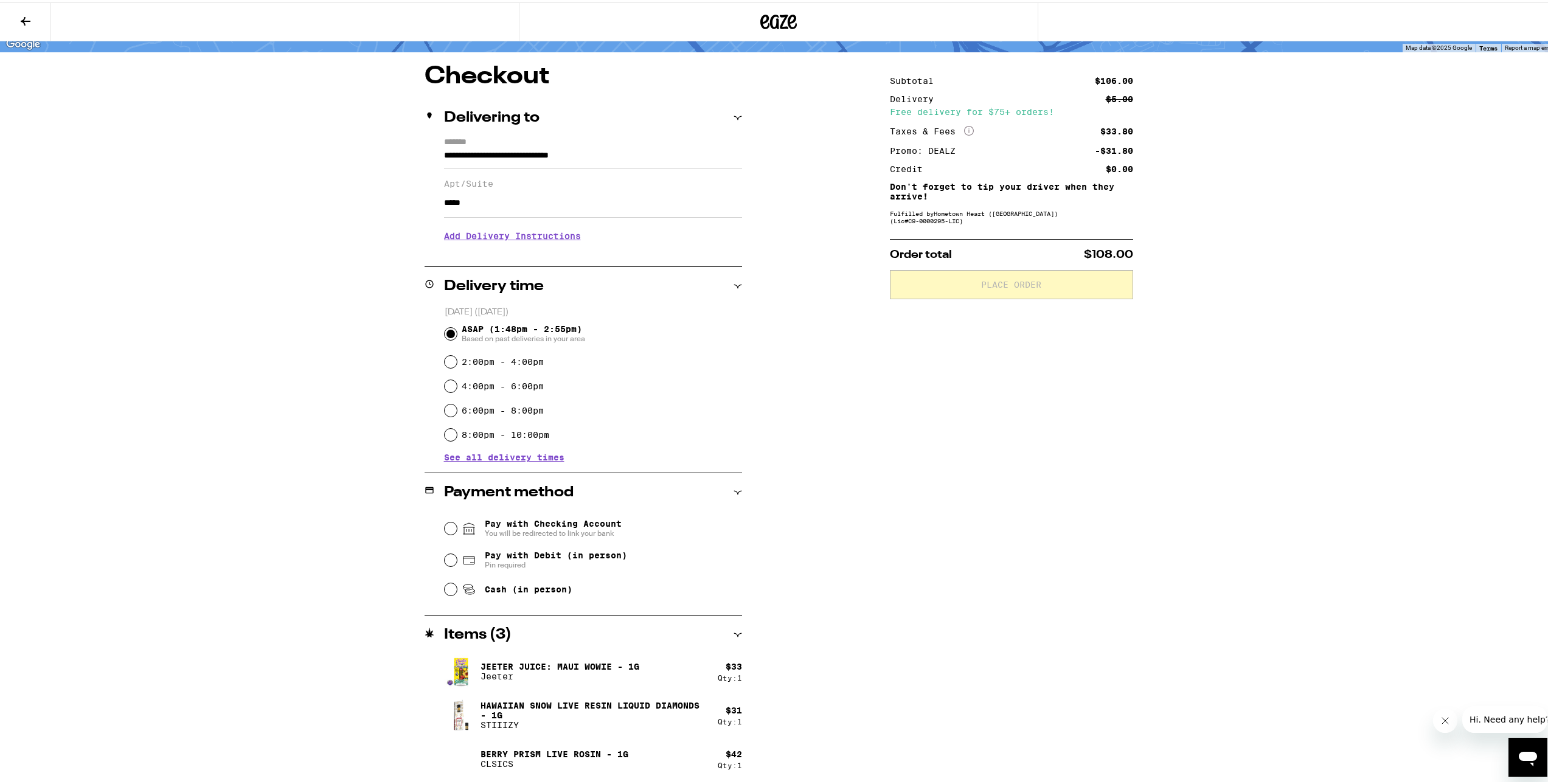
type input "*****"
click at [537, 548] on div "Pay with Debit (in person) Pin required" at bounding box center [594, 558] width 298 height 31
click at [515, 558] on span "Pay with Debit (in person)" at bounding box center [556, 553] width 143 height 9
click at [457, 559] on input "Pay with Debit (in person) Pin required" at bounding box center [451, 558] width 13 height 13
radio input "true"
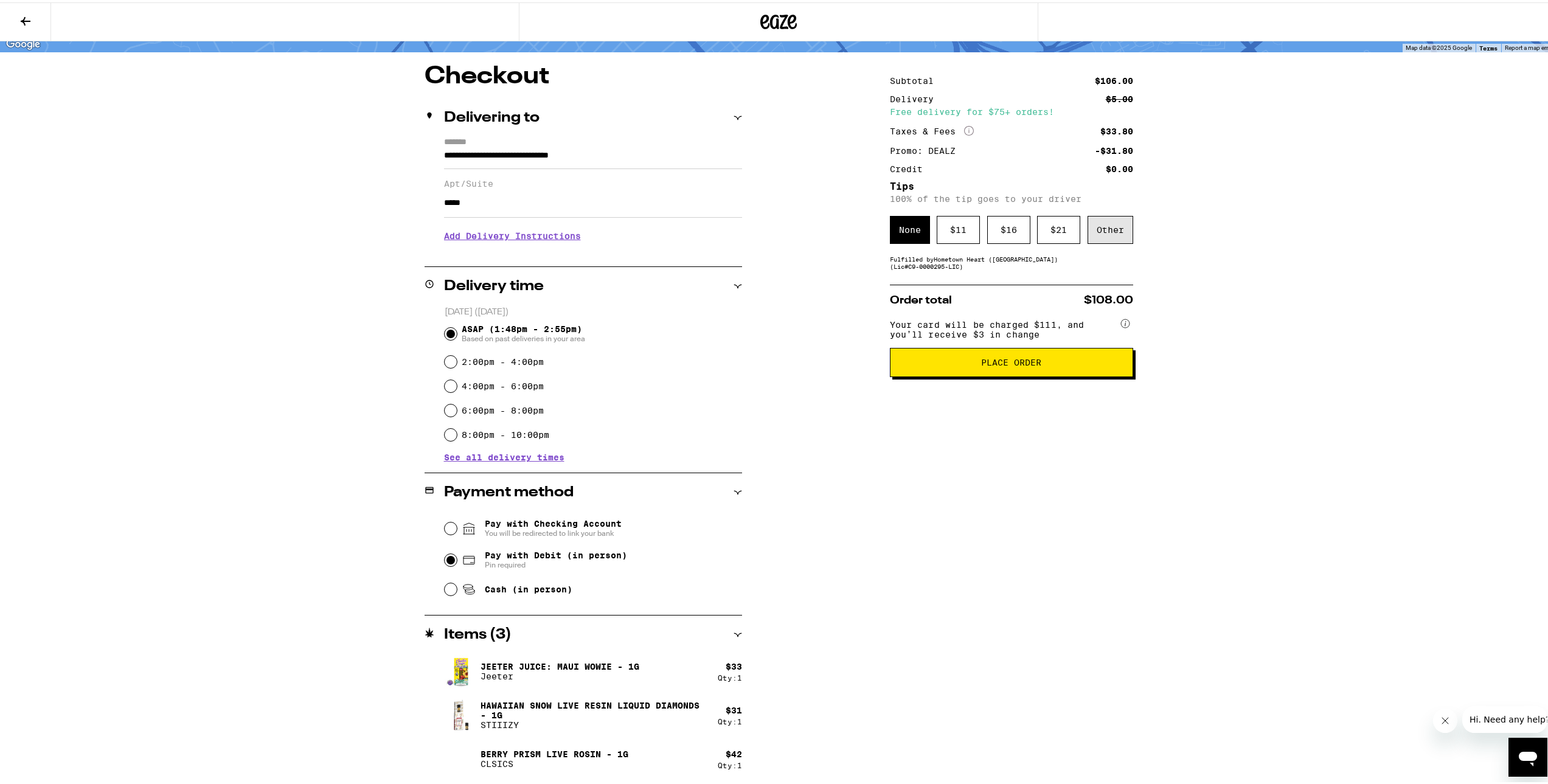
click at [1120, 233] on div "Other" at bounding box center [1110, 228] width 45 height 28
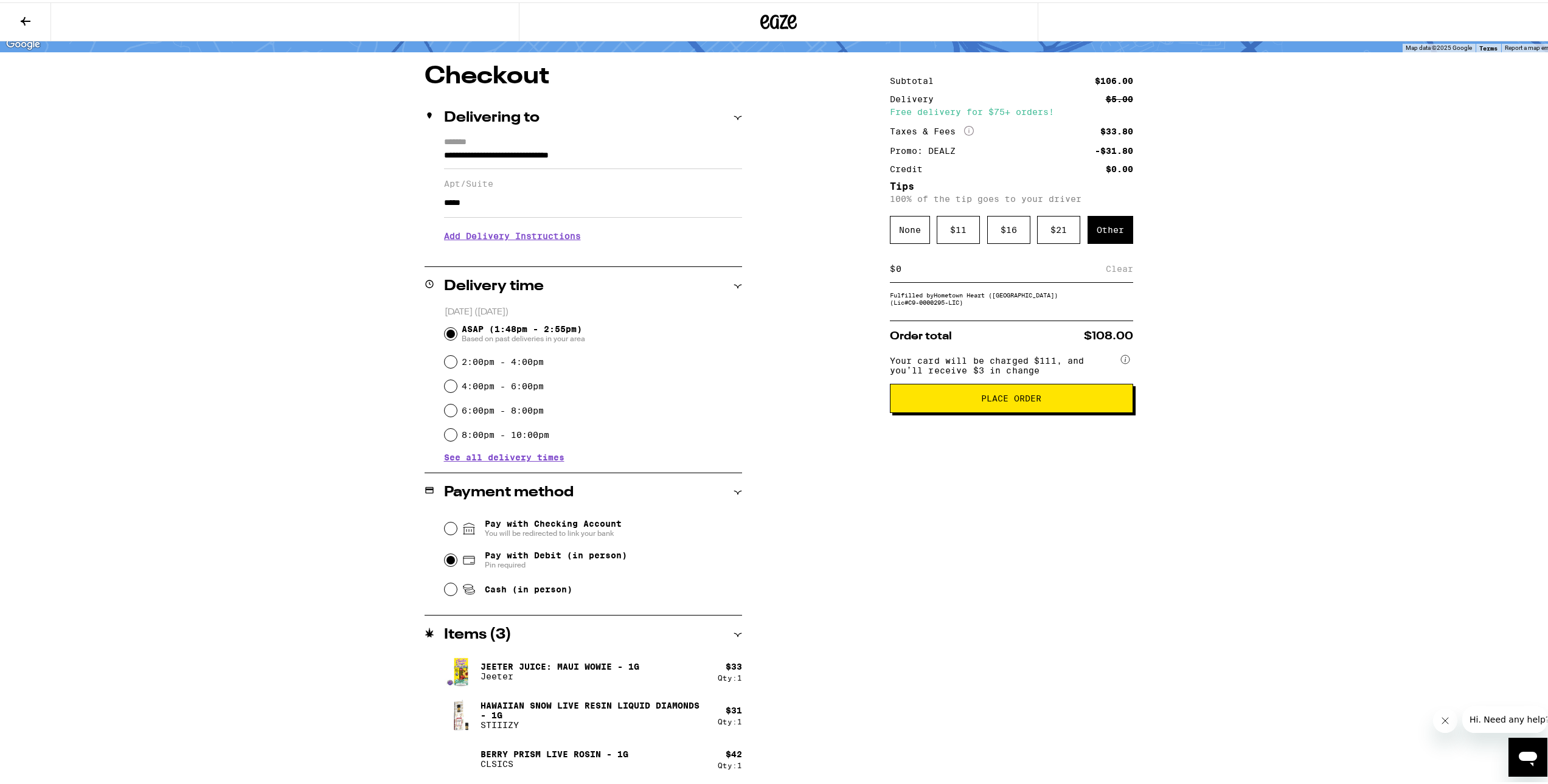
click at [812, 304] on div "**********" at bounding box center [779, 423] width 876 height 722
click at [917, 269] on input at bounding box center [1000, 266] width 211 height 11
click at [837, 298] on div "**********" at bounding box center [779, 423] width 876 height 722
click at [900, 279] on div "$ 5 Save" at bounding box center [1011, 266] width 244 height 27
drag, startPoint x: 911, startPoint y: 271, endPoint x: 820, endPoint y: 269, distance: 91.0
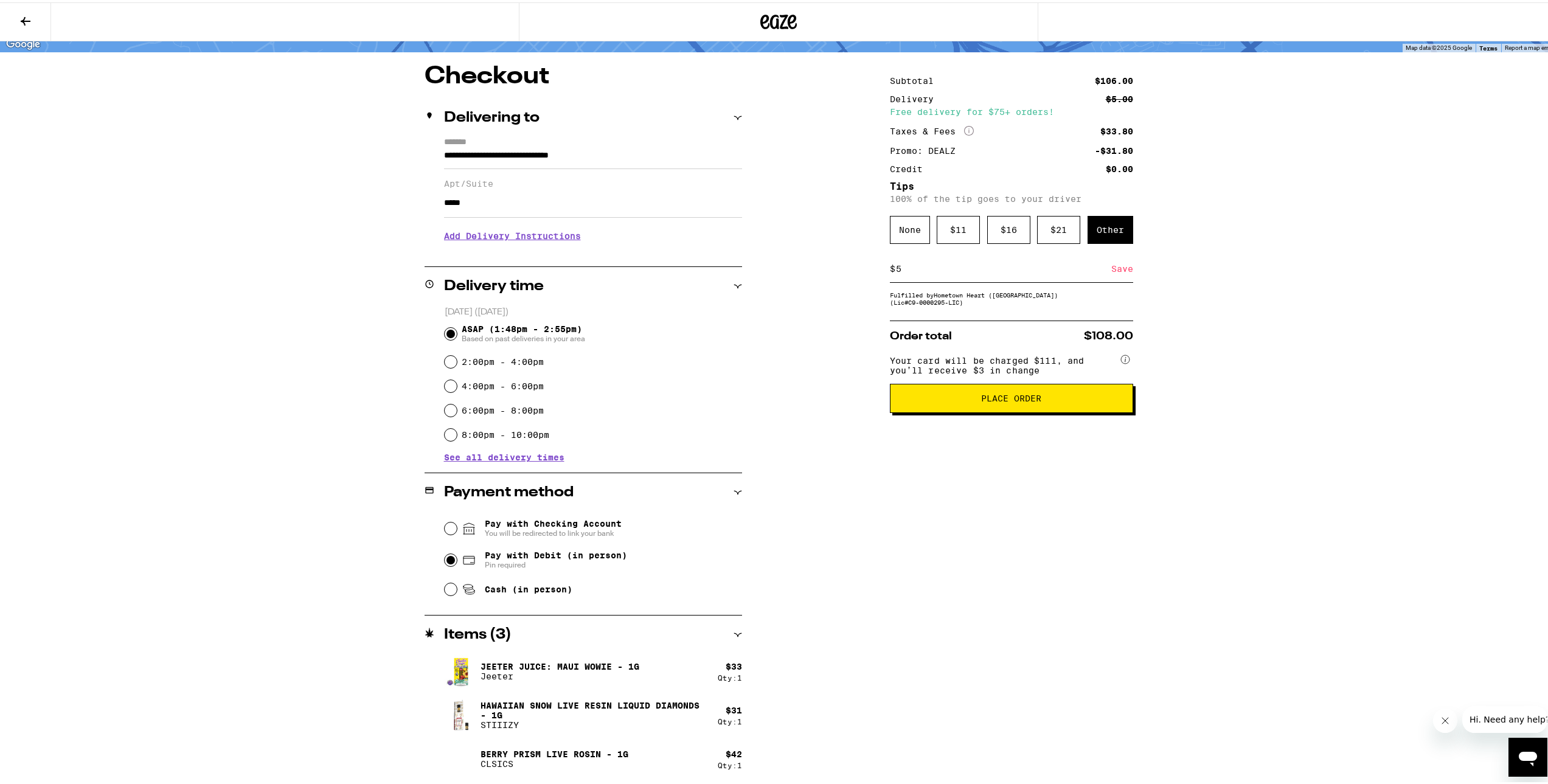
click at [820, 269] on div "**********" at bounding box center [779, 423] width 876 height 722
click at [826, 294] on div "**********" at bounding box center [779, 423] width 876 height 722
click at [942, 298] on div "Fulfilled by Hometown Heart ([GEOGRAPHIC_DATA]) (Lic# C9-0000295-LIC )" at bounding box center [1011, 296] width 244 height 15
click at [1119, 264] on div "Save" at bounding box center [1122, 266] width 22 height 27
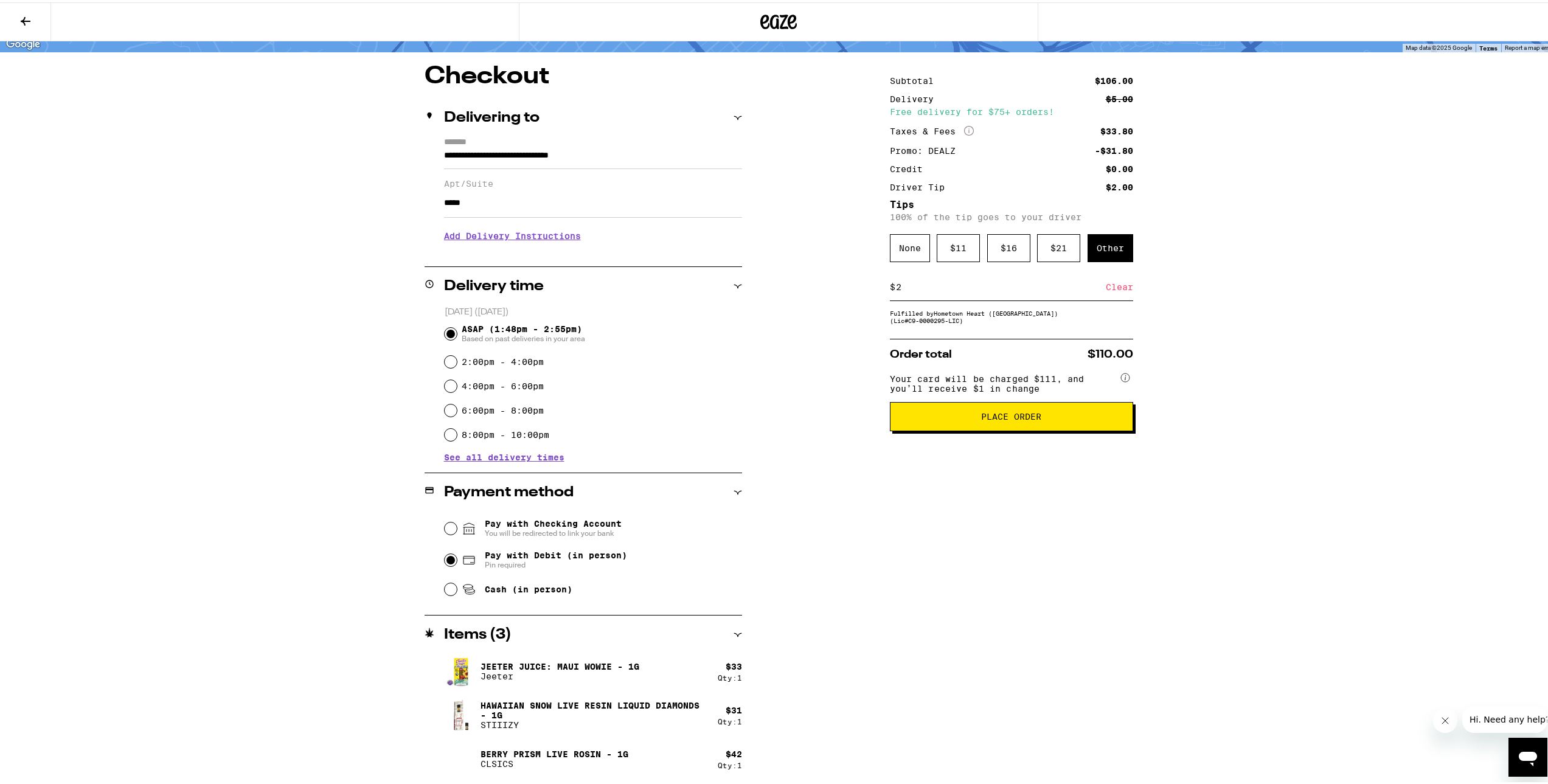
click at [913, 277] on div "$ 2 Clear" at bounding box center [1011, 284] width 244 height 27
drag, startPoint x: 912, startPoint y: 287, endPoint x: 828, endPoint y: 294, distance: 84.3
click at [834, 294] on div "**********" at bounding box center [779, 423] width 876 height 722
click at [1119, 286] on div "Save" at bounding box center [1122, 284] width 22 height 27
drag, startPoint x: 947, startPoint y: 291, endPoint x: 805, endPoint y: 290, distance: 142.0
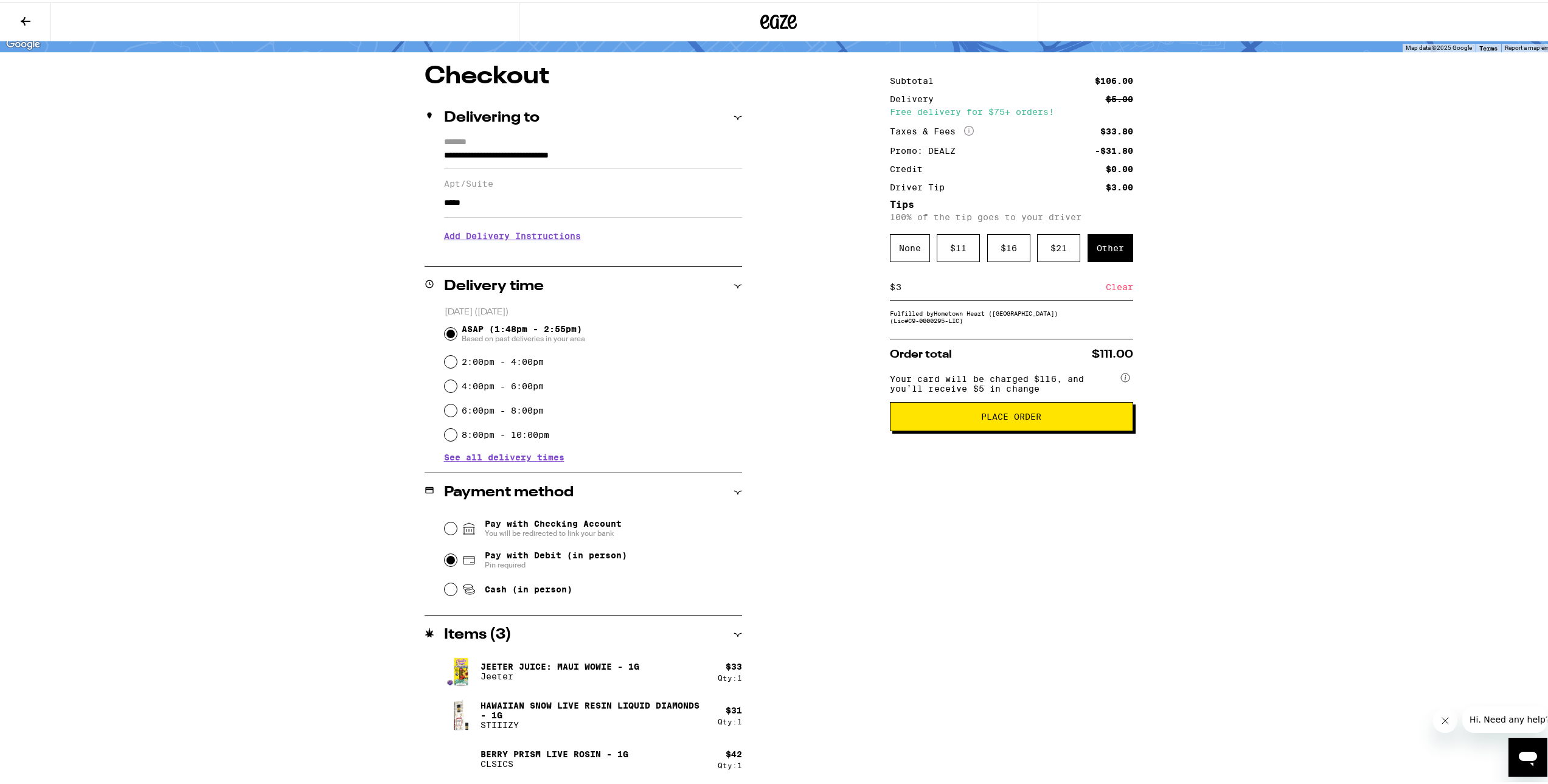
click at [805, 290] on div "**********" at bounding box center [779, 423] width 876 height 722
click at [1112, 286] on div "Save" at bounding box center [1122, 284] width 22 height 27
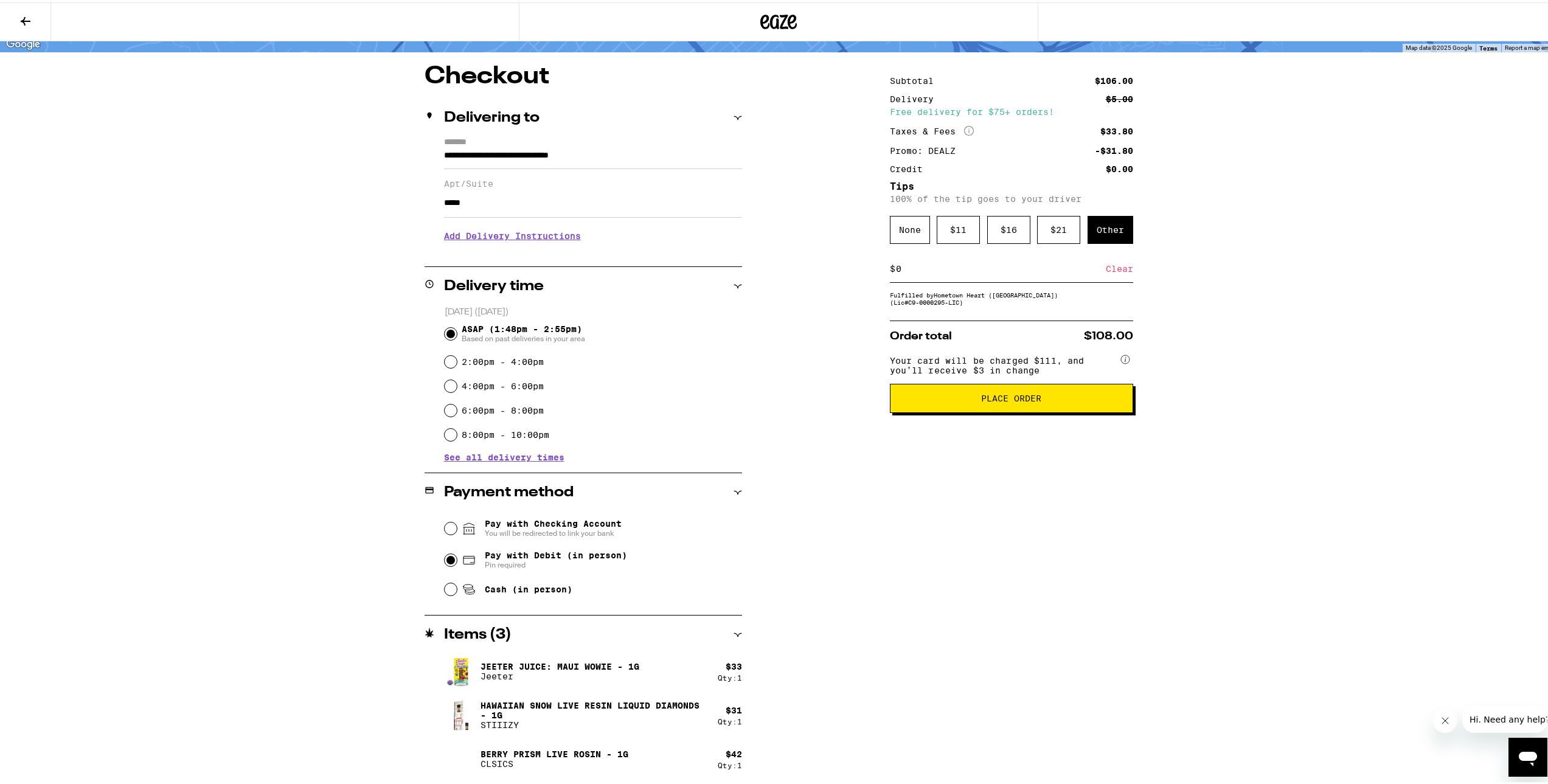
drag, startPoint x: 942, startPoint y: 273, endPoint x: 834, endPoint y: 268, distance: 108.1
click at [834, 268] on div "**********" at bounding box center [779, 423] width 876 height 722
drag, startPoint x: 913, startPoint y: 268, endPoint x: 801, endPoint y: 268, distance: 112.0
click at [816, 268] on div "**********" at bounding box center [779, 423] width 876 height 722
click at [1111, 273] on div "Save" at bounding box center [1122, 266] width 22 height 27
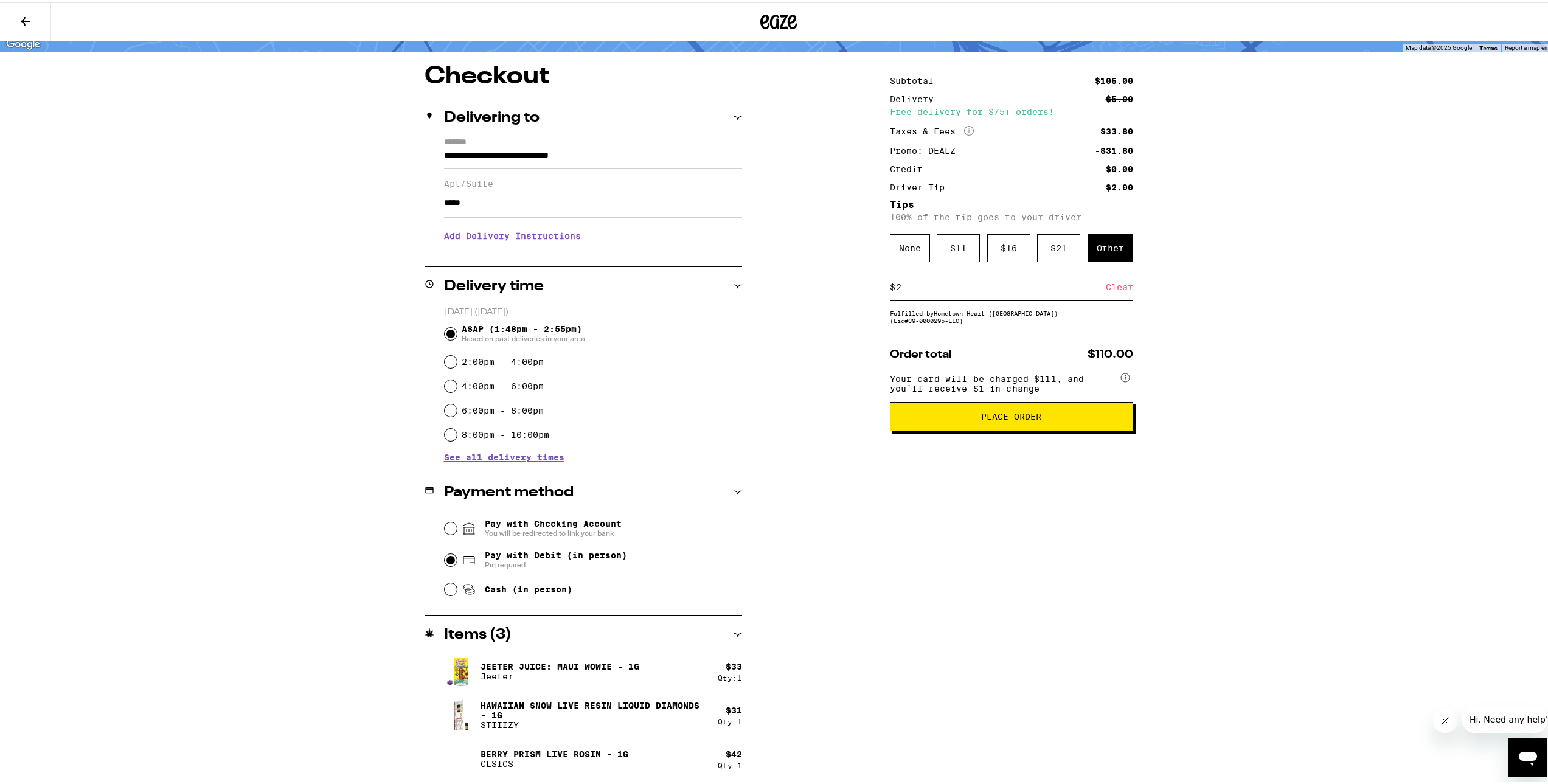
drag, startPoint x: 927, startPoint y: 291, endPoint x: 807, endPoint y: 286, distance: 120.1
click at [807, 286] on div "**********" at bounding box center [779, 423] width 876 height 722
drag, startPoint x: 952, startPoint y: 291, endPoint x: 787, endPoint y: 283, distance: 165.2
click at [791, 283] on div "**********" at bounding box center [779, 423] width 876 height 722
click at [1116, 294] on div "Save" at bounding box center [1122, 284] width 22 height 27
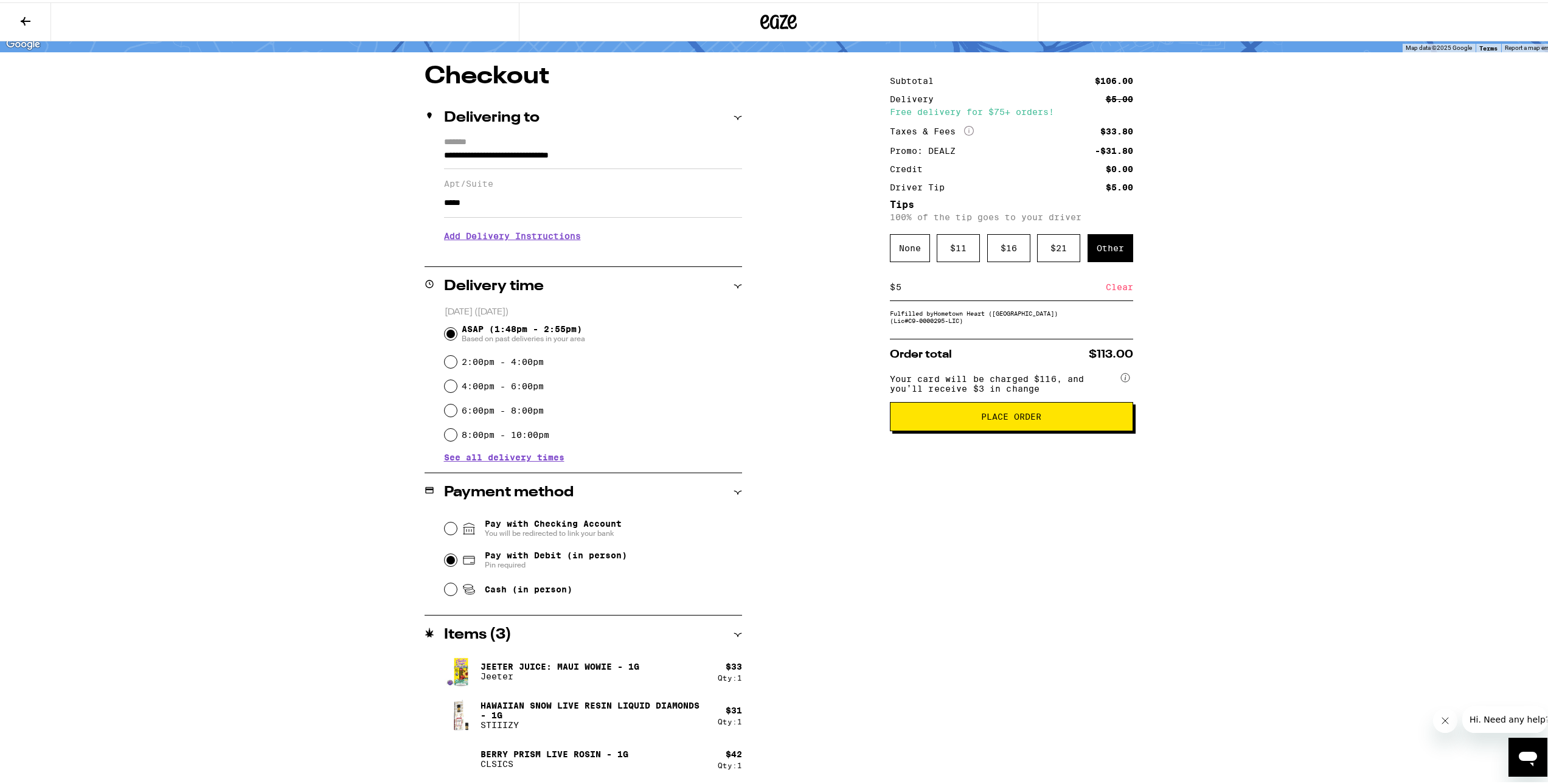
click at [1125, 378] on icon at bounding box center [1126, 375] width 2 height 5
click at [1121, 379] on circle at bounding box center [1125, 375] width 9 height 9
drag, startPoint x: 925, startPoint y: 283, endPoint x: 831, endPoint y: 279, distance: 94.1
click at [834, 279] on div "**********" at bounding box center [779, 423] width 876 height 722
type input "0"
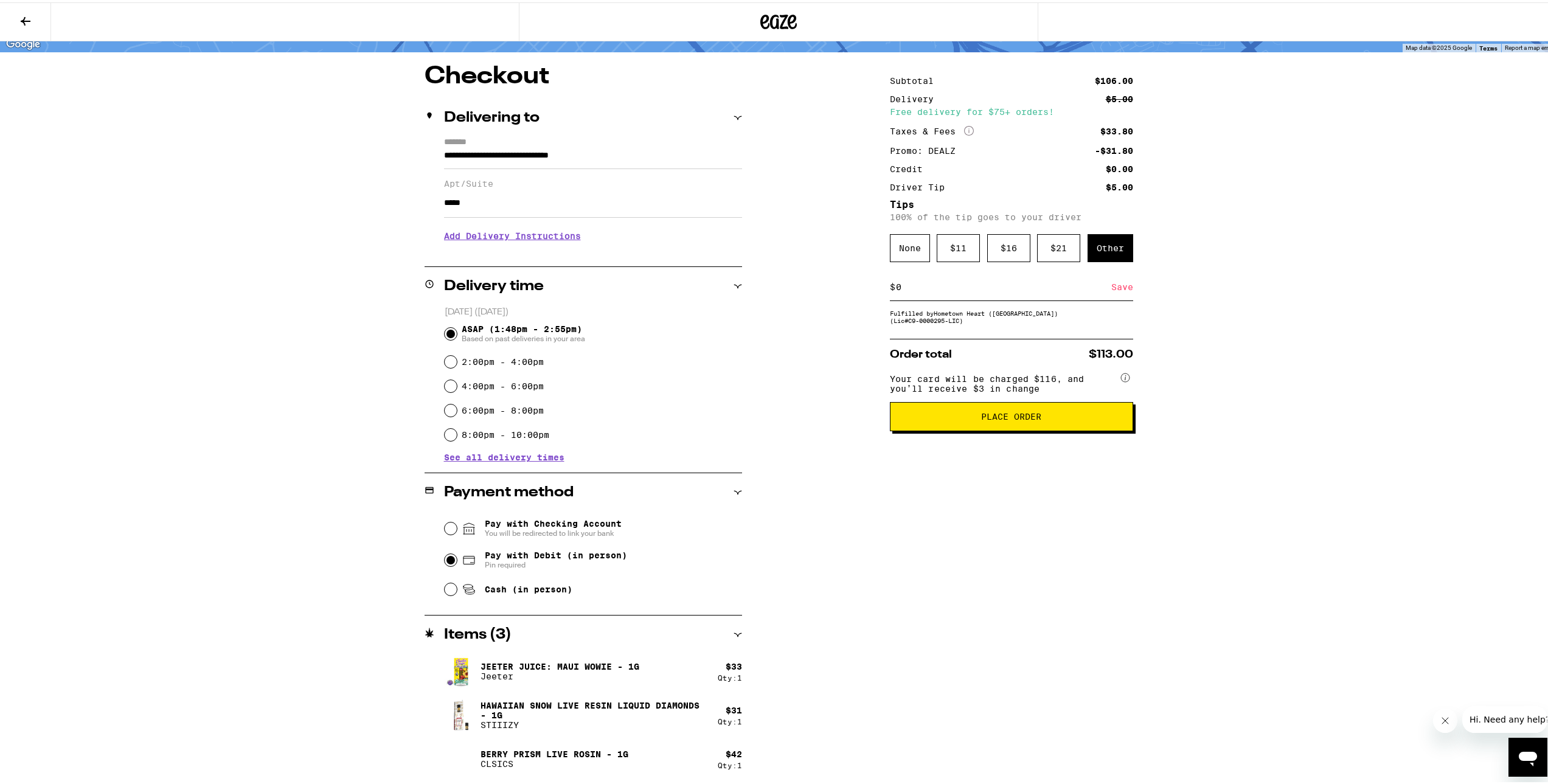
click at [1244, 330] on div "**********" at bounding box center [779, 349] width 1557 height 869
click at [1112, 292] on div "Save" at bounding box center [1122, 284] width 22 height 27
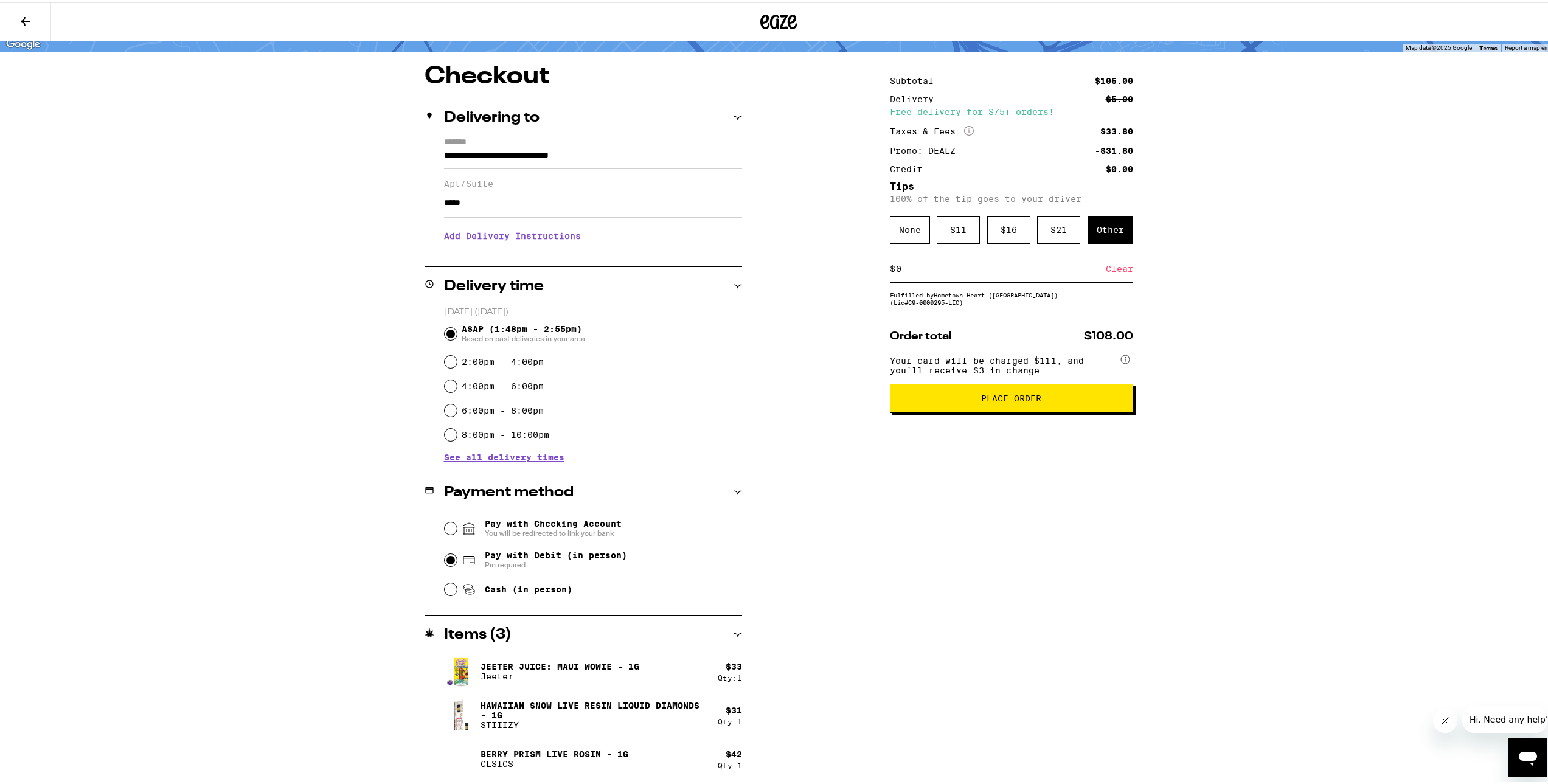
drag, startPoint x: 913, startPoint y: 271, endPoint x: 843, endPoint y: 268, distance: 70.1
click at [843, 268] on div "**********" at bounding box center [779, 423] width 876 height 722
click at [975, 400] on span "Place Order" at bounding box center [1011, 396] width 222 height 9
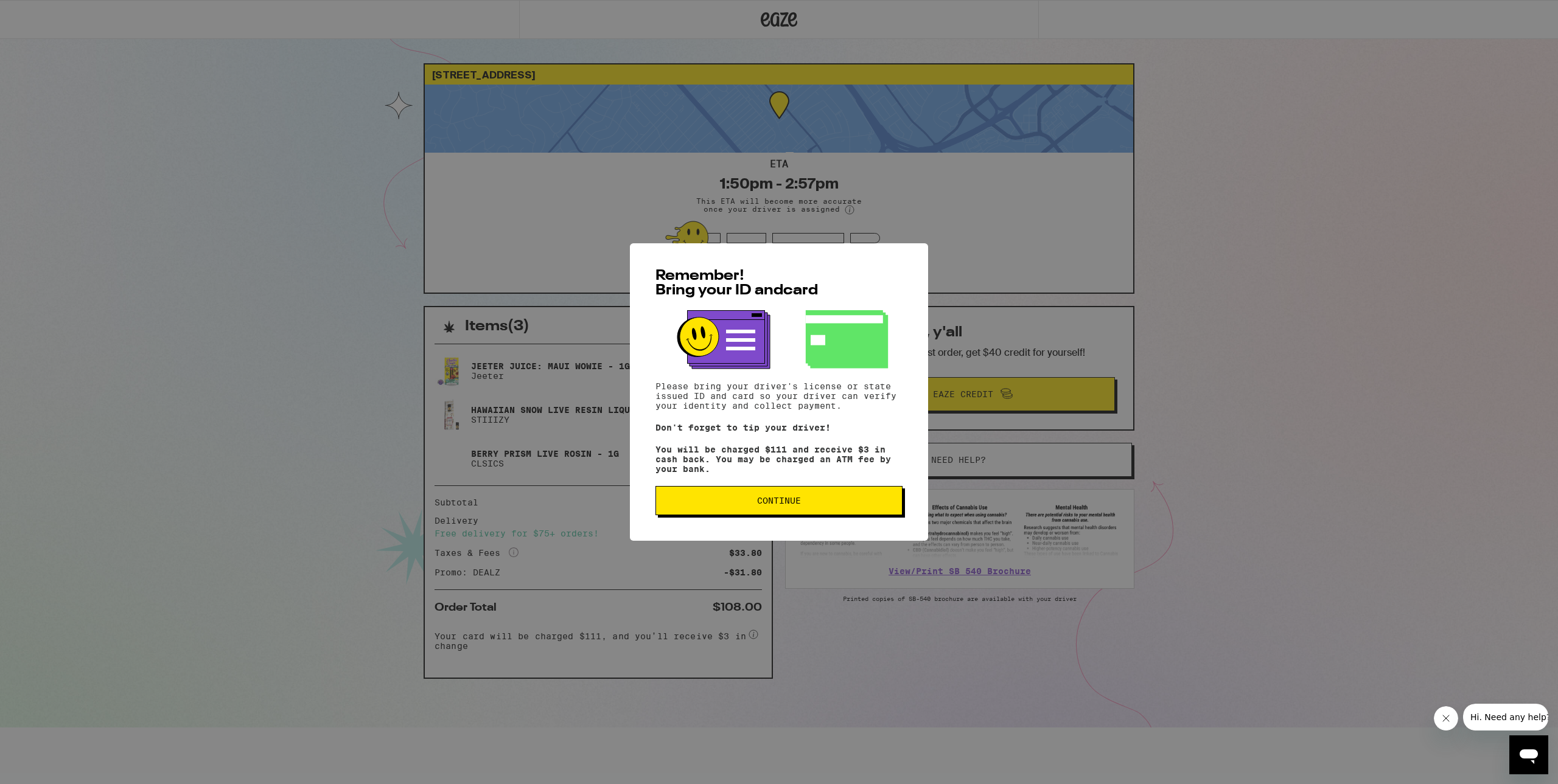
click at [850, 513] on button "Continue" at bounding box center [778, 500] width 247 height 29
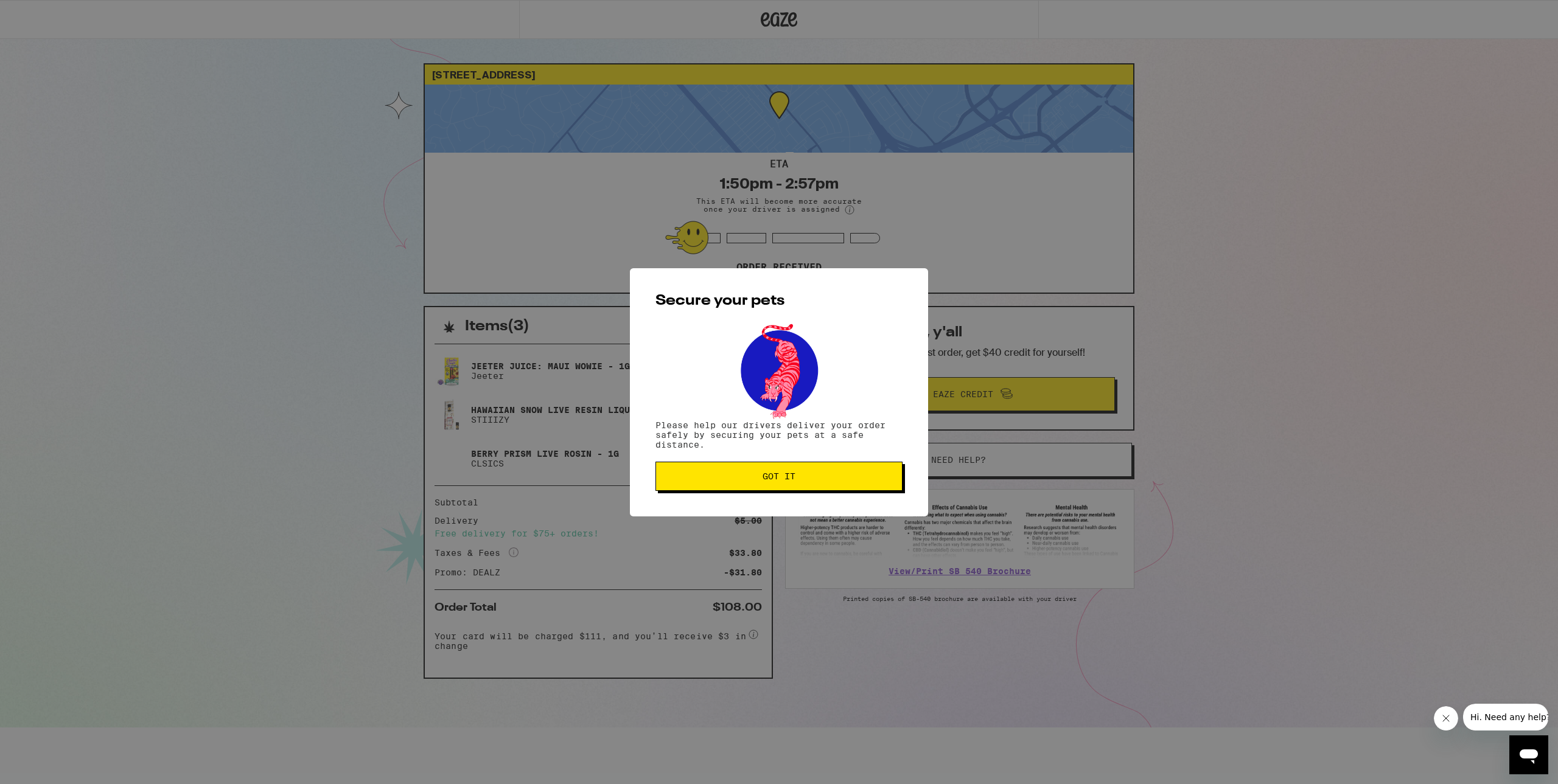
click at [853, 482] on button "Got it" at bounding box center [778, 475] width 247 height 29
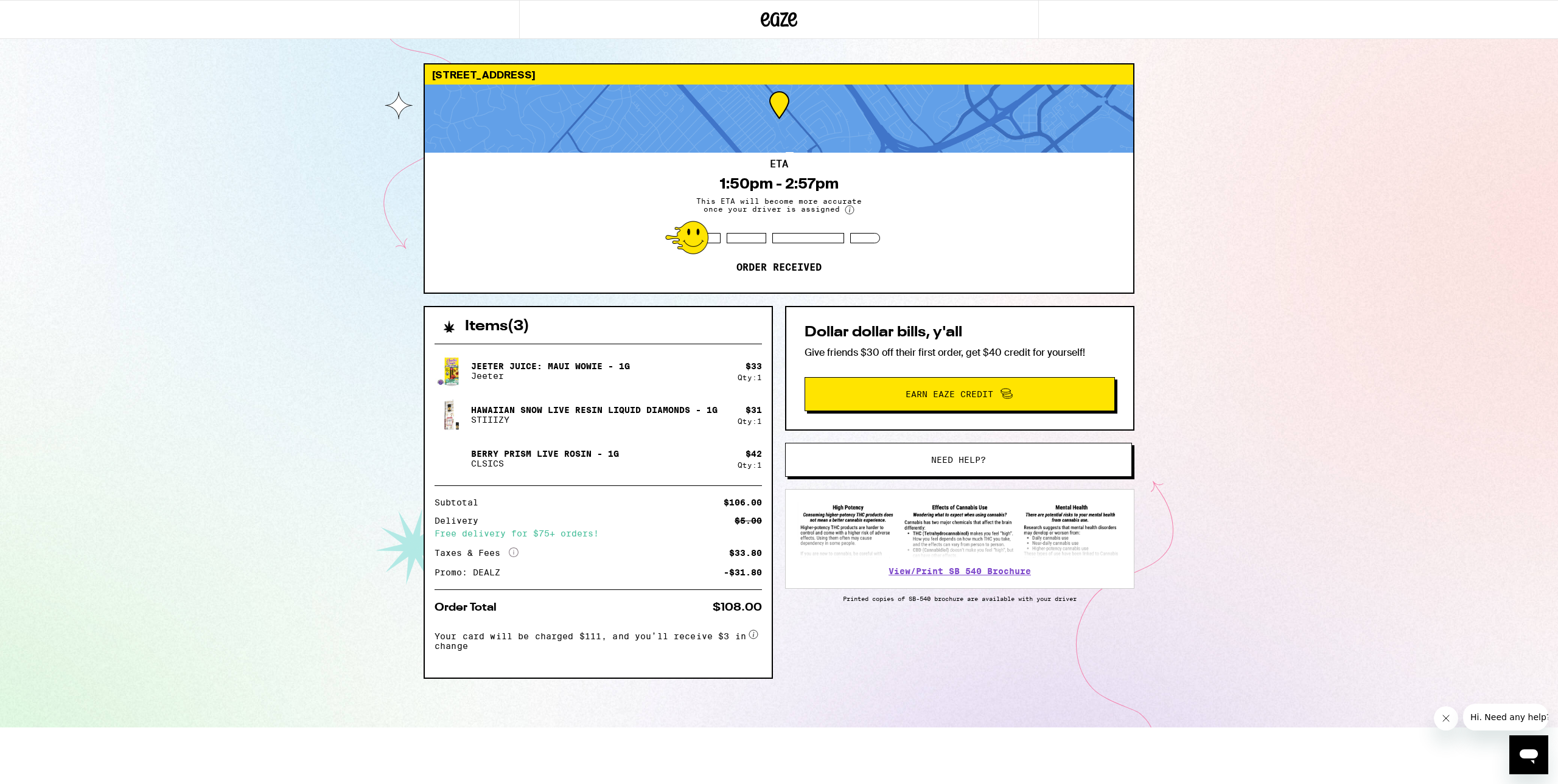
click at [1013, 728] on html "[STREET_ADDRESS] 1:50pm - 2:57pm This ETA will become more accurate once your d…" at bounding box center [779, 363] width 1558 height 728
